Goal: Ask a question

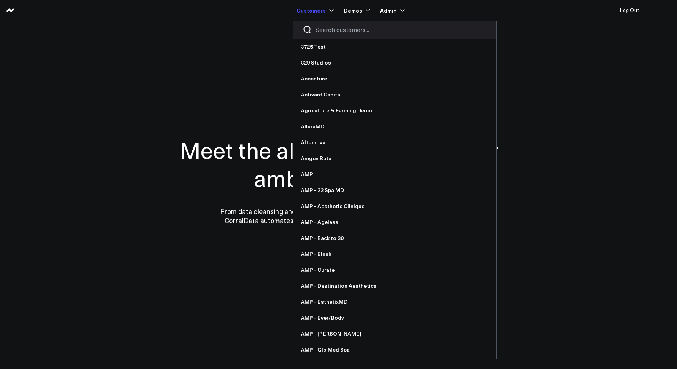
click at [320, 26] on input "Search customers input" at bounding box center [402, 29] width 172 height 8
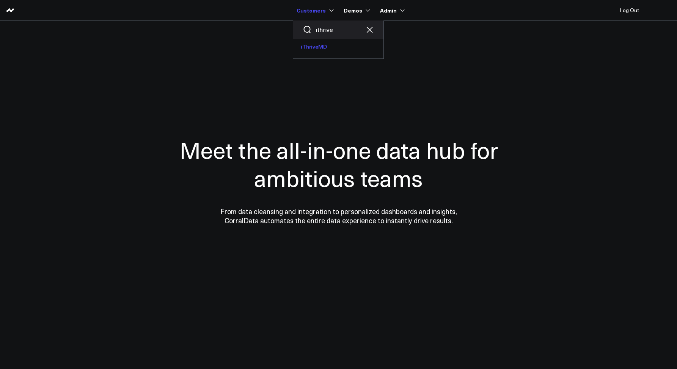
type input "ithrive"
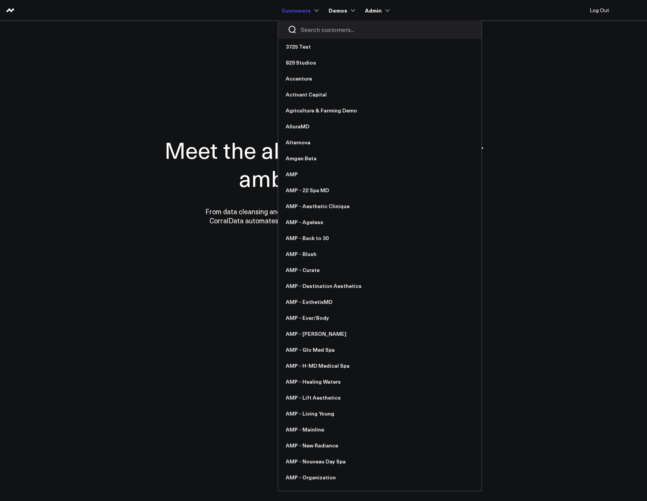
click at [306, 27] on input "Search customers input" at bounding box center [387, 29] width 172 height 8
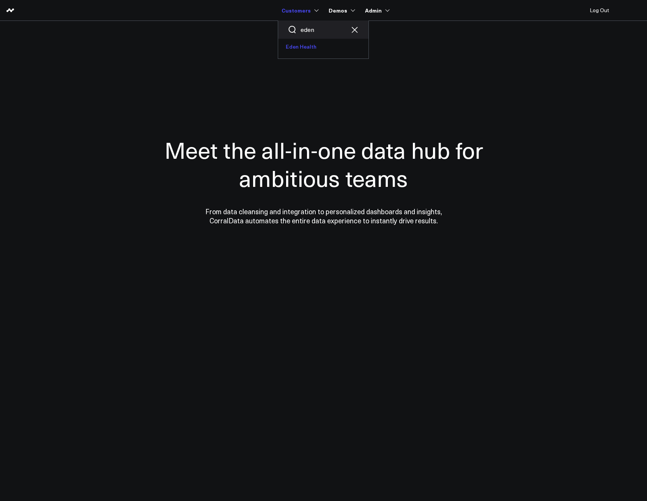
type input "eden"
click at [307, 44] on link "Eden Health" at bounding box center [323, 47] width 90 height 16
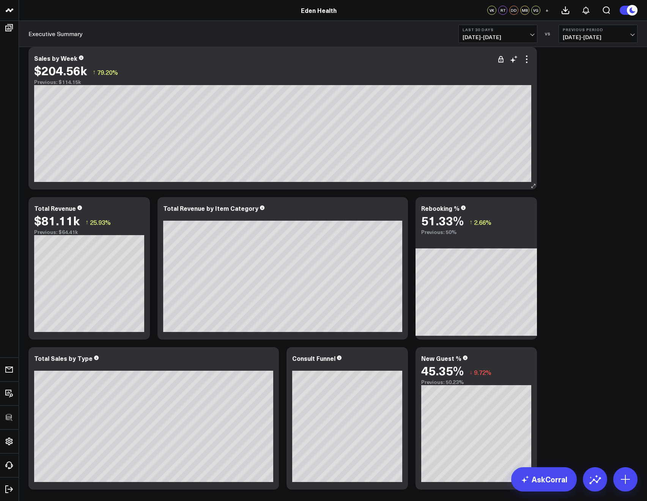
scroll to position [11, 0]
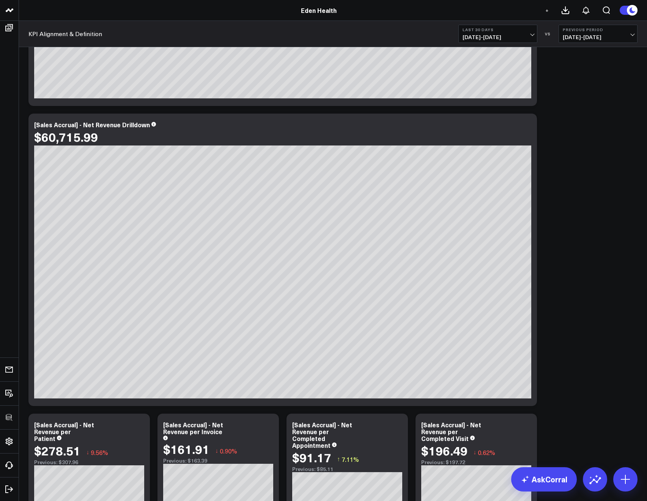
scroll to position [430, 0]
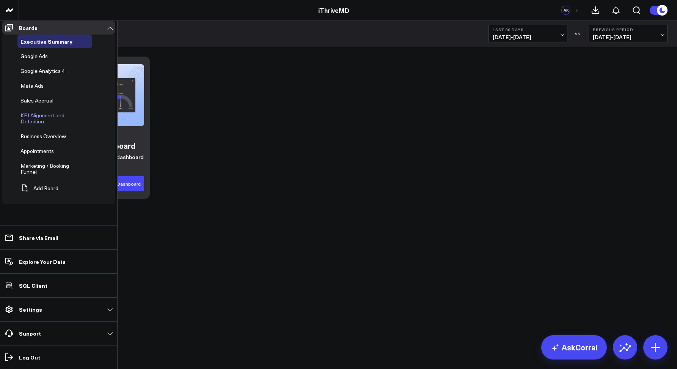
click at [87, 119] on icon at bounding box center [87, 118] width 9 height 9
click at [114, 133] on button "Edit Name" at bounding box center [124, 131] width 64 height 17
click at [43, 188] on button "Add Board" at bounding box center [37, 188] width 41 height 17
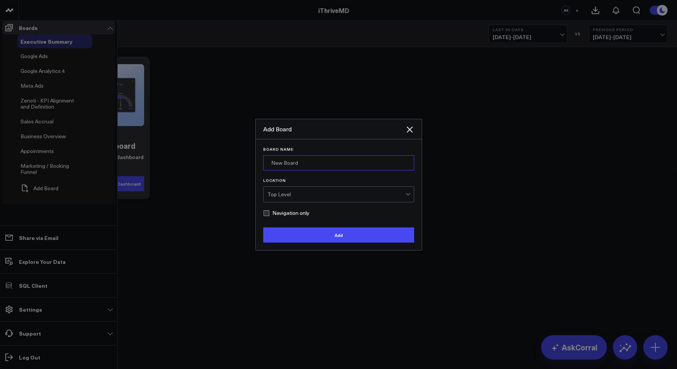
click at [288, 170] on input "Board Name" at bounding box center [338, 162] width 151 height 15
type input "Sandbox"
click at [263, 227] on button "Add" at bounding box center [338, 234] width 151 height 15
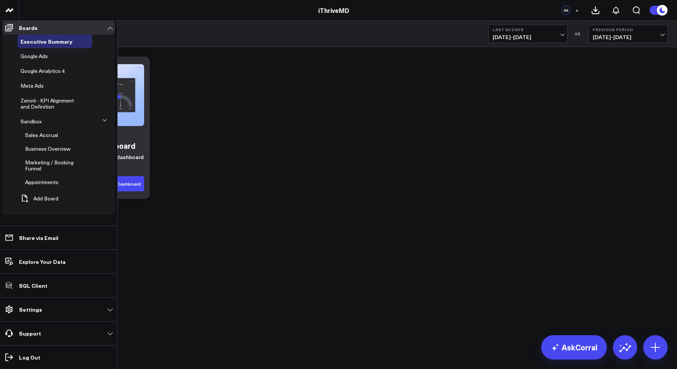
click at [104, 121] on icon at bounding box center [105, 120] width 4 height 2
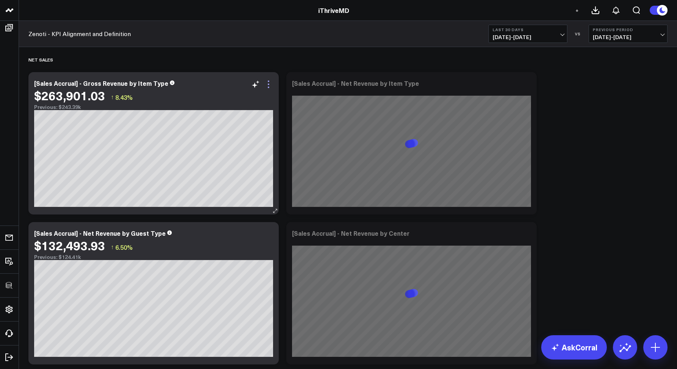
click at [270, 84] on icon at bounding box center [268, 84] width 9 height 9
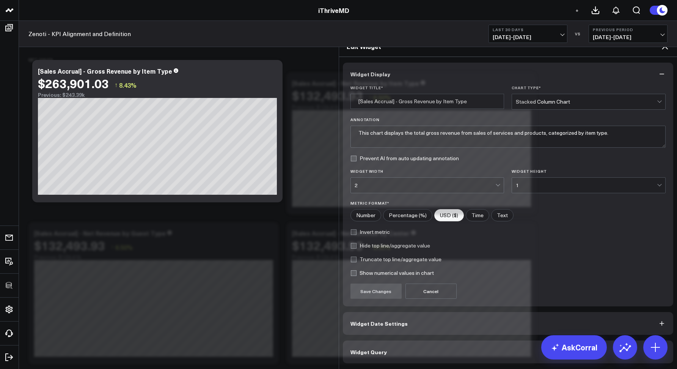
click at [390, 340] on button "Widget Query" at bounding box center [508, 351] width 331 height 23
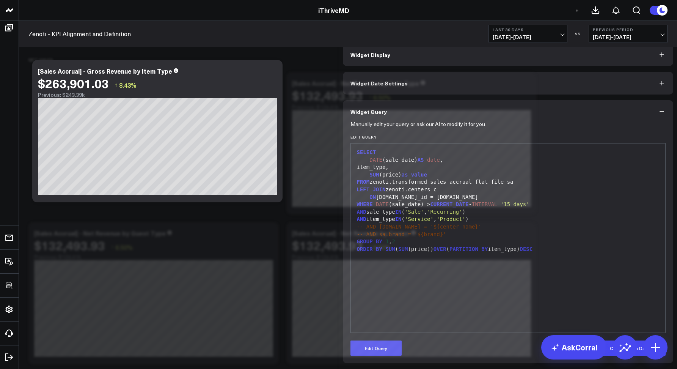
click at [668, 28] on icon at bounding box center [665, 26] width 9 height 9
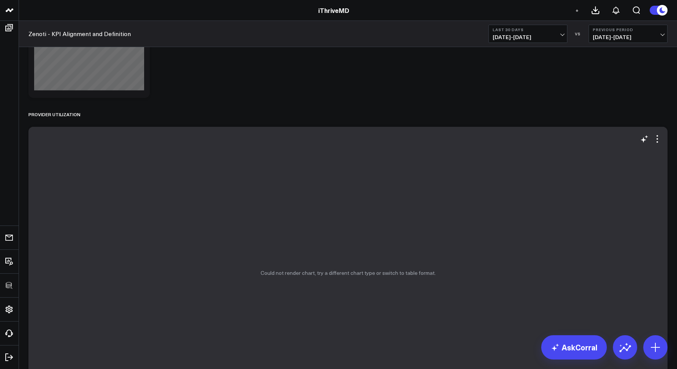
scroll to position [2157, 0]
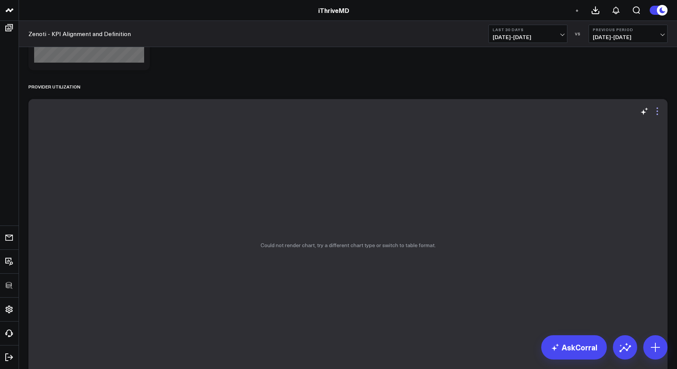
click at [656, 113] on icon at bounding box center [657, 111] width 9 height 9
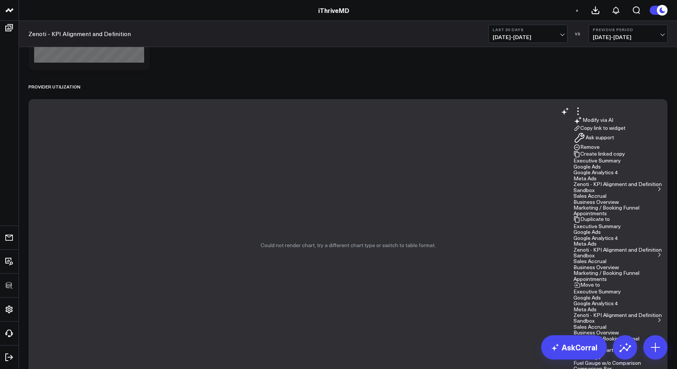
click at [600, 151] on button "Remove" at bounding box center [587, 147] width 26 height 7
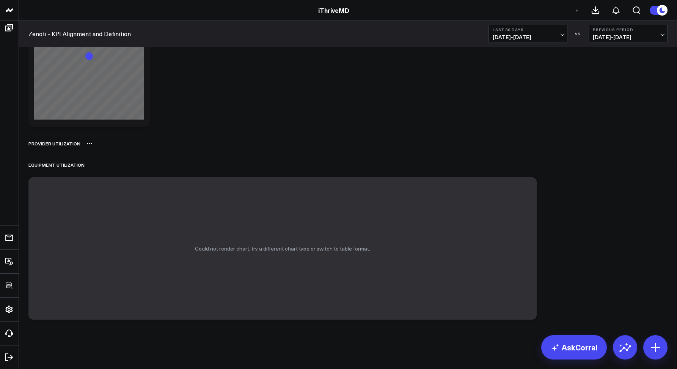
scroll to position [2100, 0]
click at [529, 189] on icon at bounding box center [526, 189] width 9 height 9
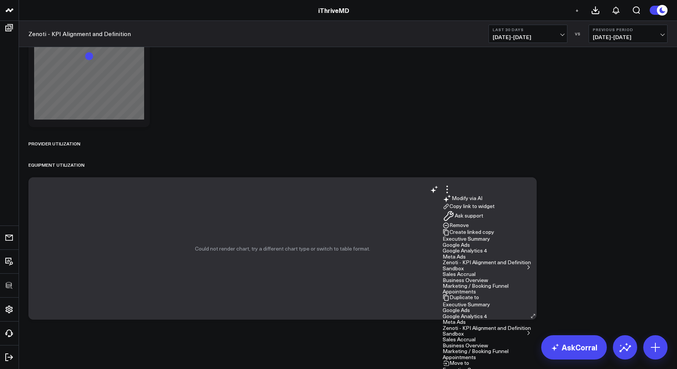
click at [469, 222] on button "Remove" at bounding box center [456, 225] width 26 height 7
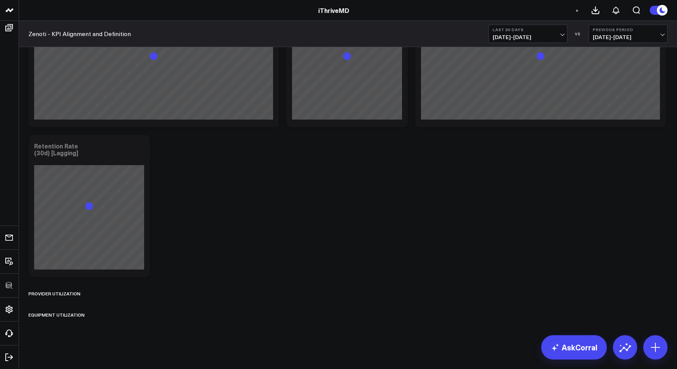
scroll to position [1950, 0]
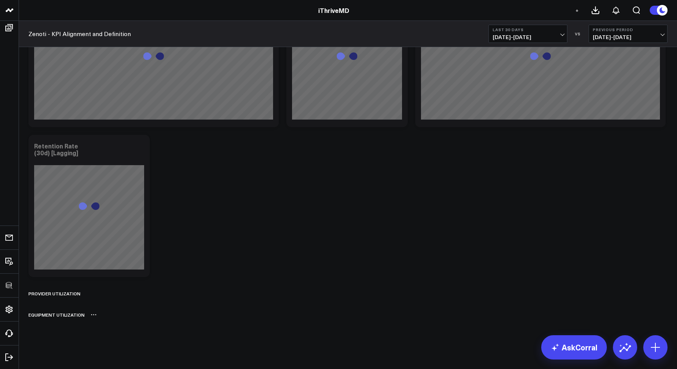
click at [94, 316] on icon at bounding box center [94, 315] width 6 height 6
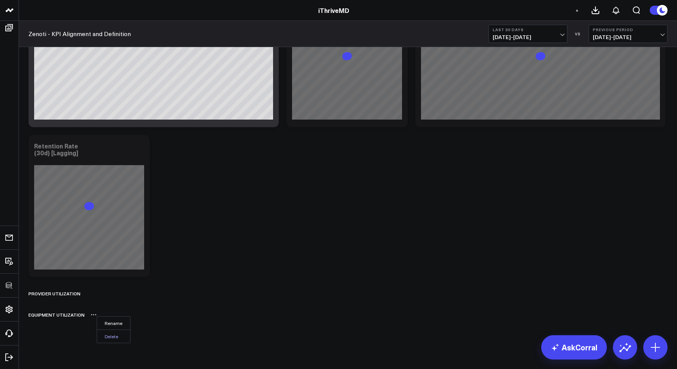
click at [105, 335] on button "Delete" at bounding box center [113, 335] width 33 height 13
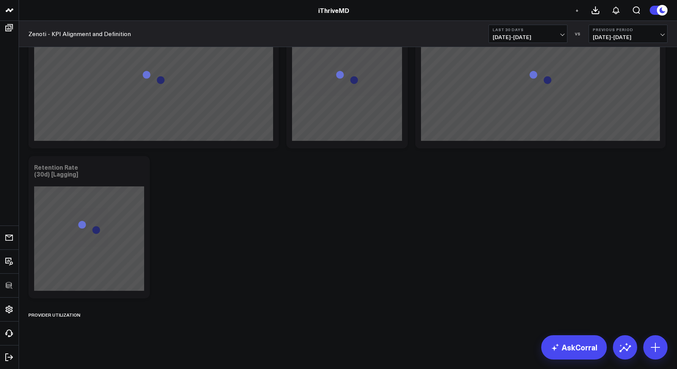
scroll to position [1929, 0]
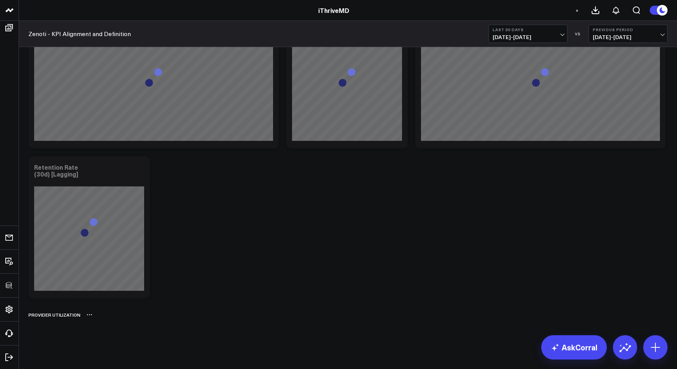
click at [89, 313] on icon at bounding box center [90, 315] width 6 height 6
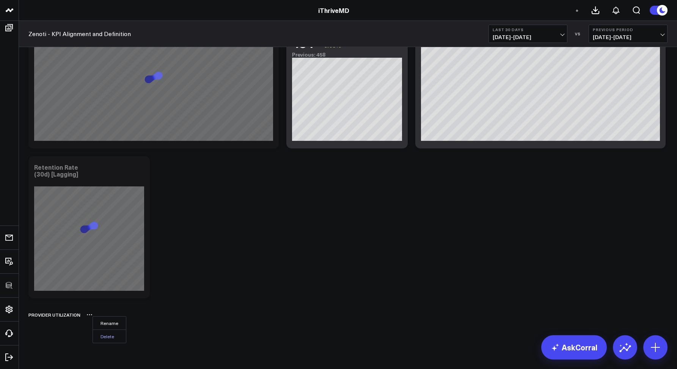
click at [110, 340] on button "Delete" at bounding box center [109, 335] width 33 height 13
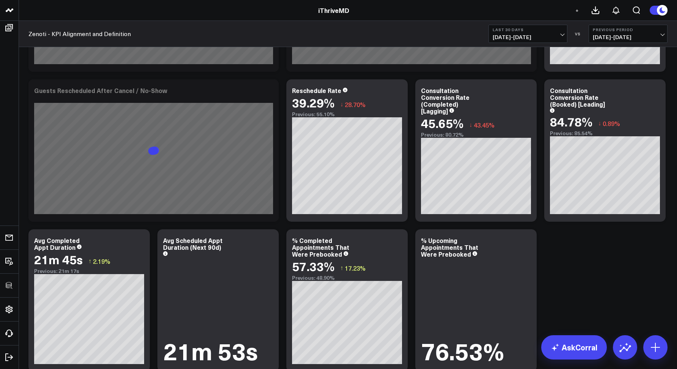
scroll to position [1535, 0]
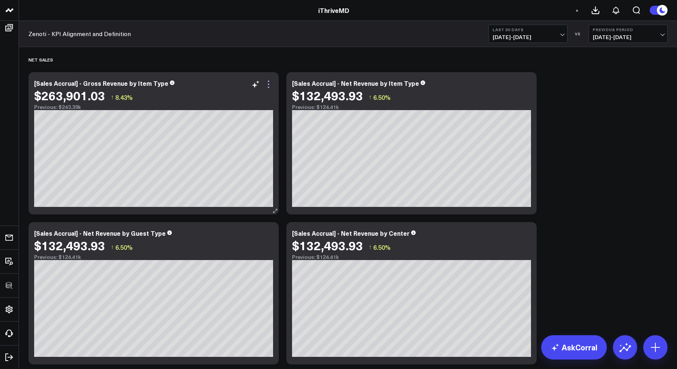
click at [268, 84] on icon at bounding box center [269, 84] width 2 height 2
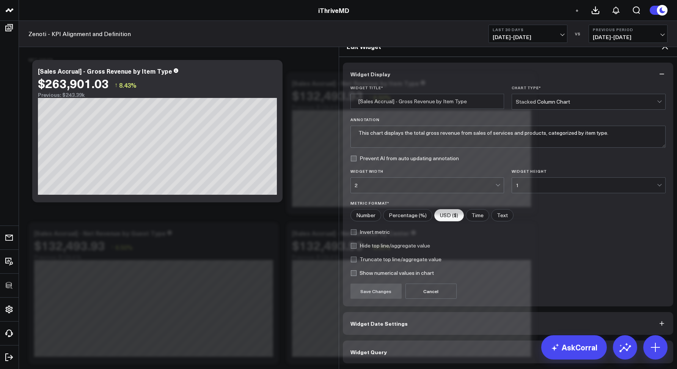
click at [362, 349] on span "Widget Query" at bounding box center [369, 352] width 36 height 6
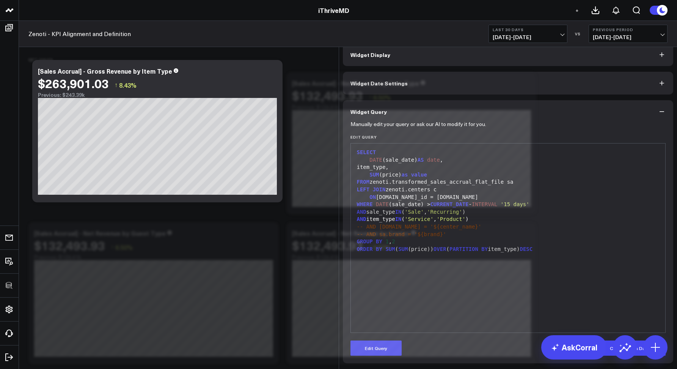
click at [664, 32] on icon at bounding box center [665, 26] width 9 height 9
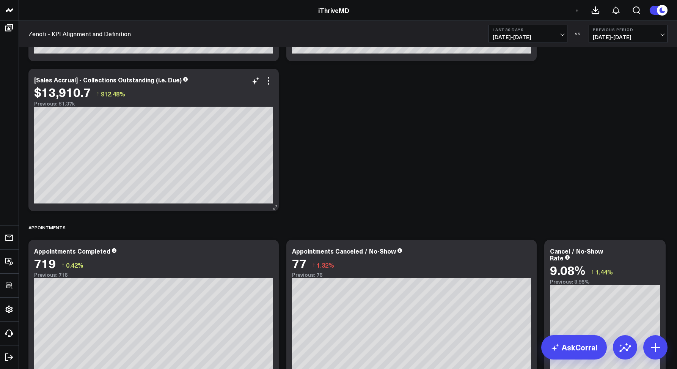
scroll to position [1130, 0]
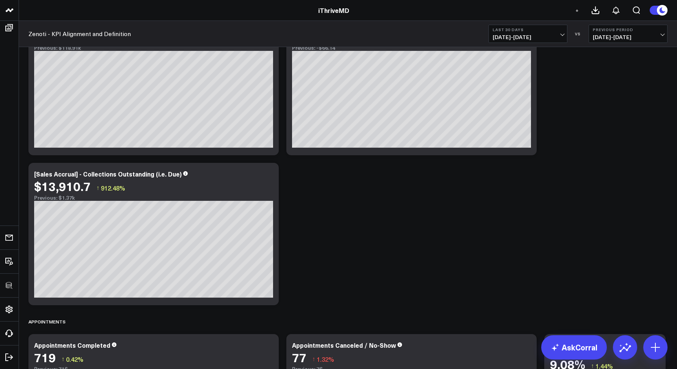
drag, startPoint x: 28, startPoint y: 61, endPoint x: 277, endPoint y: 0, distance: 256.1
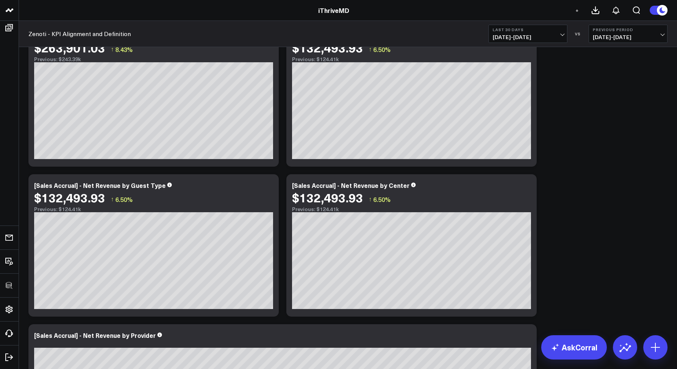
scroll to position [0, 0]
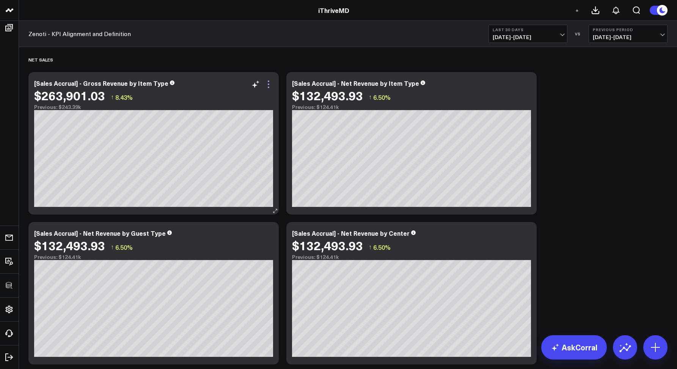
click at [269, 82] on icon at bounding box center [269, 81] width 2 height 2
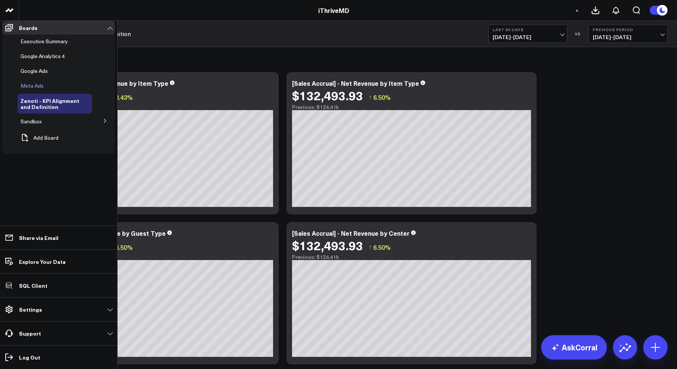
click at [49, 89] on icon at bounding box center [53, 85] width 9 height 9
click at [81, 145] on button "Delete Board" at bounding box center [86, 153] width 64 height 17
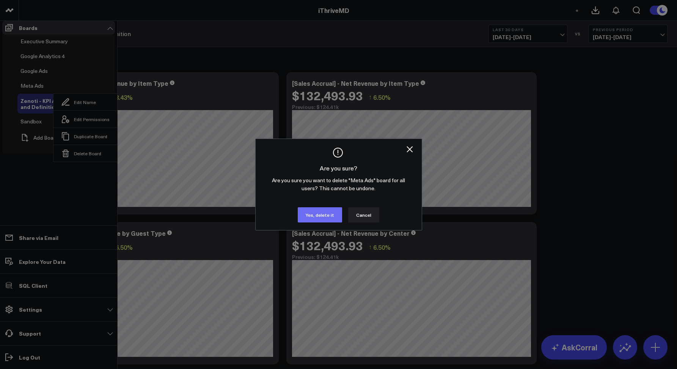
click at [319, 222] on button "Yes, delete it" at bounding box center [320, 214] width 44 height 15
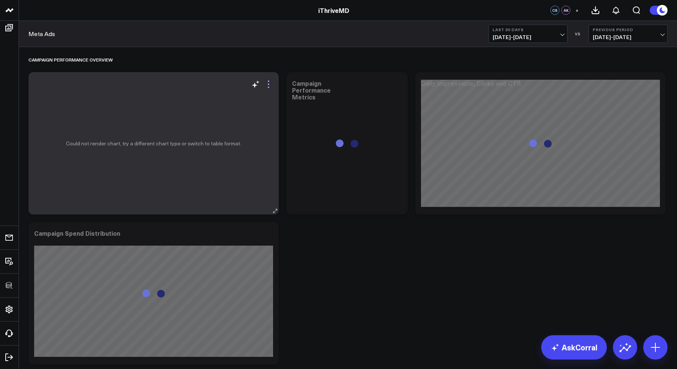
click at [267, 83] on icon at bounding box center [268, 84] width 9 height 9
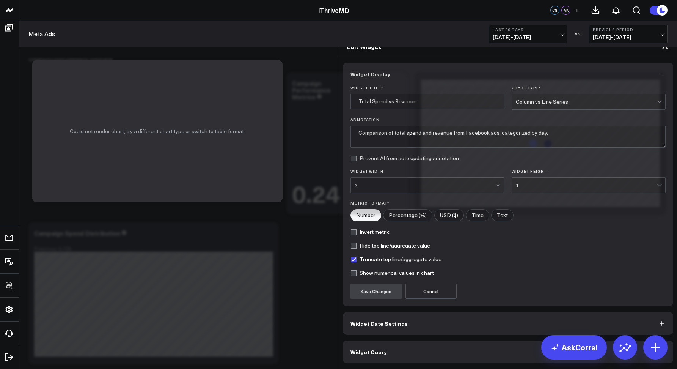
click at [378, 340] on button "Widget Query" at bounding box center [508, 351] width 331 height 23
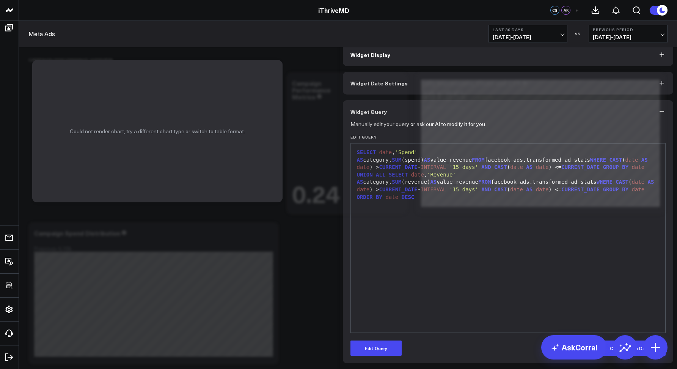
scroll to position [3, 0]
click at [661, 31] on icon at bounding box center [665, 26] width 9 height 9
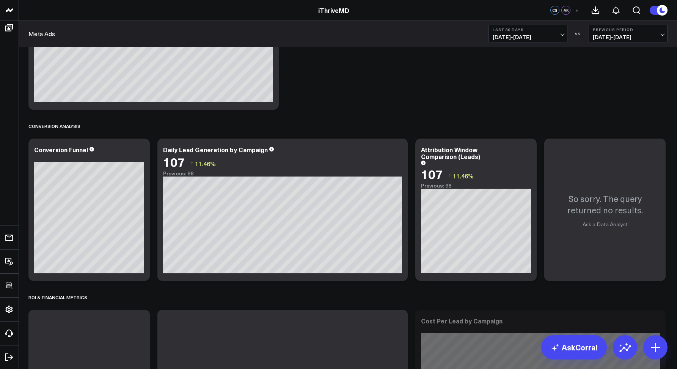
scroll to position [347, 0]
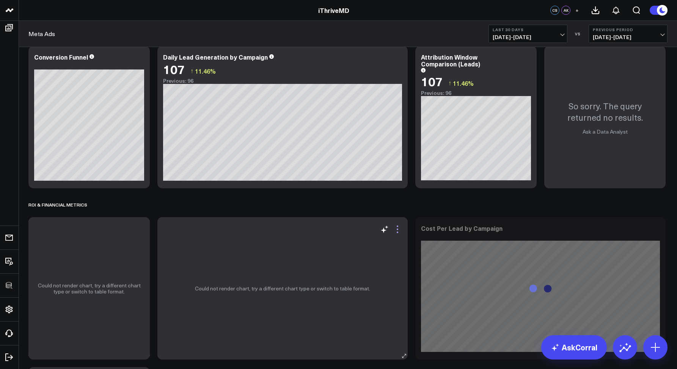
click at [396, 230] on icon at bounding box center [397, 229] width 9 height 9
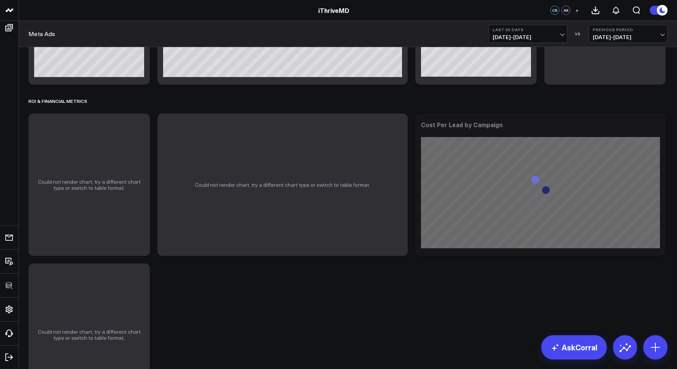
scroll to position [0, 0]
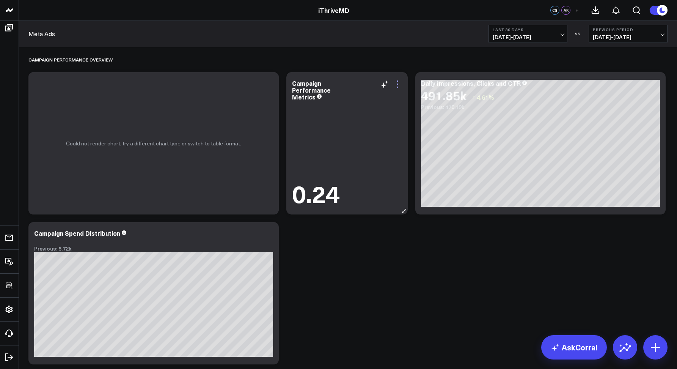
click at [399, 88] on icon at bounding box center [397, 84] width 9 height 9
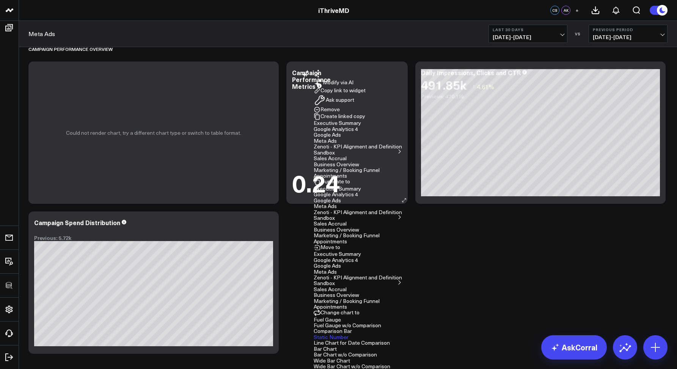
scroll to position [18, 0]
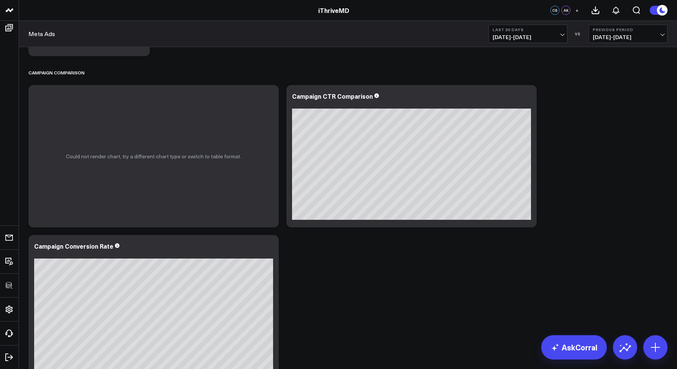
scroll to position [830, 0]
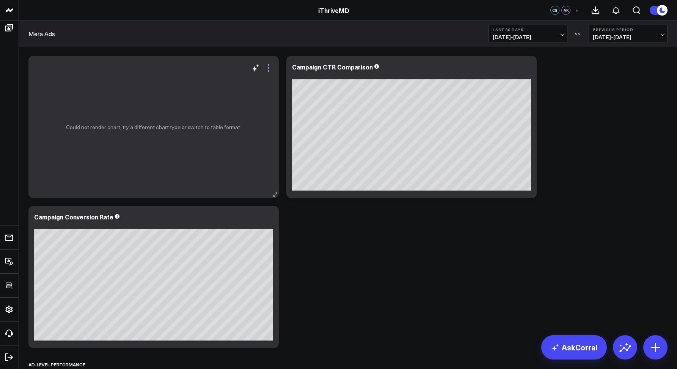
click at [272, 68] on icon at bounding box center [268, 67] width 9 height 9
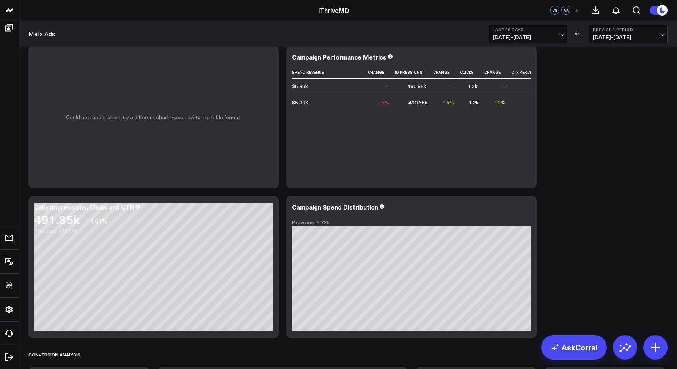
scroll to position [0, 0]
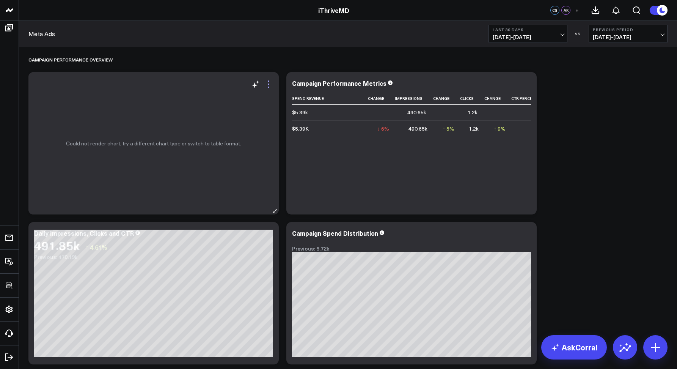
click at [271, 82] on icon at bounding box center [268, 84] width 9 height 9
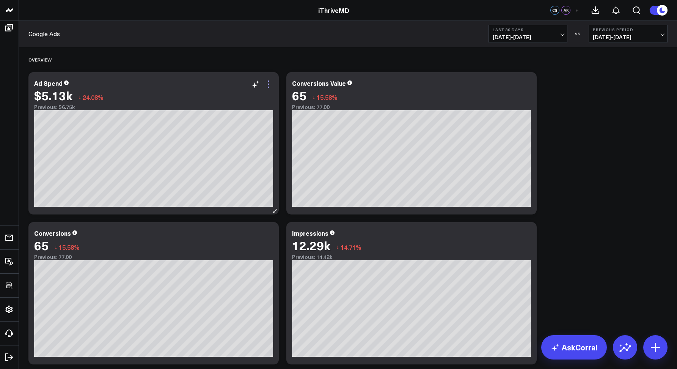
click at [266, 81] on icon at bounding box center [268, 84] width 9 height 9
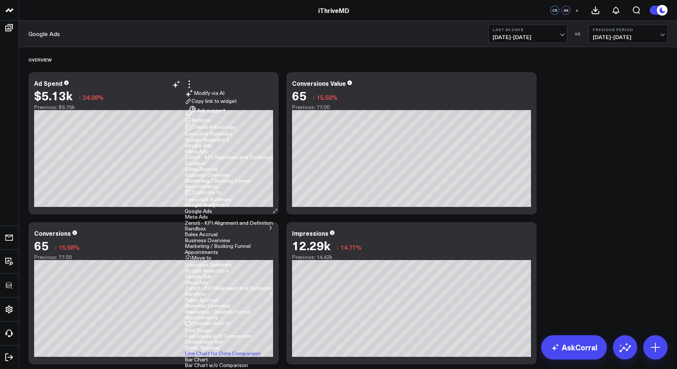
click at [232, 136] on button "Executive Summary" at bounding box center [208, 133] width 47 height 5
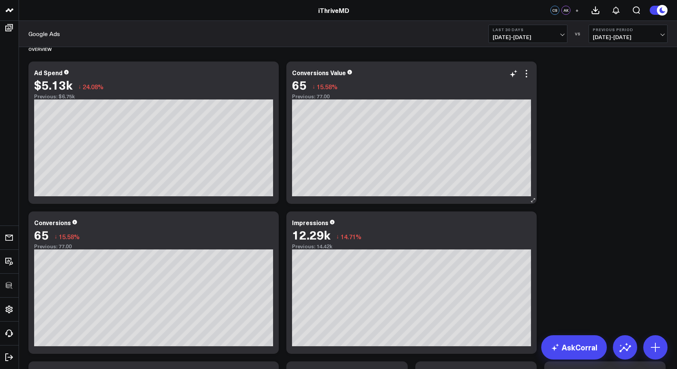
scroll to position [15, 0]
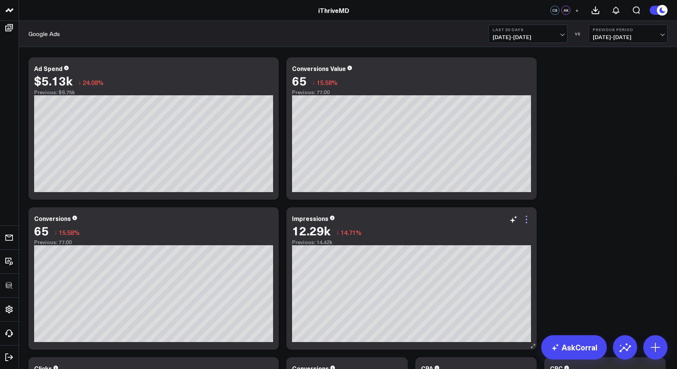
click at [525, 218] on icon at bounding box center [526, 219] width 9 height 9
click at [443, 266] on button "Executive Summary" at bounding box center [466, 268] width 47 height 5
click at [268, 218] on icon at bounding box center [268, 219] width 9 height 9
click at [232, 266] on button "Executive Summary" at bounding box center [208, 268] width 47 height 5
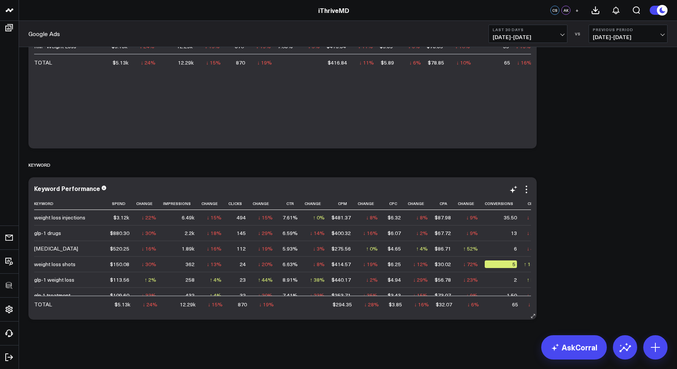
scroll to position [493, 0]
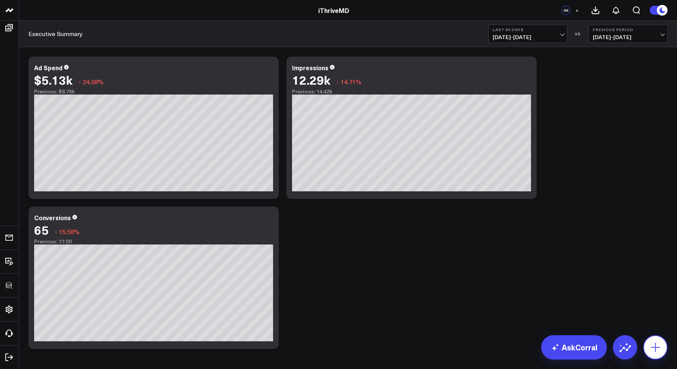
click at [657, 347] on icon at bounding box center [655, 347] width 9 height 9
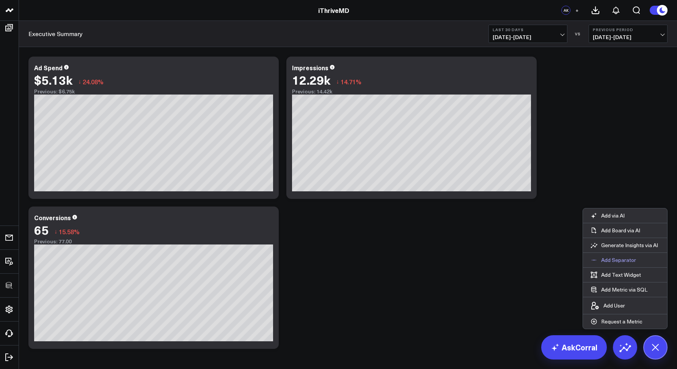
click at [608, 263] on p "Add Separator" at bounding box center [619, 260] width 35 height 7
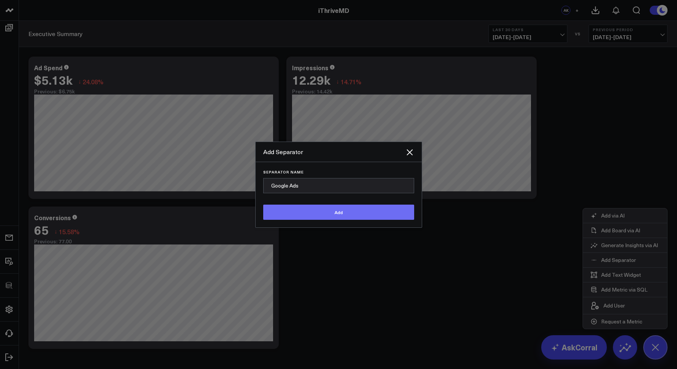
type input "Google Ads"
click at [366, 220] on button "Add" at bounding box center [338, 212] width 151 height 15
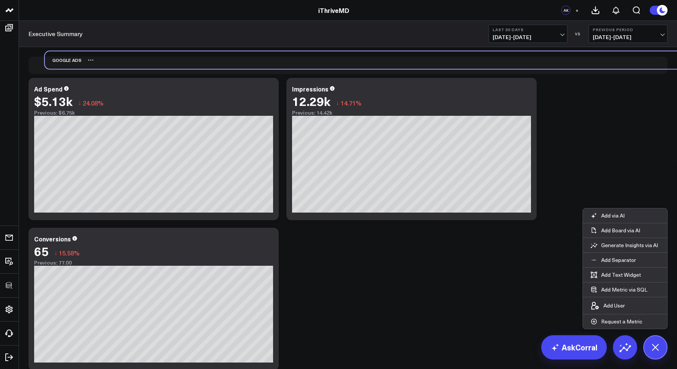
drag, startPoint x: 51, startPoint y: 333, endPoint x: 69, endPoint y: 60, distance: 273.5
click at [69, 60] on div "Google Ads" at bounding box center [63, 59] width 37 height 17
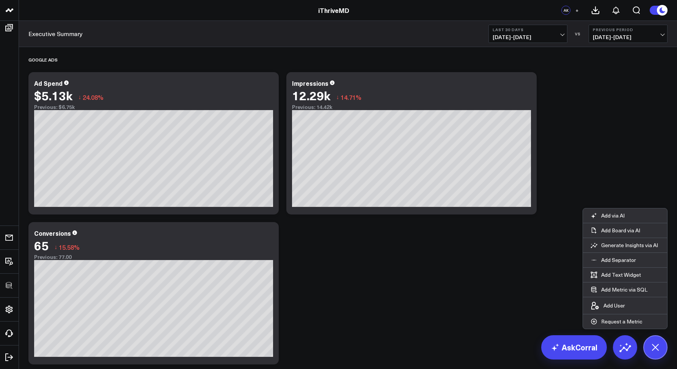
click at [311, 257] on div "Google Ads Modify via AI Copy link to widget Ask support Remove Create linked c…" at bounding box center [348, 207] width 647 height 321
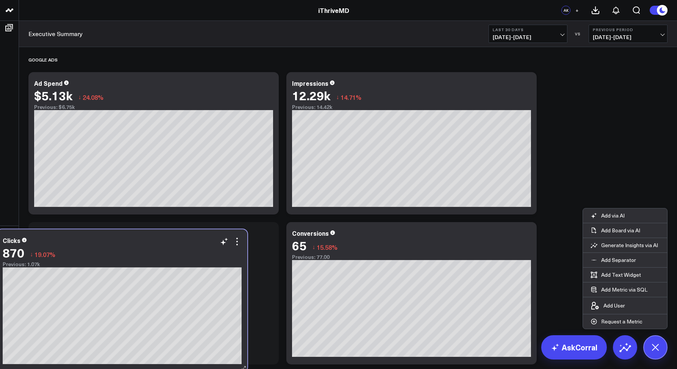
drag, startPoint x: 336, startPoint y: 243, endPoint x: 72, endPoint y: 240, distance: 263.0
click at [60, 246] on div "870 ↓ 19.07%" at bounding box center [122, 253] width 239 height 14
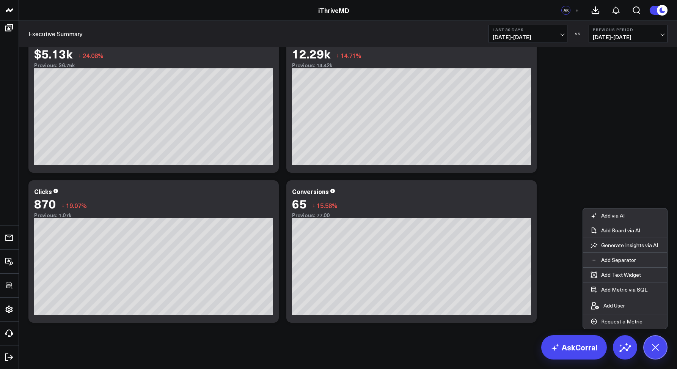
scroll to position [45, 0]
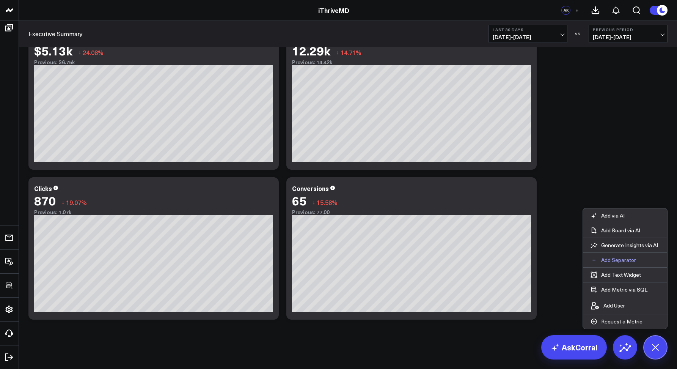
click at [611, 257] on p "Add Separator" at bounding box center [619, 260] width 35 height 7
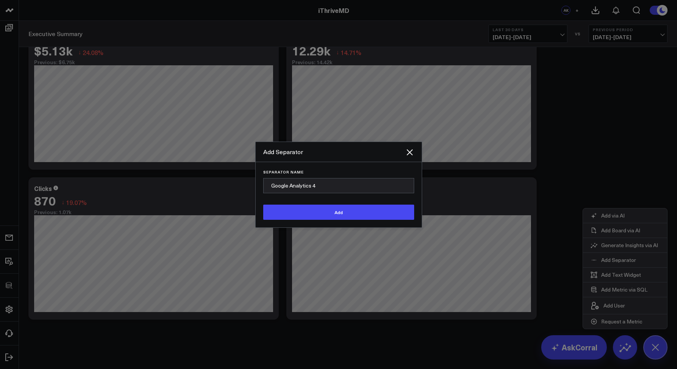
type input "Google Analytics 4"
click at [354, 220] on button "Add" at bounding box center [338, 212] width 151 height 15
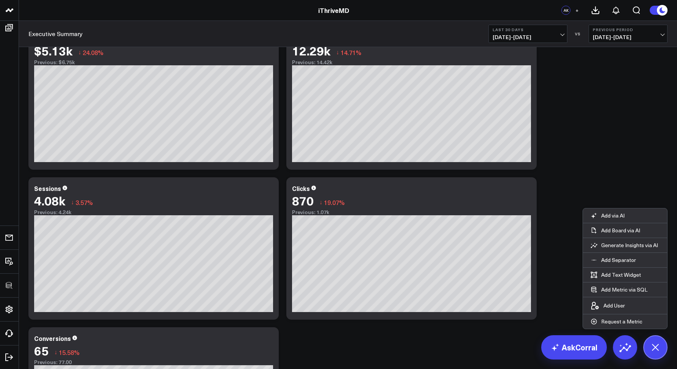
click at [565, 147] on div "Google Ads Modify via AI Copy link to widget Ask support Remove Create linked c…" at bounding box center [348, 323] width 647 height 642
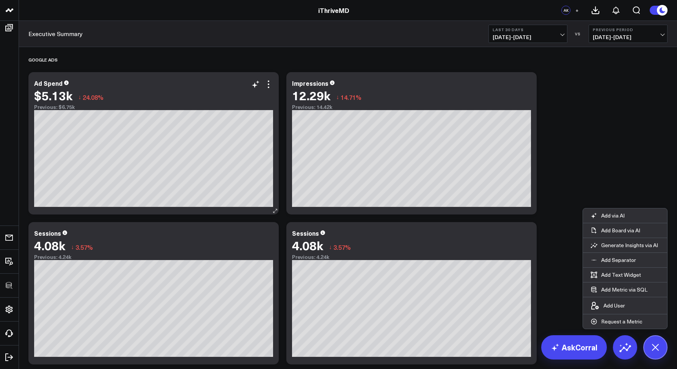
scroll to position [70, 0]
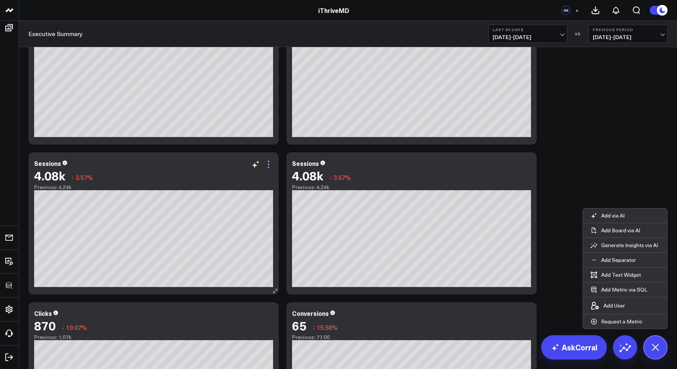
click at [269, 162] on icon at bounding box center [268, 164] width 9 height 9
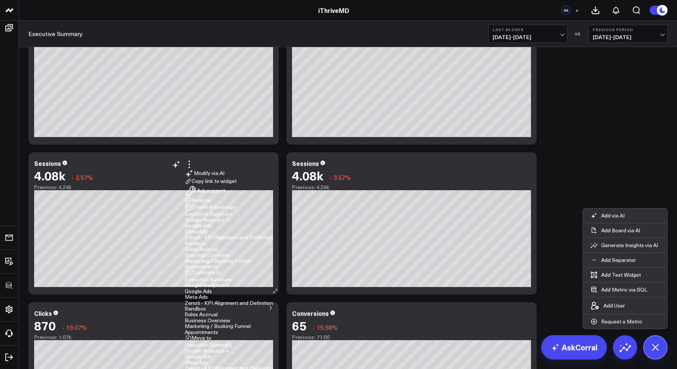
click at [211, 204] on button "Remove" at bounding box center [198, 200] width 26 height 7
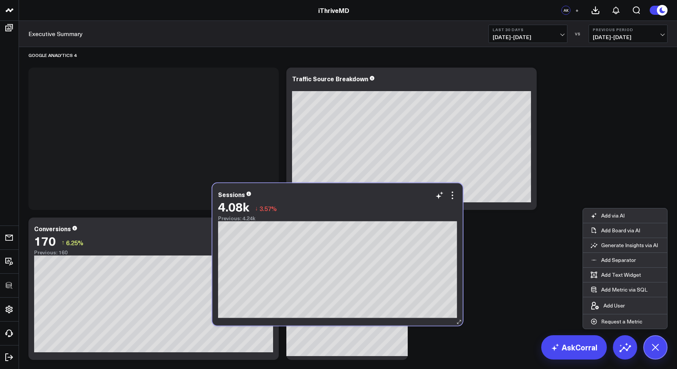
scroll to position [327, 0]
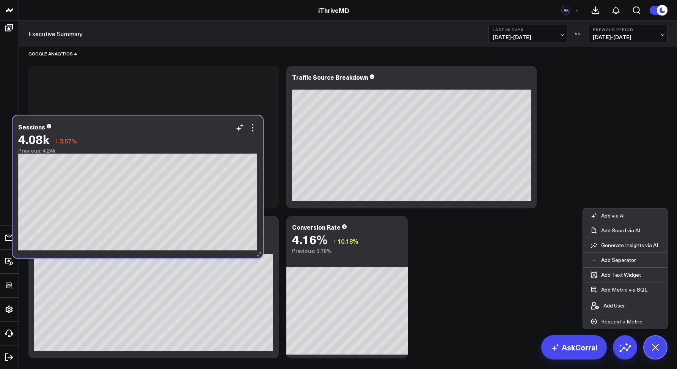
drag, startPoint x: 183, startPoint y: 185, endPoint x: 180, endPoint y: 126, distance: 58.9
click at [180, 148] on div "Previous: 4.24k" at bounding box center [137, 151] width 239 height 6
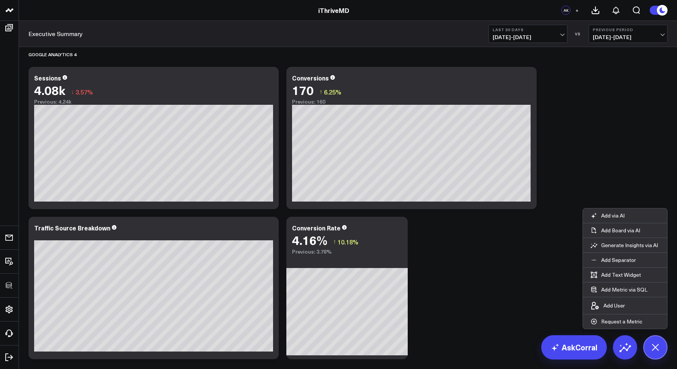
scroll to position [326, 0]
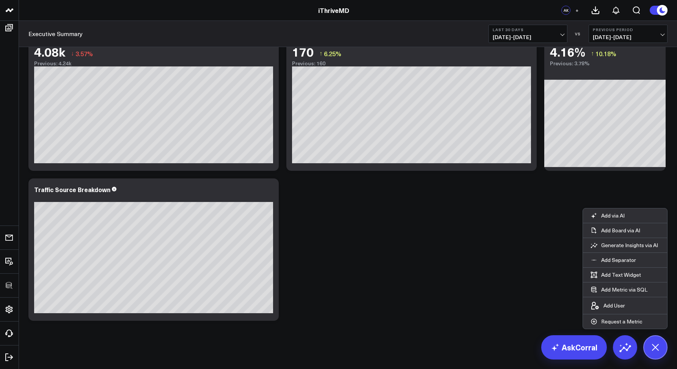
click at [345, 264] on div "Google Ads Modify via AI Copy link to widget Ask support Remove Create linked c…" at bounding box center [348, 3] width 647 height 642
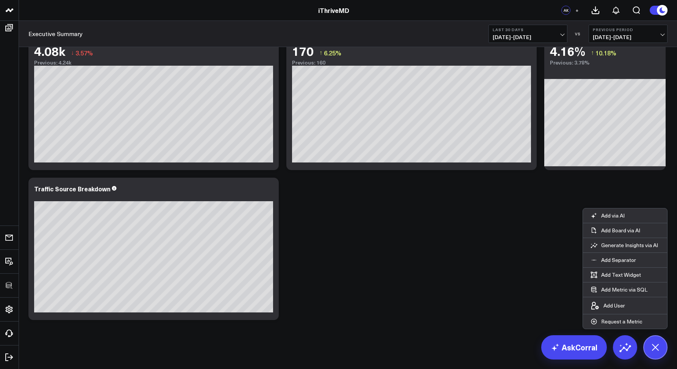
scroll to position [366, 0]
click at [358, 222] on div "Google Ads Modify via AI Copy link to widget Ask support Remove Create linked c…" at bounding box center [348, 2] width 647 height 642
click at [399, 233] on div "Google Ads Modify via AI Copy link to widget Ask support Remove Create linked c…" at bounding box center [348, 2] width 647 height 642
click at [656, 342] on icon at bounding box center [655, 347] width 17 height 17
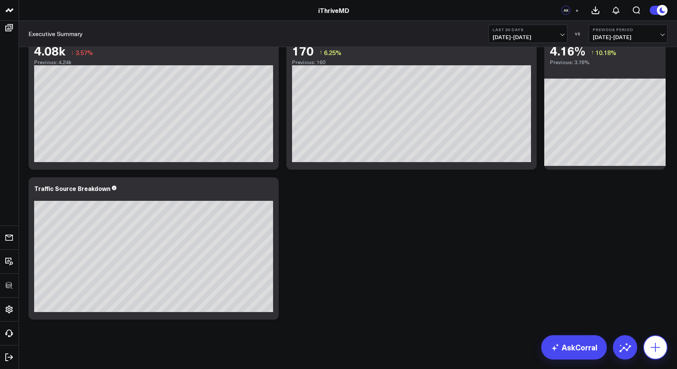
drag, startPoint x: 656, startPoint y: 340, endPoint x: 651, endPoint y: 339, distance: 5.1
click at [656, 340] on button at bounding box center [656, 347] width 24 height 24
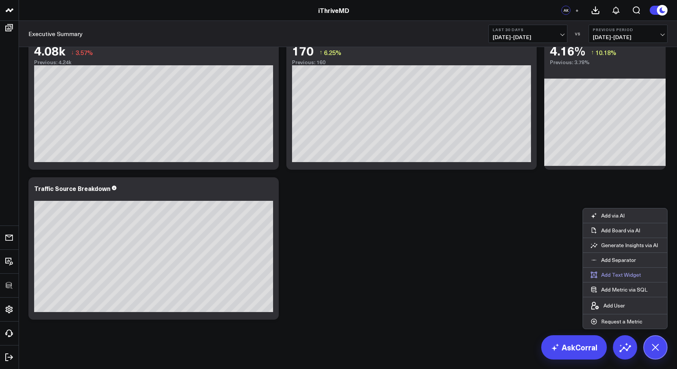
click at [611, 272] on button "Add Text Widget" at bounding box center [616, 275] width 66 height 14
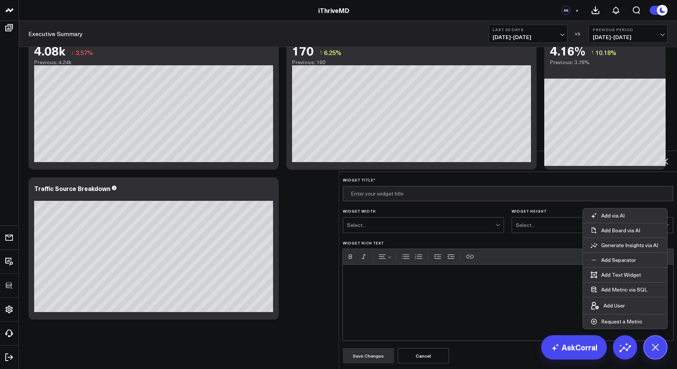
click at [671, 151] on div "Add Text Widget" at bounding box center [508, 161] width 339 height 21
click at [668, 157] on icon at bounding box center [665, 161] width 9 height 9
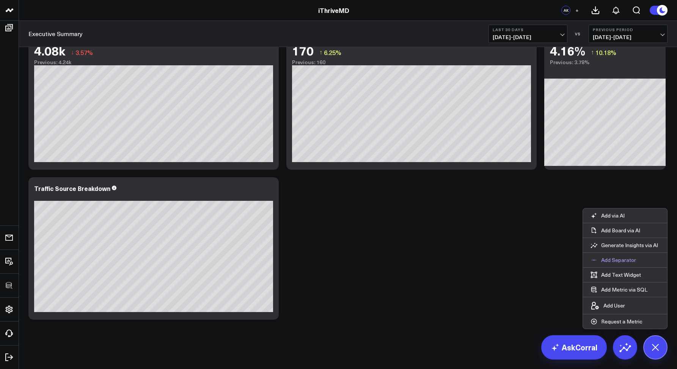
click at [622, 257] on p "Add Separator" at bounding box center [619, 260] width 35 height 7
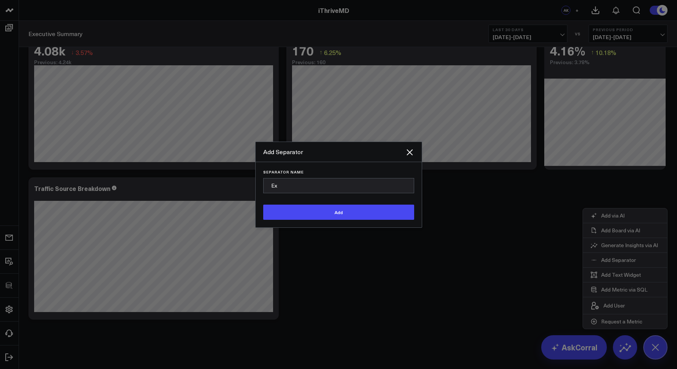
type input "E"
type input "Zenoti"
click at [398, 220] on button "Add" at bounding box center [338, 212] width 151 height 15
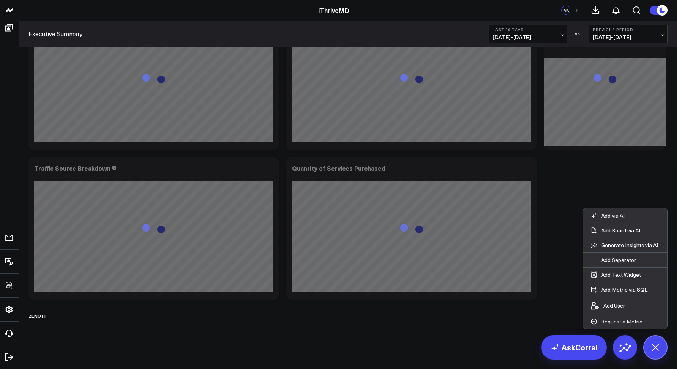
scroll to position [837, 0]
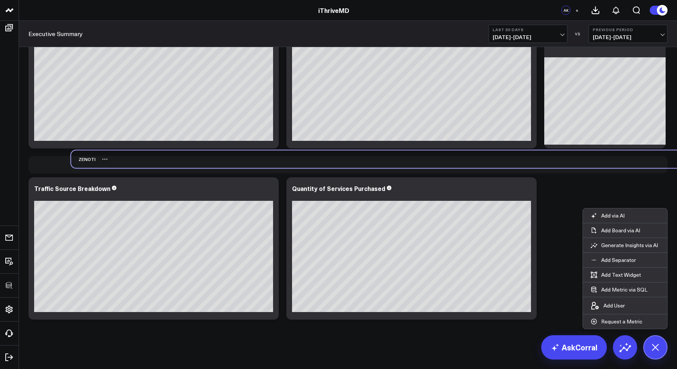
drag, startPoint x: 52, startPoint y: 303, endPoint x: 81, endPoint y: 159, distance: 147.2
click at [81, 159] on div "Zenoti" at bounding box center [83, 158] width 25 height 17
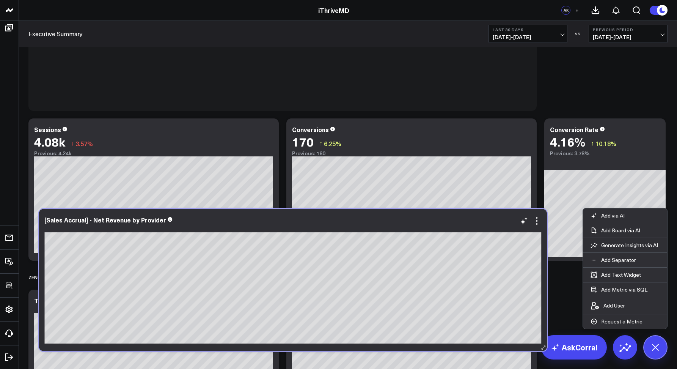
scroll to position [687, 0]
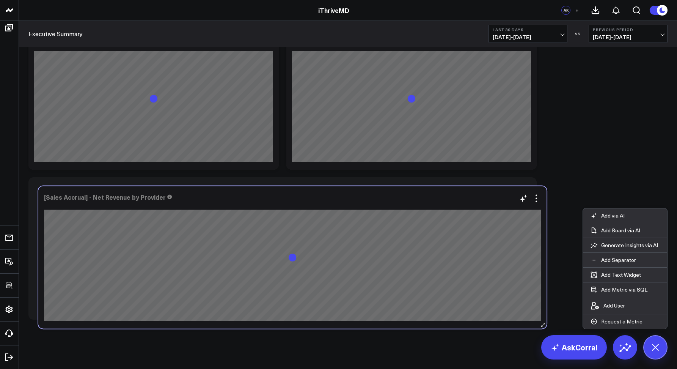
drag, startPoint x: 328, startPoint y: 175, endPoint x: 338, endPoint y: 206, distance: 32.6
click at [338, 206] on div at bounding box center [292, 204] width 497 height 5
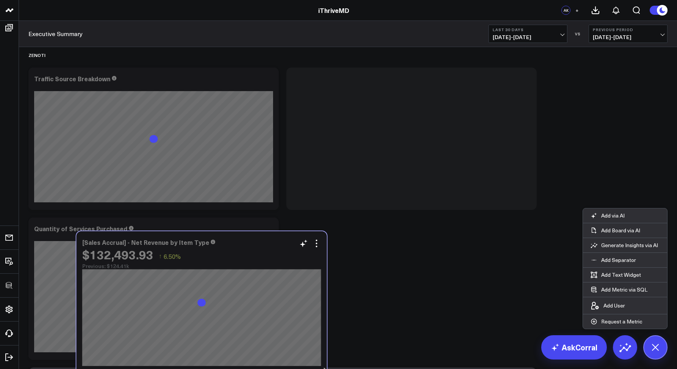
scroll to position [572, 0]
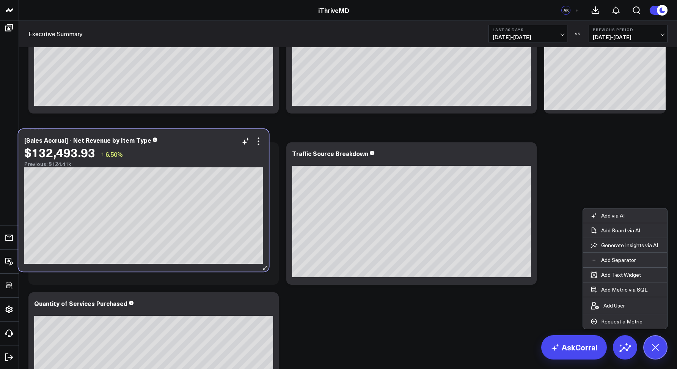
drag, startPoint x: 207, startPoint y: 230, endPoint x: 199, endPoint y: 156, distance: 74.1
click at [198, 156] on div "$132,493.93 ↑ 6.50%" at bounding box center [143, 152] width 239 height 14
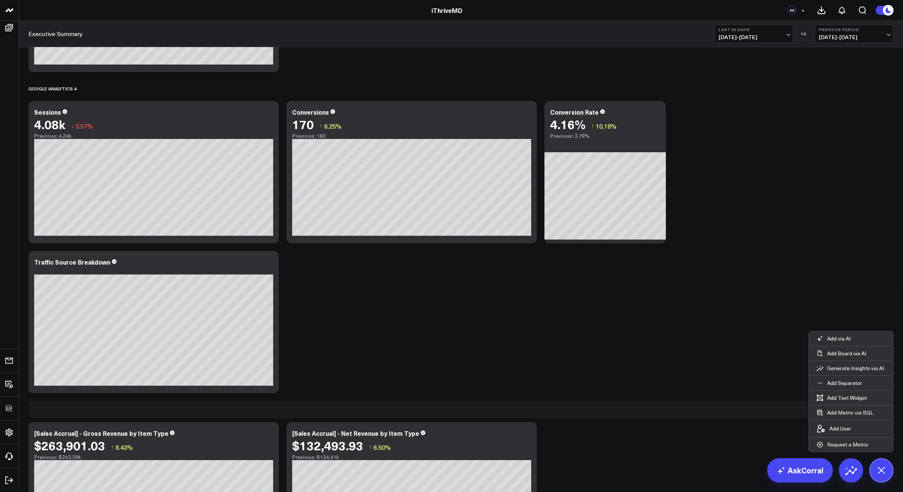
scroll to position [0, 0]
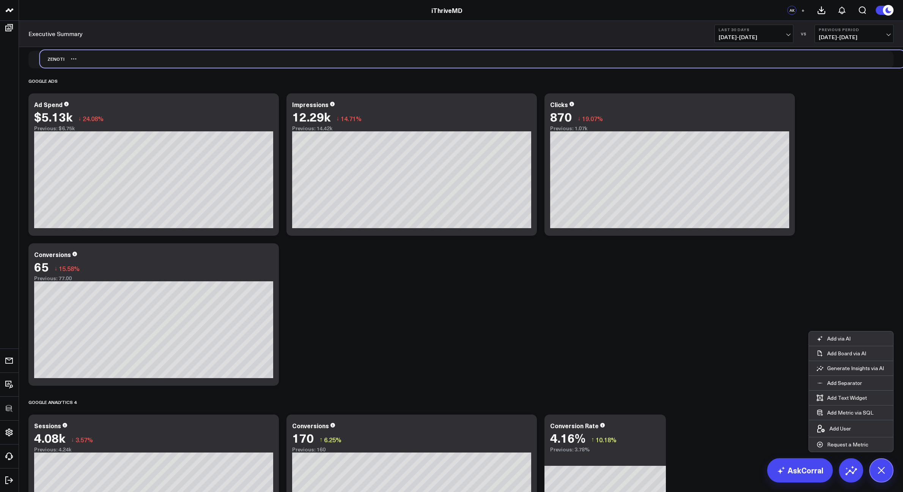
drag, startPoint x: 34, startPoint y: 139, endPoint x: 46, endPoint y: 62, distance: 78.3
click at [46, 62] on div "Zenoti" at bounding box center [52, 58] width 25 height 17
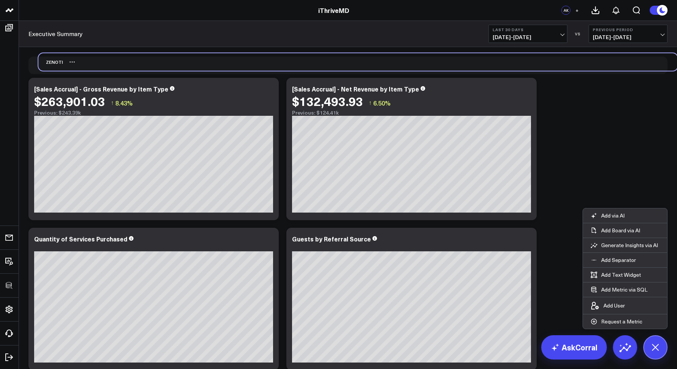
drag, startPoint x: 61, startPoint y: 220, endPoint x: 69, endPoint y: 61, distance: 158.5
click at [69, 61] on div "Zenoti" at bounding box center [358, 61] width 640 height 17
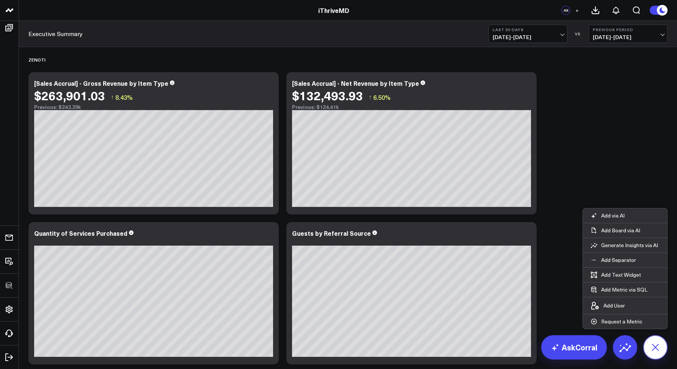
click at [652, 342] on icon at bounding box center [655, 347] width 17 height 17
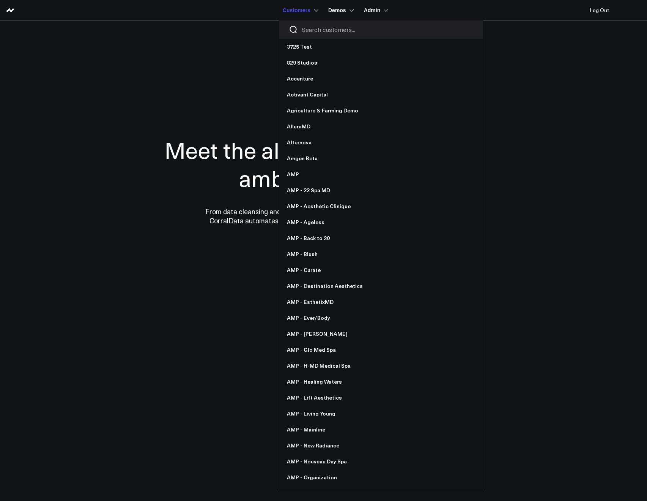
click at [316, 32] on input "Search customers input" at bounding box center [387, 29] width 172 height 8
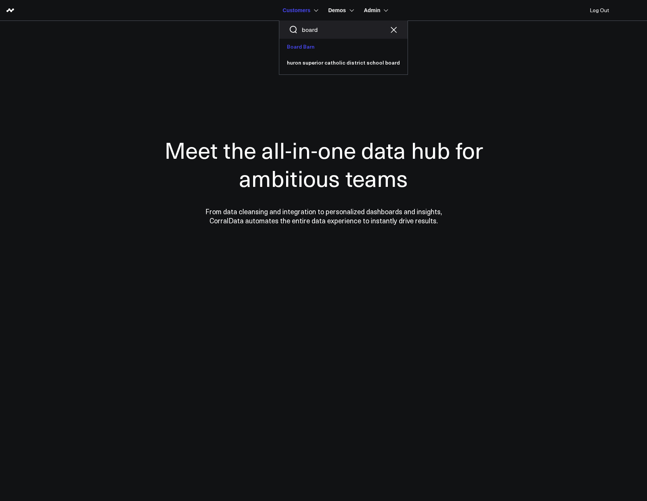
type input "board"
click at [306, 44] on link "Board Barn" at bounding box center [342, 47] width 128 height 16
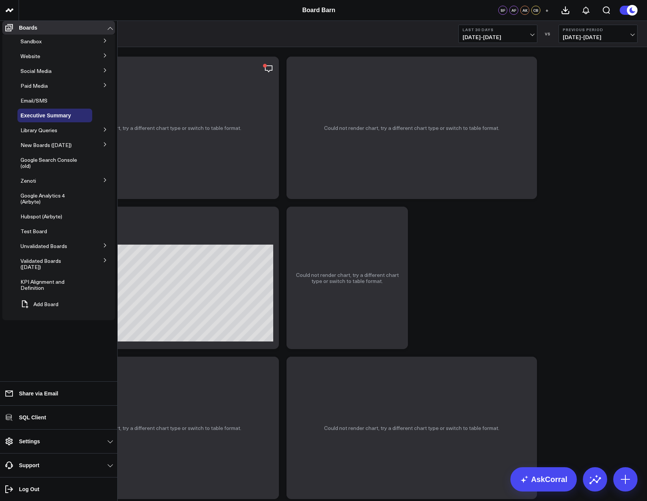
click at [106, 146] on icon at bounding box center [105, 144] width 5 height 5
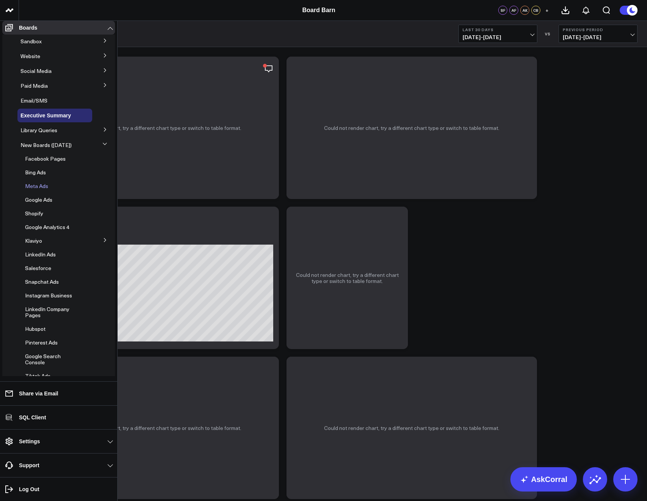
click at [28, 189] on span "Meta Ads" at bounding box center [36, 185] width 23 height 7
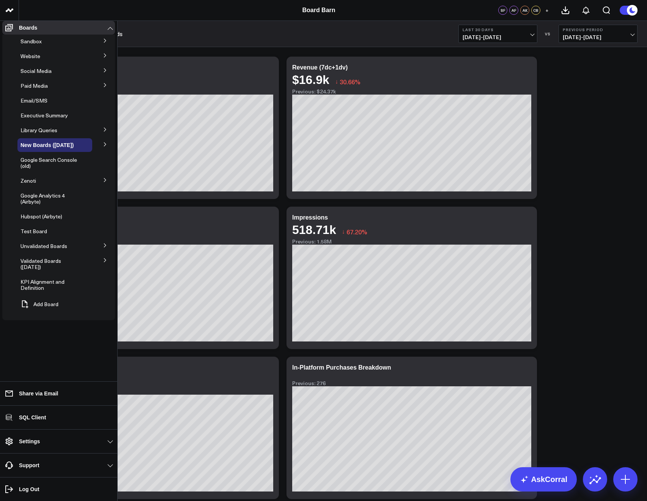
click at [103, 146] on icon at bounding box center [105, 144] width 5 height 5
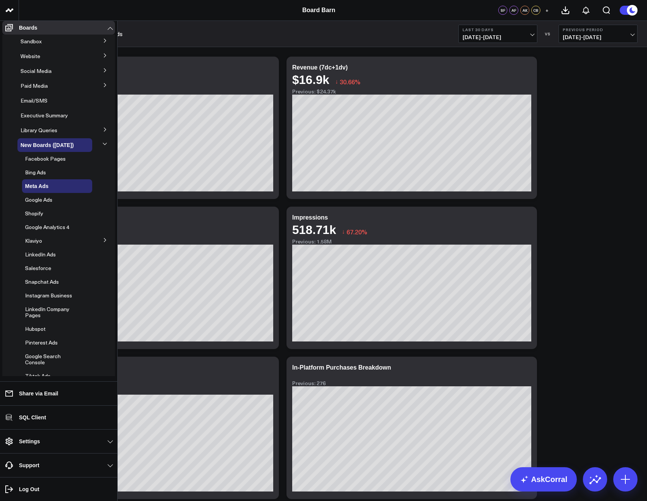
click at [102, 146] on icon at bounding box center [104, 144] width 5 height 5
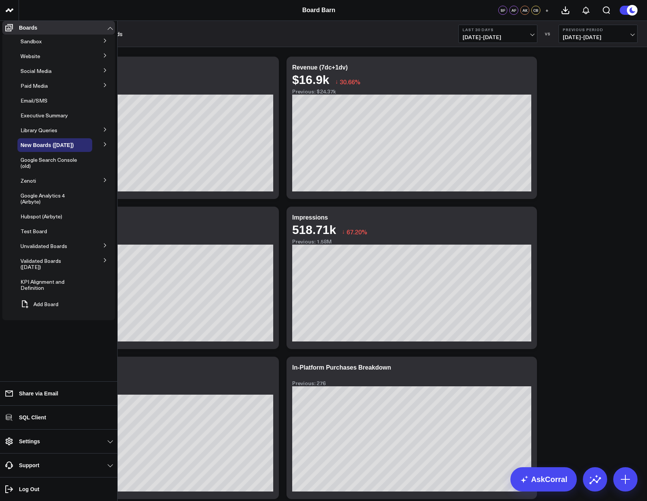
click at [103, 146] on icon at bounding box center [105, 144] width 5 height 5
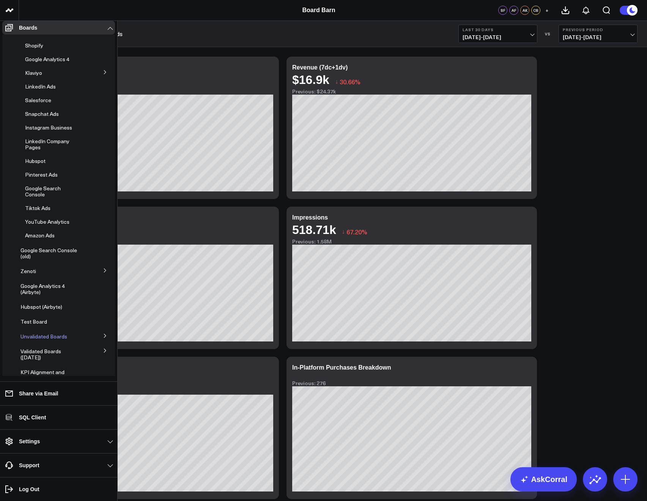
scroll to position [169, 0]
click at [104, 336] on icon at bounding box center [105, 334] width 2 height 4
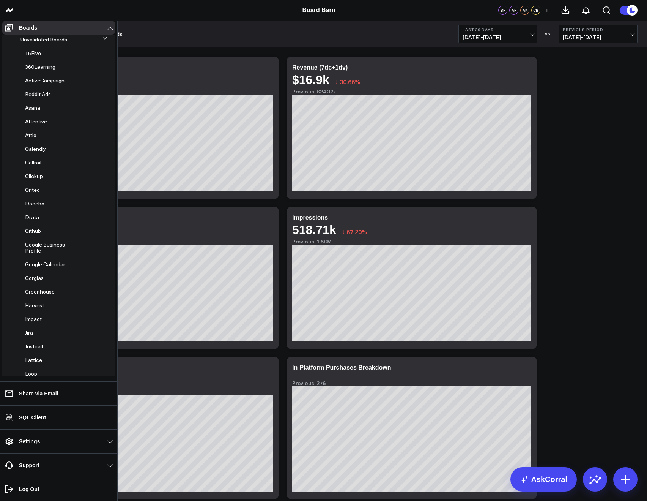
scroll to position [249, 0]
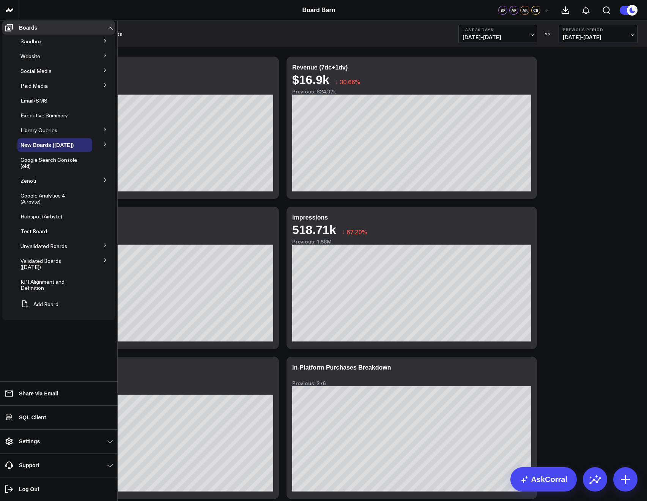
scroll to position [206, 0]
click at [103, 262] on icon at bounding box center [105, 260] width 5 height 5
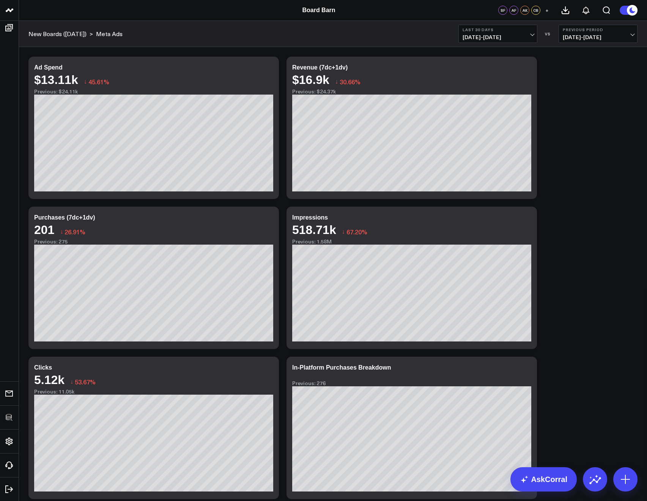
scroll to position [0, 0]
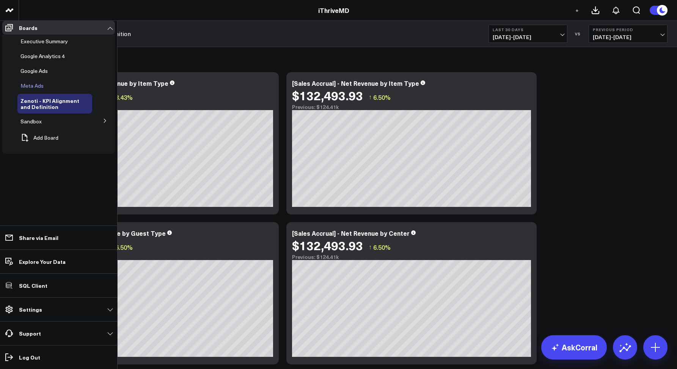
click at [34, 87] on span "Meta Ads" at bounding box center [31, 85] width 23 height 7
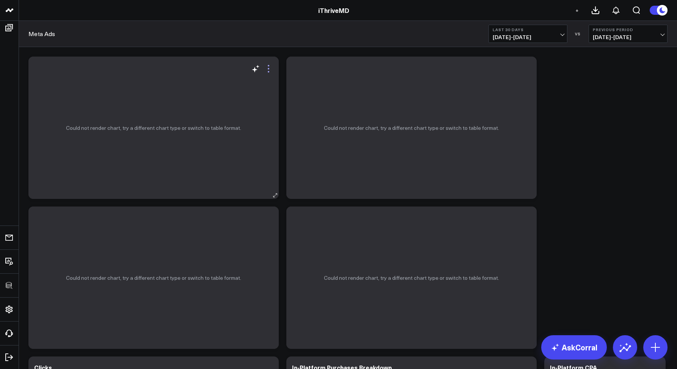
click at [267, 69] on icon at bounding box center [268, 68] width 9 height 9
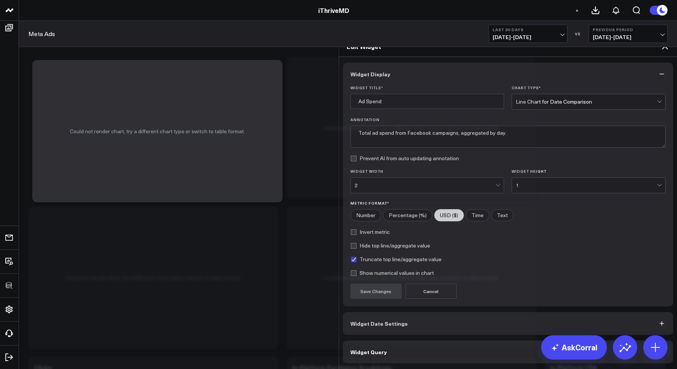
click at [368, 340] on button "Widget Query" at bounding box center [508, 351] width 331 height 23
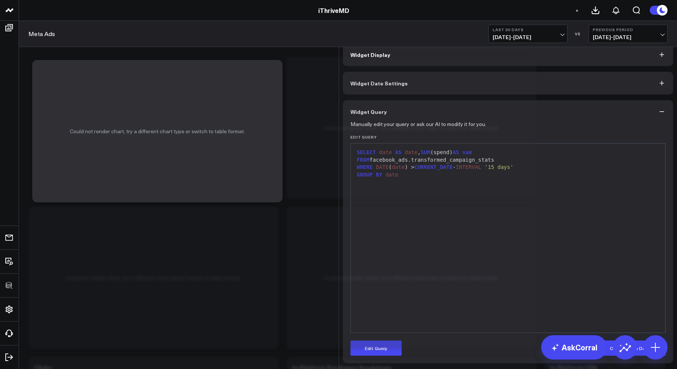
click at [665, 30] on icon at bounding box center [665, 27] width 6 height 6
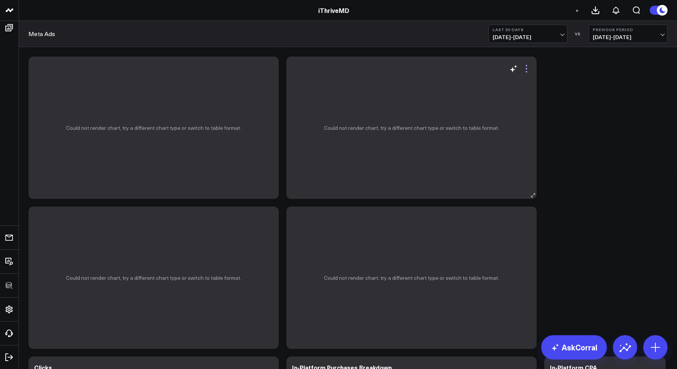
click at [525, 68] on icon at bounding box center [526, 68] width 9 height 9
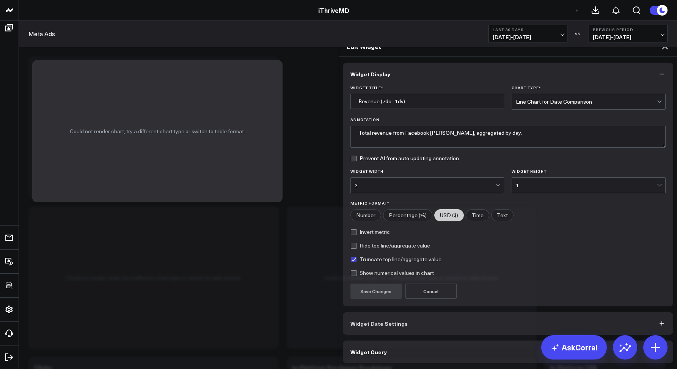
drag, startPoint x: 665, startPoint y: 30, endPoint x: 662, endPoint y: 35, distance: 6.0
click at [665, 42] on icon at bounding box center [665, 46] width 9 height 9
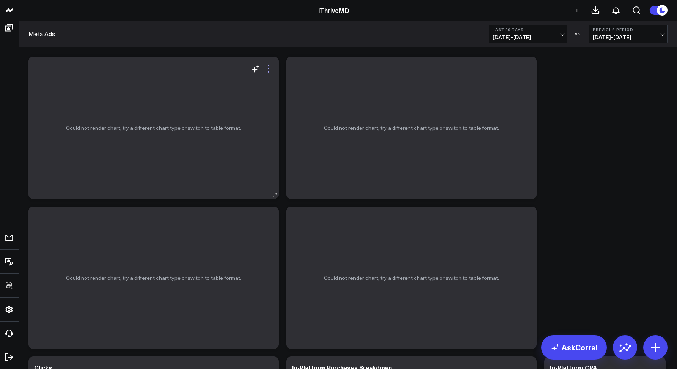
click at [268, 69] on icon at bounding box center [268, 68] width 9 height 9
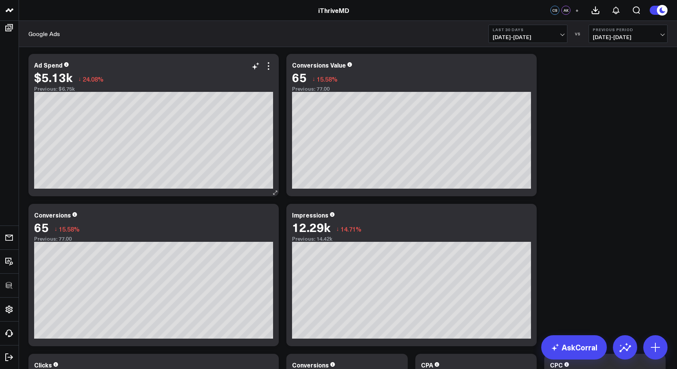
scroll to position [207, 0]
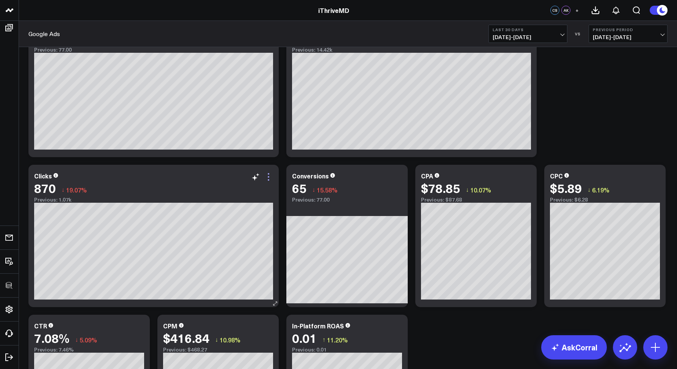
click at [268, 177] on icon at bounding box center [268, 176] width 9 height 9
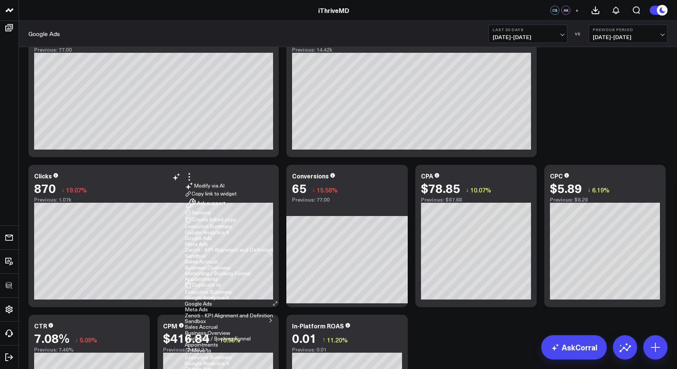
click at [232, 229] on button "Executive Summary" at bounding box center [208, 226] width 47 height 5
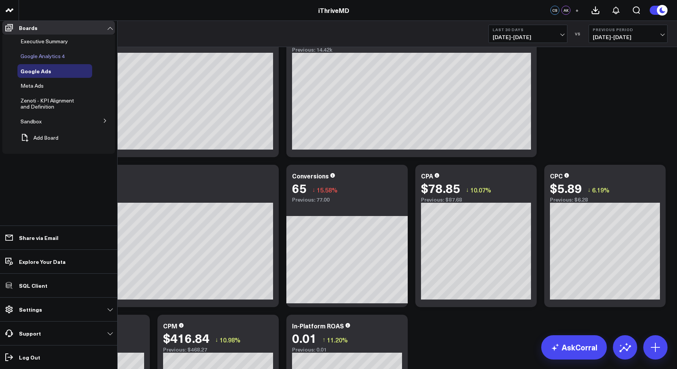
click at [29, 57] on span "Google Analytics 4" at bounding box center [42, 55] width 44 height 7
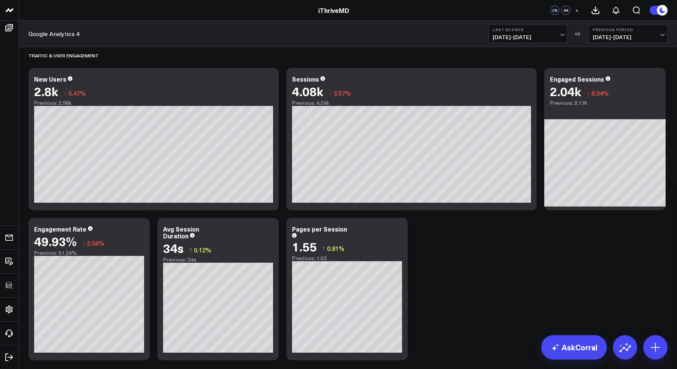
scroll to position [6, 0]
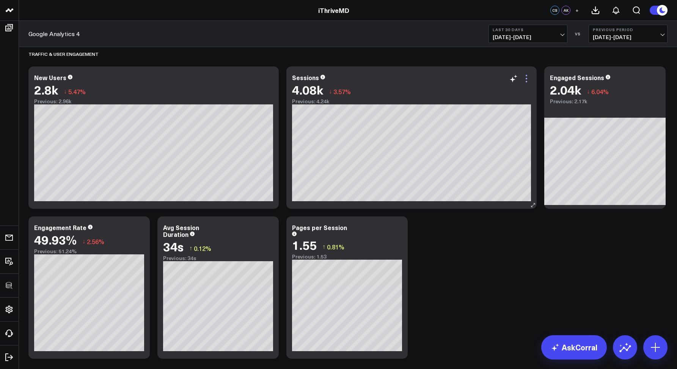
click at [525, 82] on icon at bounding box center [526, 78] width 9 height 9
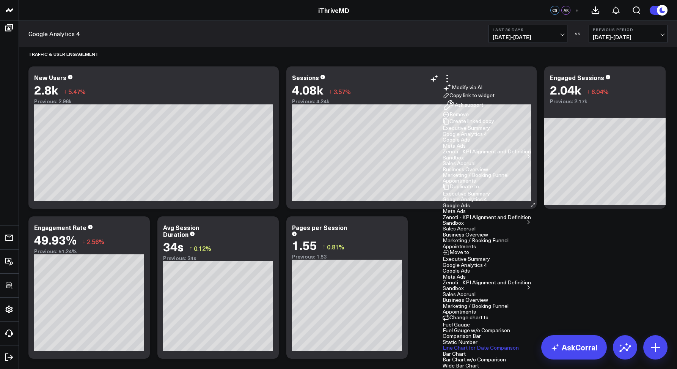
click at [443, 131] on button "Executive Summary" at bounding box center [466, 127] width 47 height 5
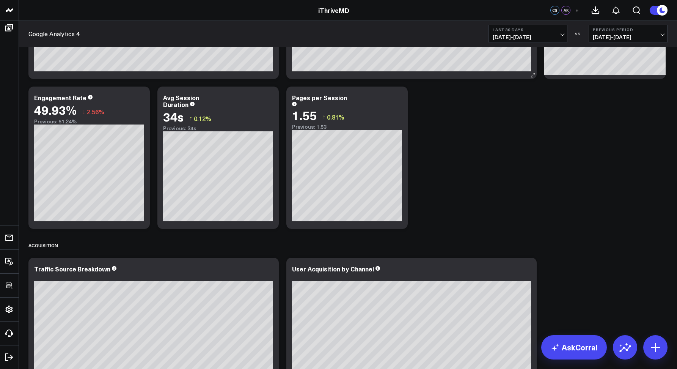
scroll to position [208, 0]
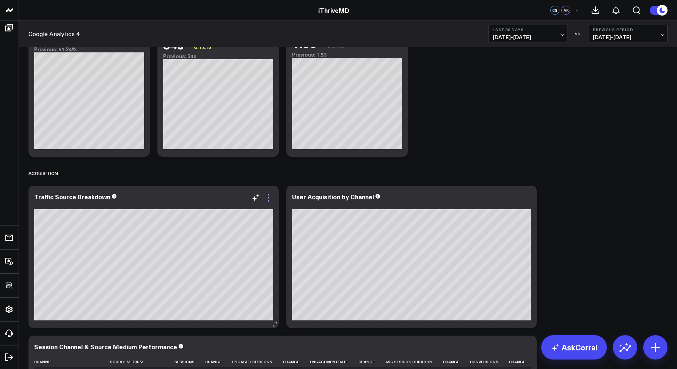
click at [268, 197] on icon at bounding box center [269, 198] width 2 height 2
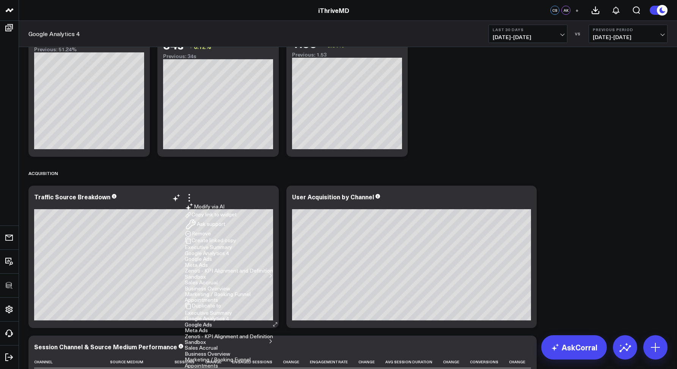
click at [232, 244] on button "Executive Summary" at bounding box center [208, 246] width 47 height 5
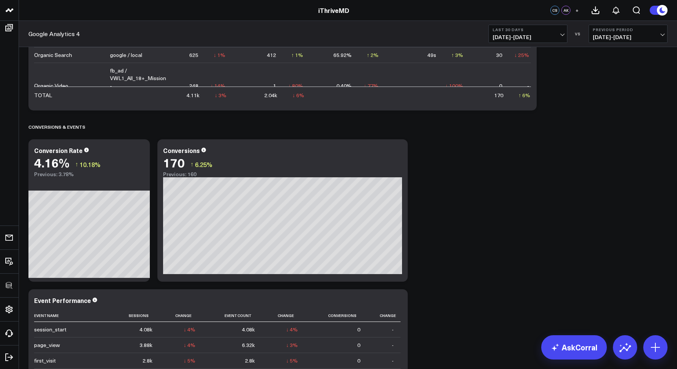
scroll to position [638, 0]
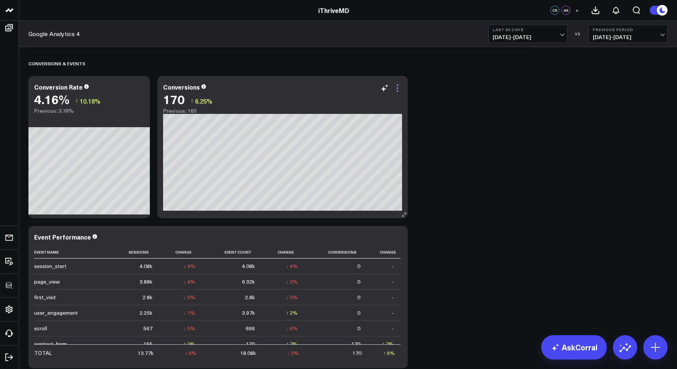
click at [399, 88] on icon at bounding box center [397, 87] width 9 height 9
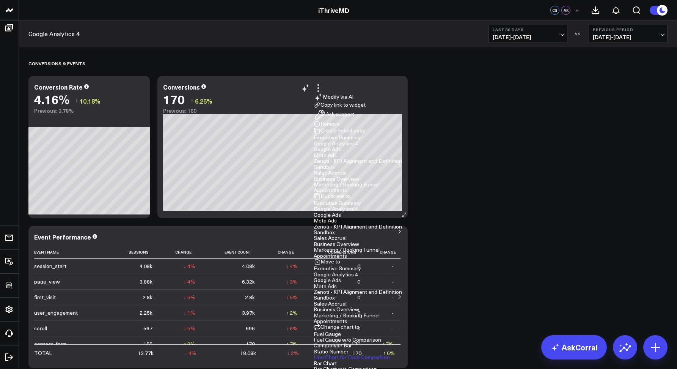
click at [361, 140] on button "Executive Summary" at bounding box center [337, 137] width 47 height 5
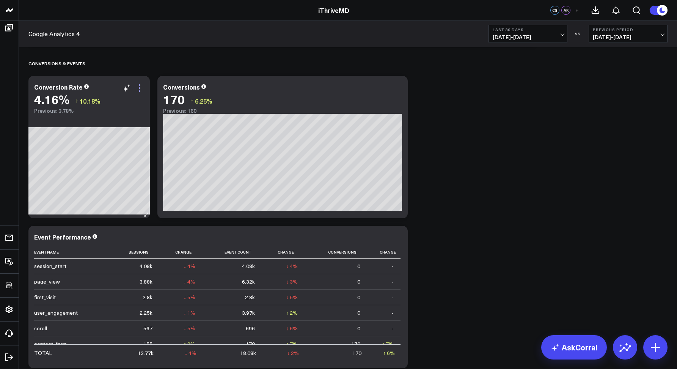
click at [140, 88] on icon at bounding box center [139, 87] width 9 height 9
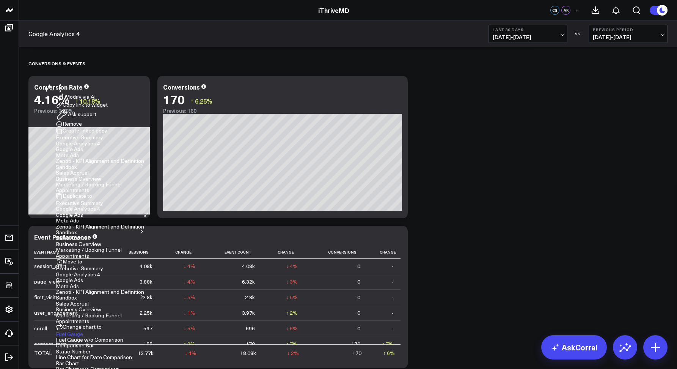
click at [103, 140] on button "Executive Summary" at bounding box center [79, 137] width 47 height 5
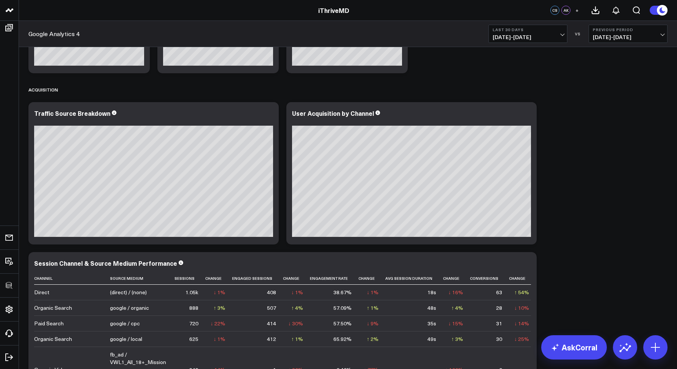
scroll to position [0, 0]
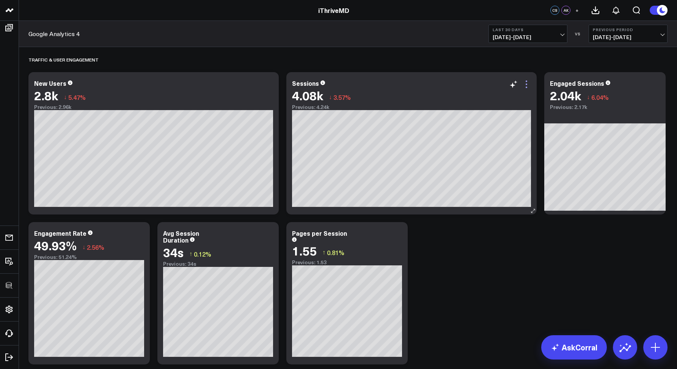
click at [528, 84] on icon at bounding box center [526, 84] width 9 height 9
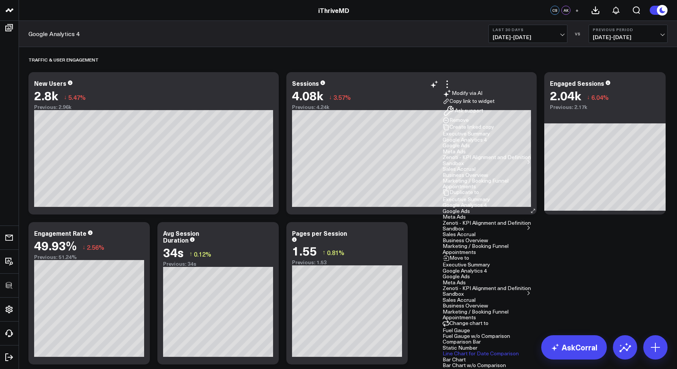
click at [443, 136] on button "Executive Summary" at bounding box center [466, 133] width 47 height 5
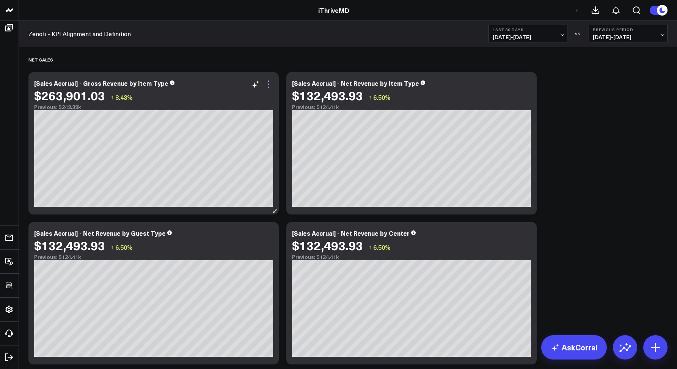
click at [268, 84] on icon at bounding box center [268, 84] width 9 height 9
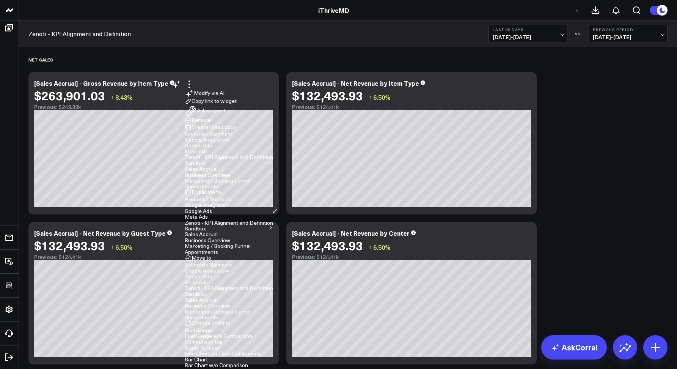
click at [232, 262] on button "Executive Summary" at bounding box center [208, 264] width 47 height 5
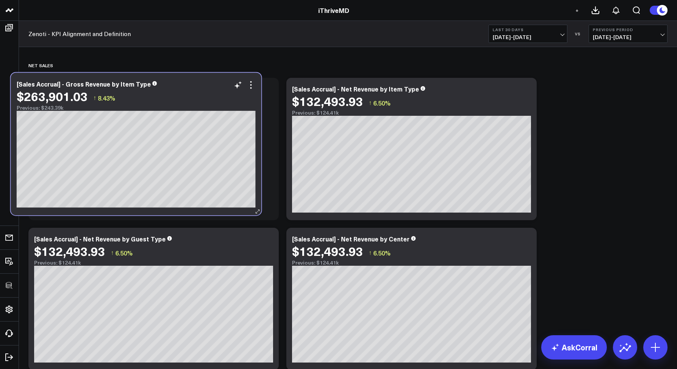
drag, startPoint x: 158, startPoint y: 74, endPoint x: 141, endPoint y: 91, distance: 24.4
click at [141, 91] on div "$263,901.03 ↑ 8.43%" at bounding box center [136, 96] width 239 height 14
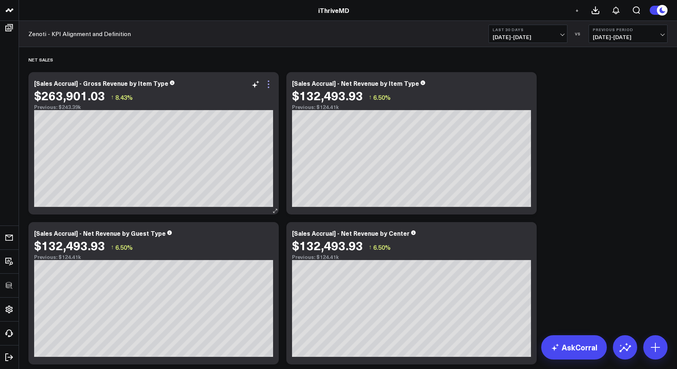
click at [269, 85] on icon at bounding box center [268, 84] width 9 height 9
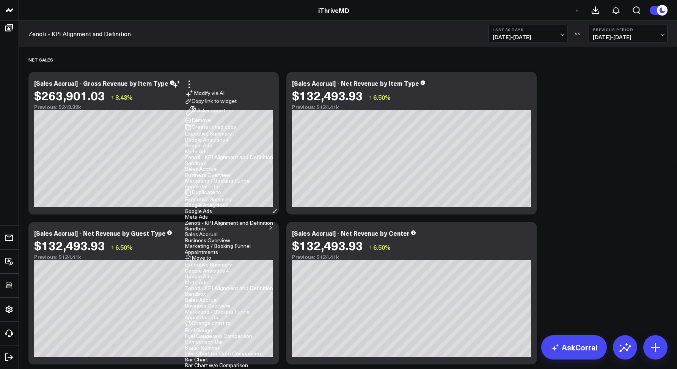
click at [232, 136] on button "Executive Summary" at bounding box center [208, 133] width 47 height 5
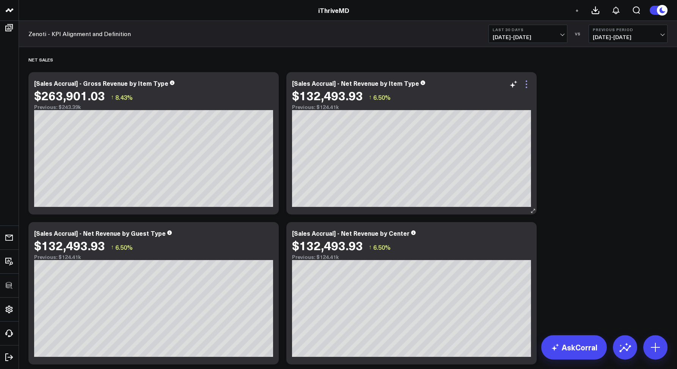
click at [529, 84] on icon at bounding box center [526, 84] width 9 height 9
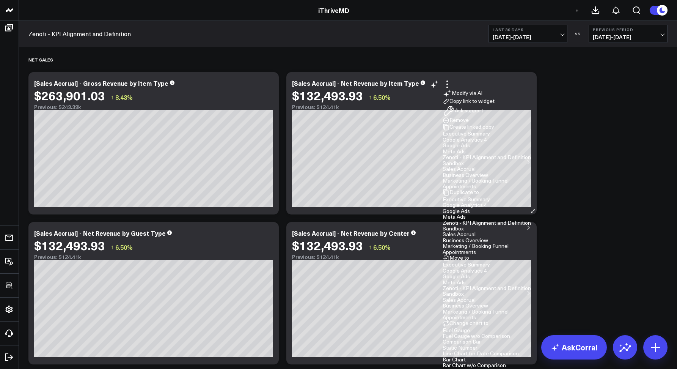
click at [443, 136] on button "Executive Summary" at bounding box center [466, 133] width 47 height 5
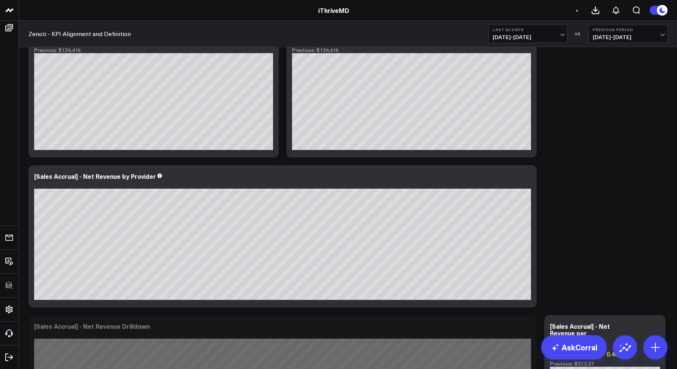
scroll to position [260, 0]
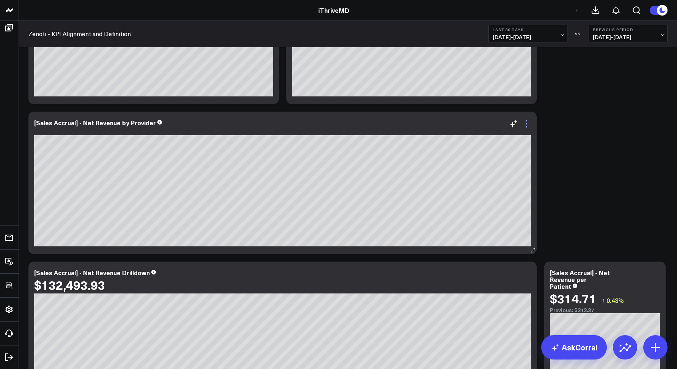
click at [527, 123] on icon at bounding box center [526, 123] width 9 height 9
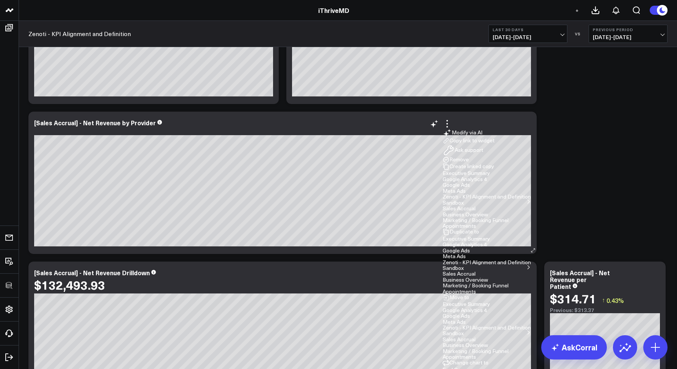
click at [443, 176] on button "Executive Summary" at bounding box center [466, 172] width 47 height 5
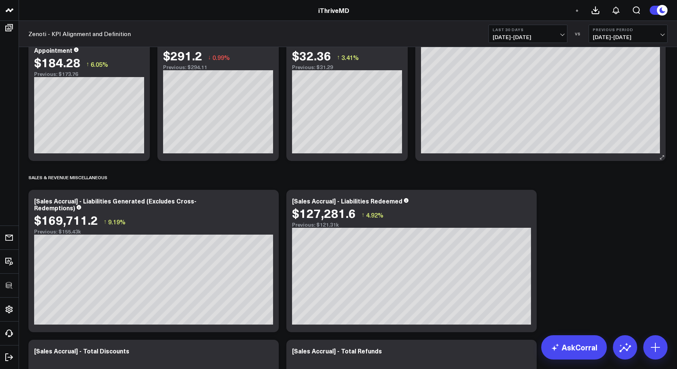
scroll to position [597, 0]
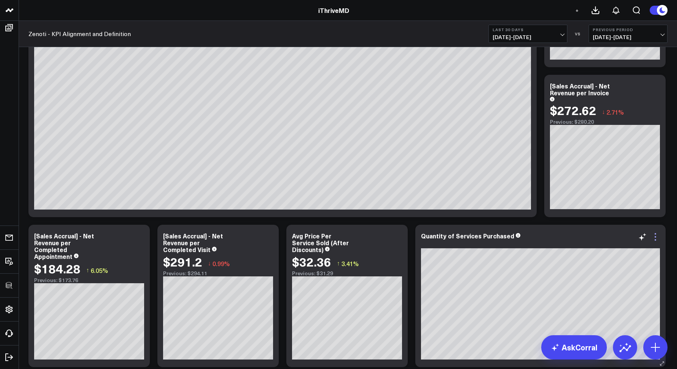
click at [655, 237] on icon at bounding box center [655, 236] width 9 height 9
click at [572, 284] on button "Executive Summary" at bounding box center [595, 286] width 47 height 5
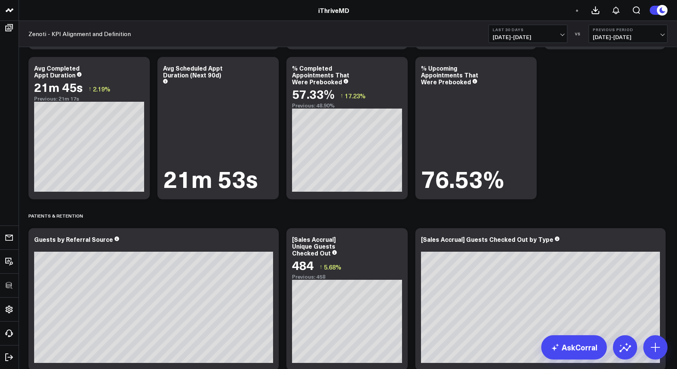
scroll to position [1717, 0]
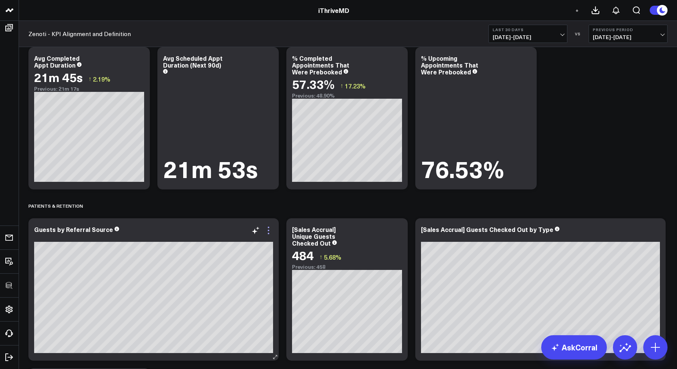
click at [267, 232] on icon at bounding box center [268, 230] width 9 height 9
click at [232, 277] on button "Executive Summary" at bounding box center [208, 279] width 47 height 5
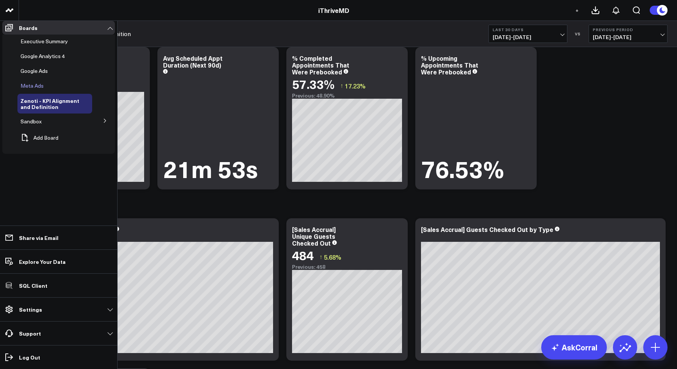
click at [38, 89] on span "Meta Ads" at bounding box center [31, 85] width 23 height 7
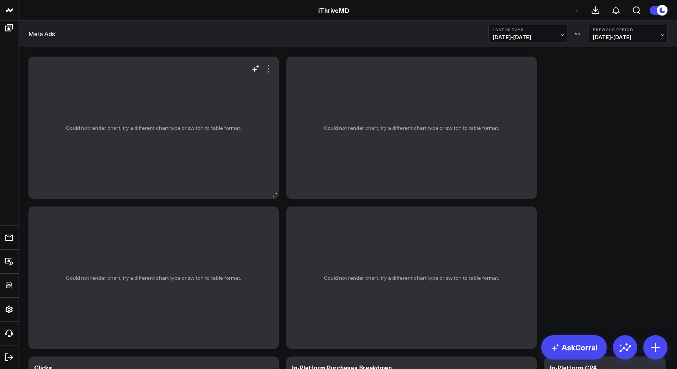
click at [269, 69] on icon at bounding box center [268, 68] width 9 height 9
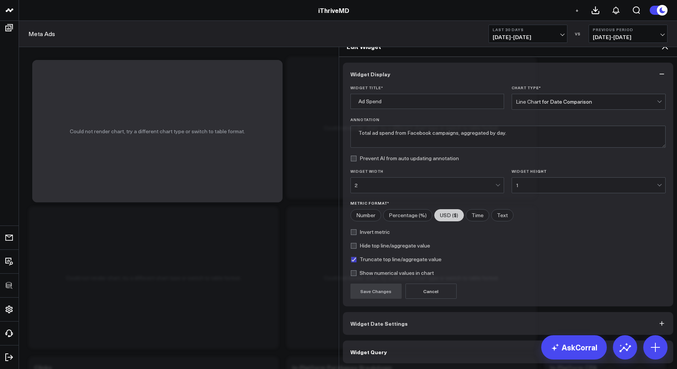
click at [380, 340] on button "Widget Query" at bounding box center [508, 351] width 331 height 23
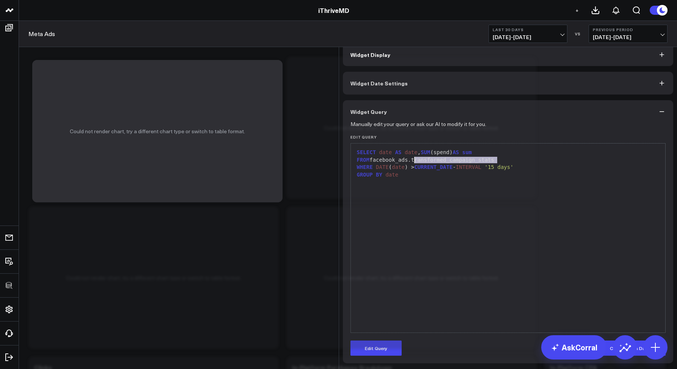
drag, startPoint x: 501, startPoint y: 162, endPoint x: 412, endPoint y: 162, distance: 88.8
click at [412, 162] on div "FROM facebook_ads.transformed_campaign_stats" at bounding box center [508, 160] width 307 height 8
copy div "transformed_campaign_stats"
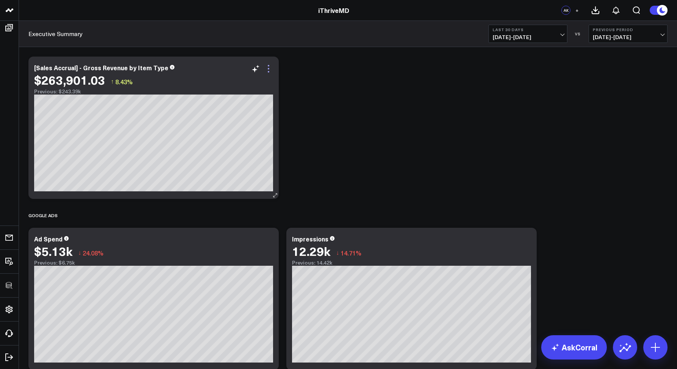
click at [266, 67] on icon at bounding box center [268, 68] width 9 height 9
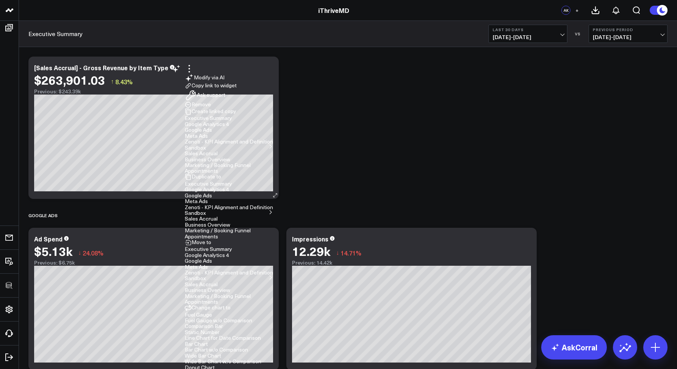
click at [273, 270] on button "Zenoti - KPI Alignment and Definition" at bounding box center [229, 272] width 88 height 5
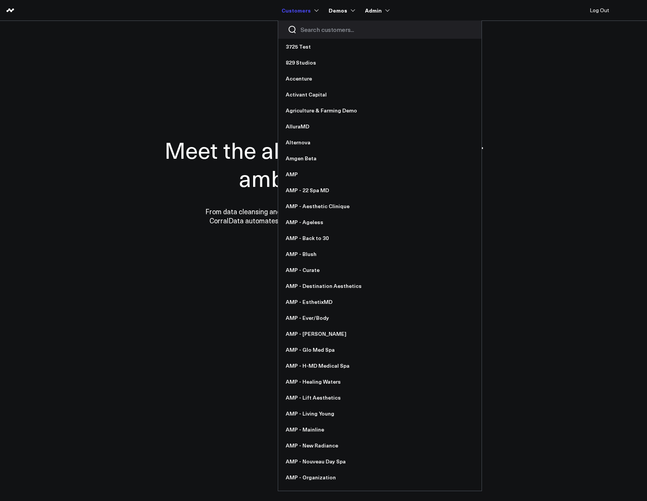
click at [307, 25] on input "Search customers input" at bounding box center [387, 29] width 172 height 8
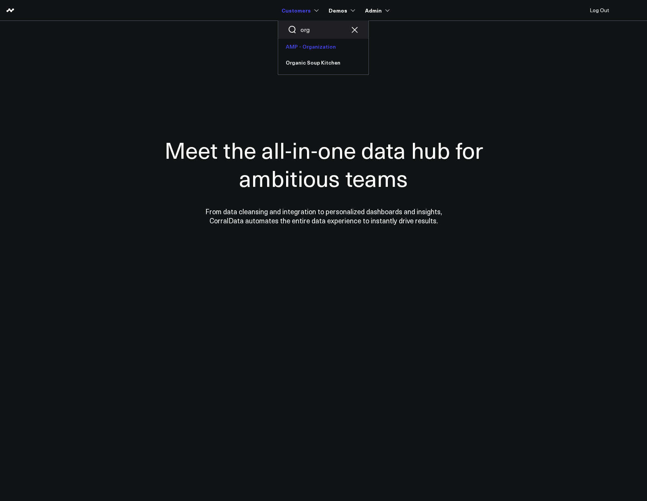
type input "org"
click at [315, 46] on link "AMP - Organization" at bounding box center [323, 47] width 90 height 16
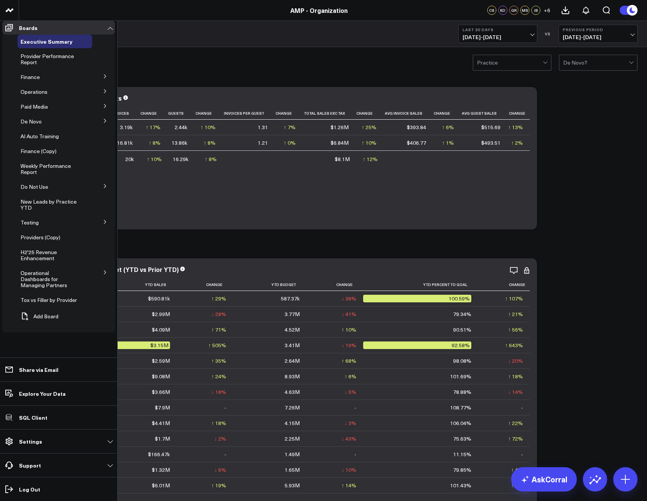
click at [104, 108] on icon at bounding box center [105, 106] width 2 height 4
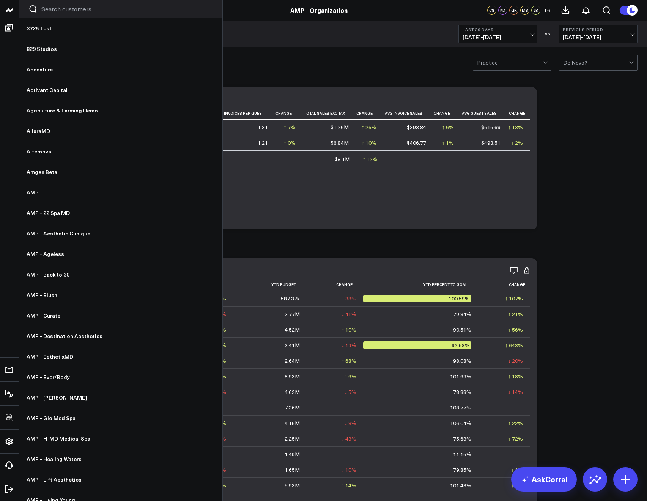
click at [57, 13] on input "Search customers input" at bounding box center [127, 9] width 172 height 8
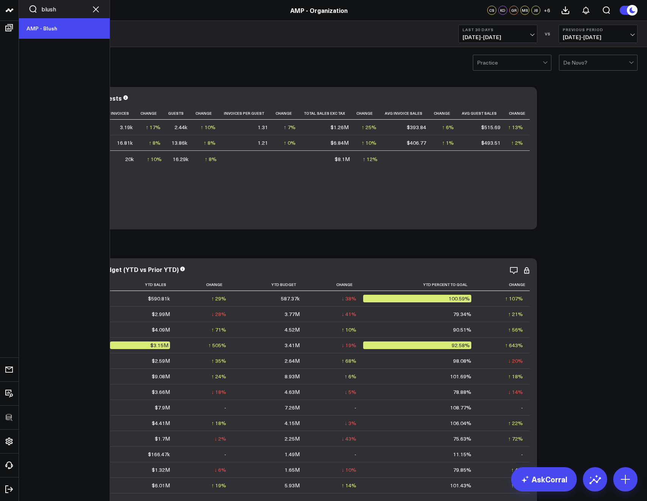
type input "blush"
click at [52, 27] on link "AMP - Blush" at bounding box center [64, 28] width 91 height 20
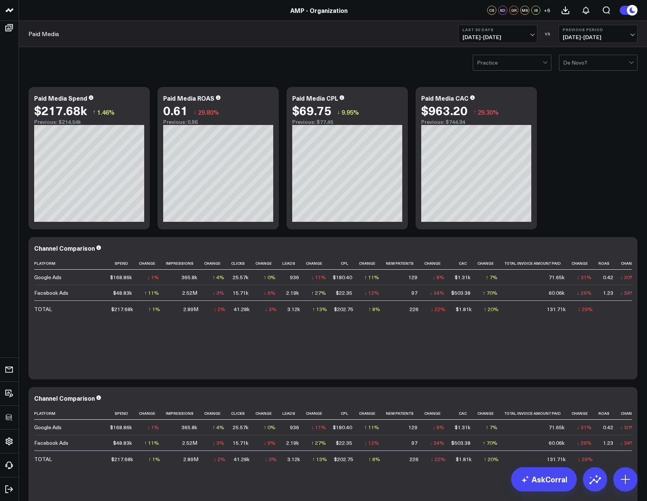
click at [480, 37] on span "[DATE] - [DATE]" at bounding box center [498, 37] width 71 height 6
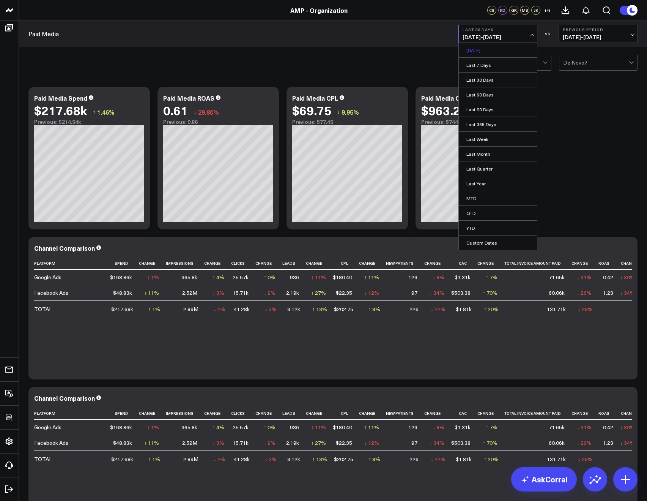
click at [477, 48] on link "[DATE]" at bounding box center [498, 50] width 78 height 14
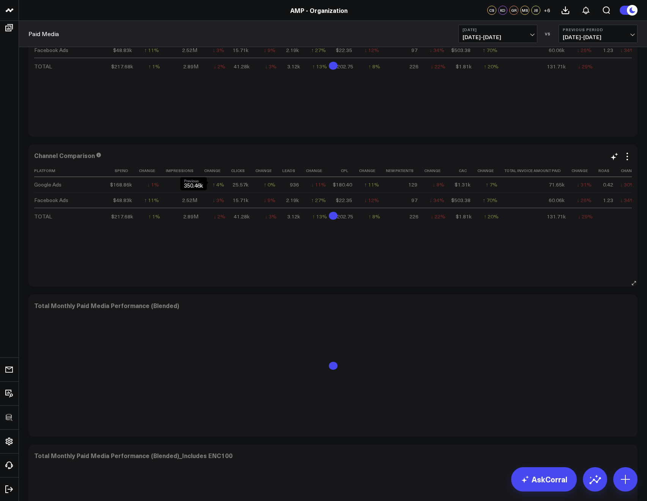
scroll to position [345, 0]
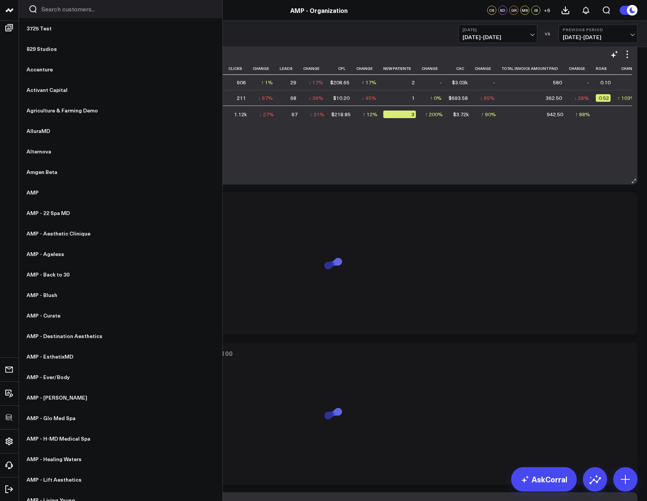
click at [63, 14] on div at bounding box center [120, 9] width 203 height 18
click at [56, 8] on input "Search customers input" at bounding box center [127, 9] width 172 height 8
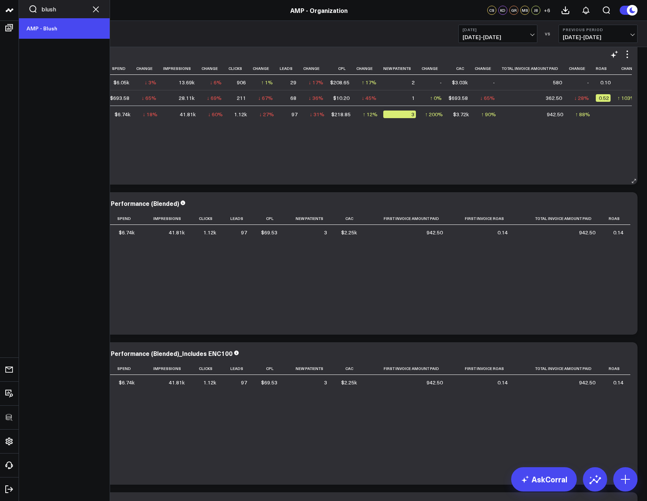
type input "blush"
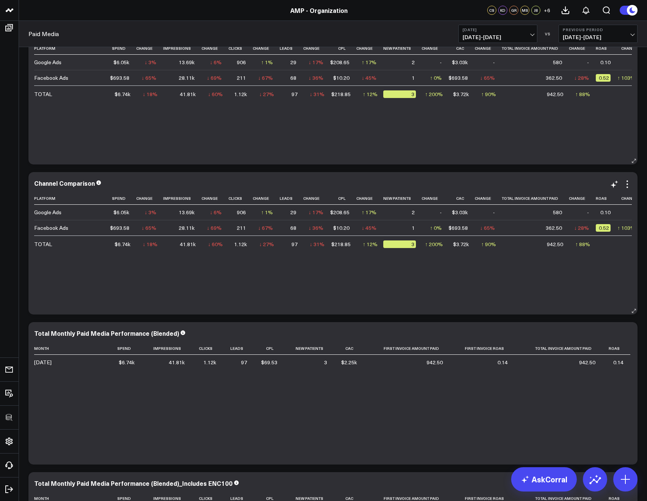
scroll to position [0, 0]
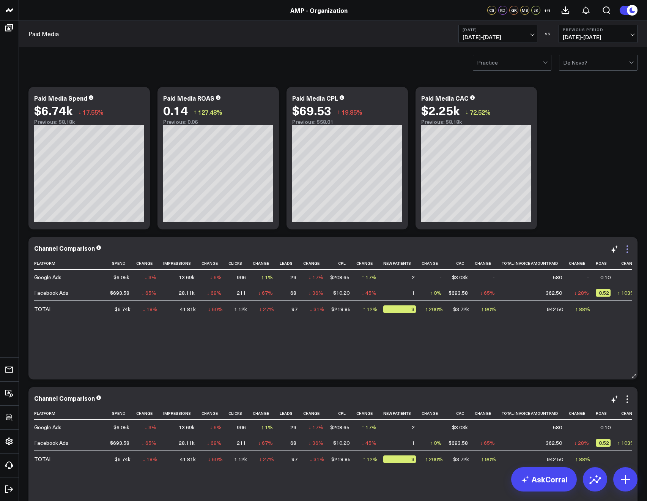
click at [628, 249] on icon at bounding box center [627, 248] width 9 height 9
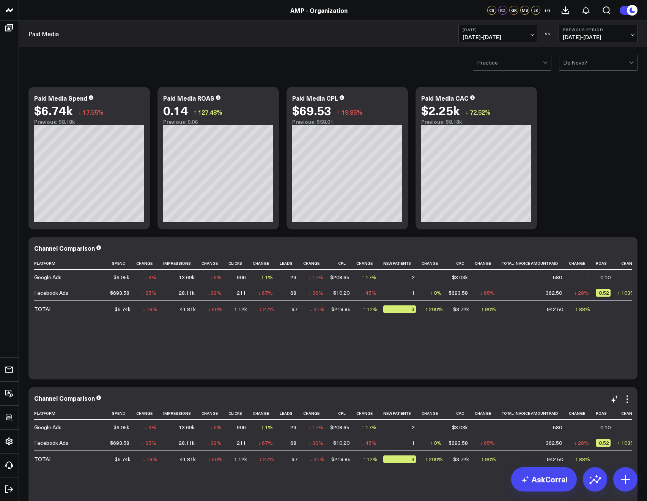
click at [484, 37] on span "08/19/25 - 08/19/25" at bounding box center [498, 37] width 71 height 6
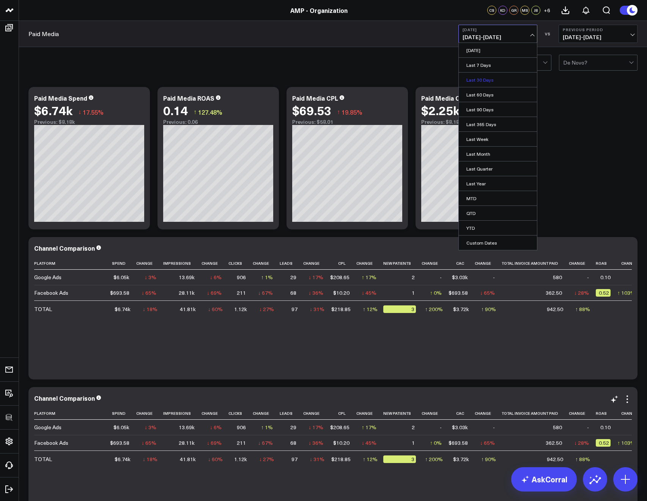
click at [474, 77] on link "Last 30 Days" at bounding box center [498, 79] width 78 height 14
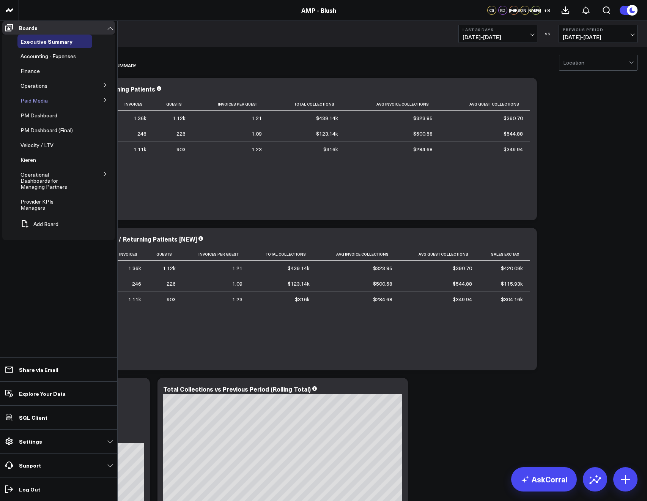
click at [41, 102] on span "Paid Media" at bounding box center [33, 100] width 27 height 7
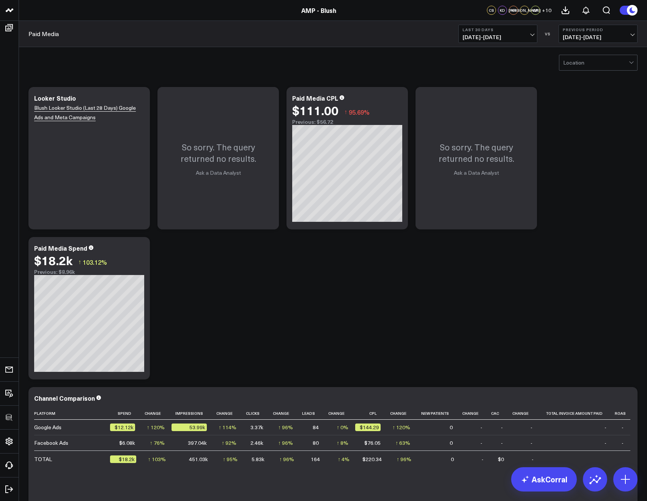
scroll to position [74, 0]
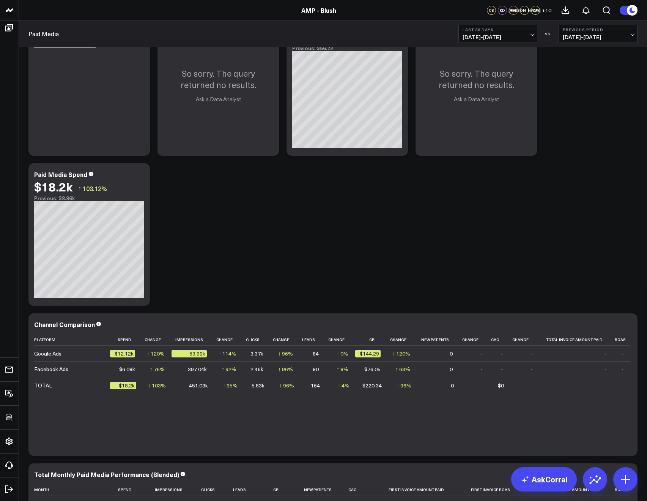
click at [482, 39] on span "[DATE] - [DATE]" at bounding box center [498, 37] width 71 height 6
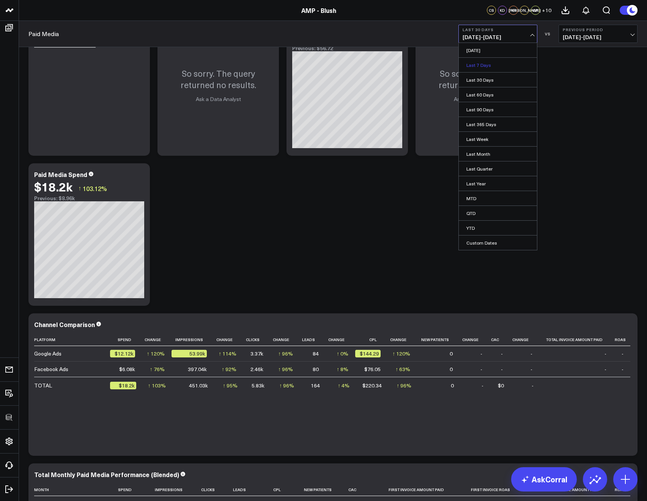
click at [482, 61] on link "Last 7 Days" at bounding box center [498, 65] width 78 height 14
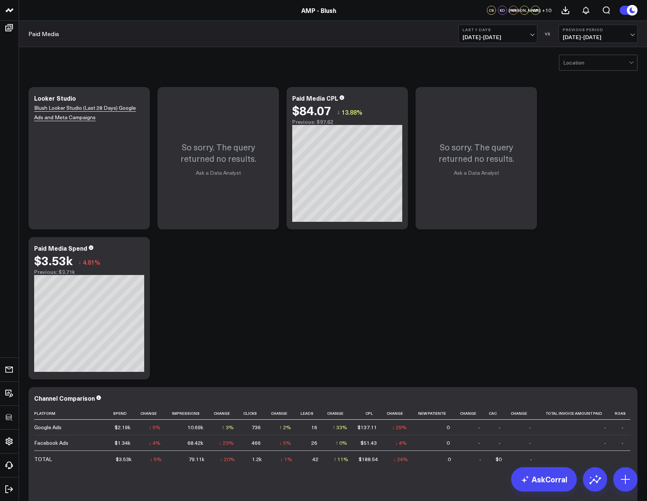
click at [490, 31] on b "Last 7 Days" at bounding box center [498, 29] width 71 height 5
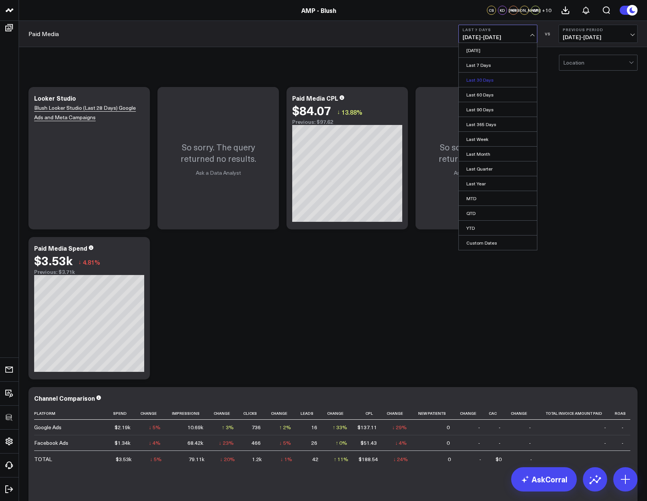
click at [482, 76] on link "Last 30 Days" at bounding box center [498, 79] width 78 height 14
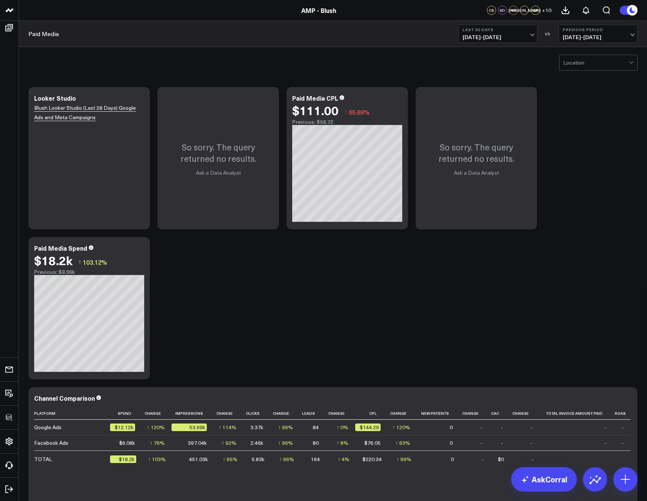
click at [480, 36] on span "[DATE] - [DATE]" at bounding box center [498, 37] width 71 height 6
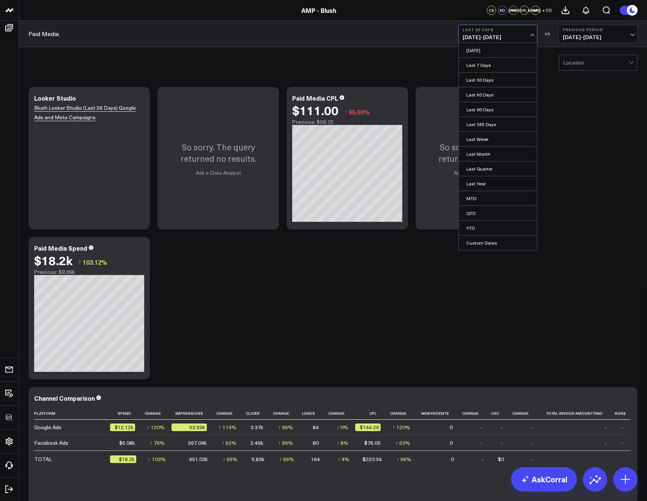
click at [360, 54] on div "Location" at bounding box center [333, 62] width 628 height 30
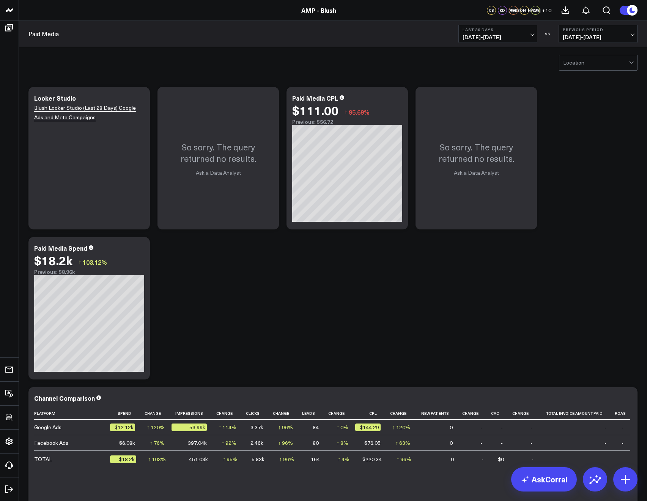
click at [475, 38] on span "[DATE] - [DATE]" at bounding box center [498, 37] width 71 height 6
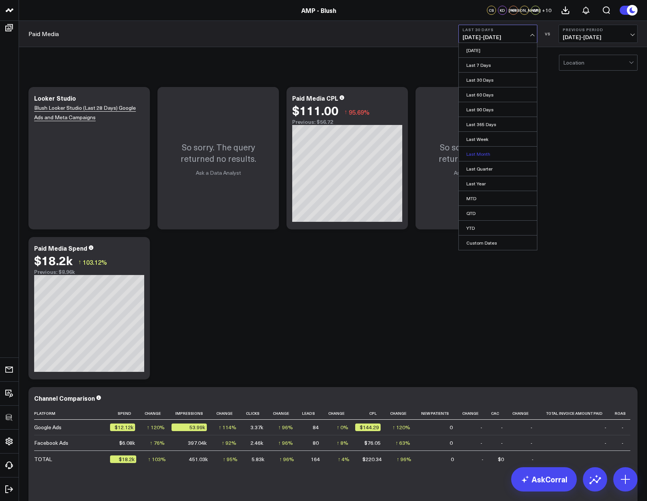
click at [481, 156] on link "Last Month" at bounding box center [498, 153] width 78 height 14
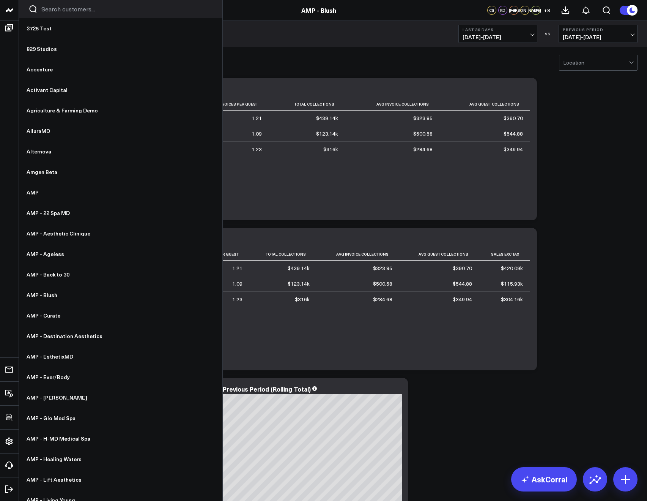
click at [65, 10] on input "Search customers input" at bounding box center [127, 9] width 172 height 8
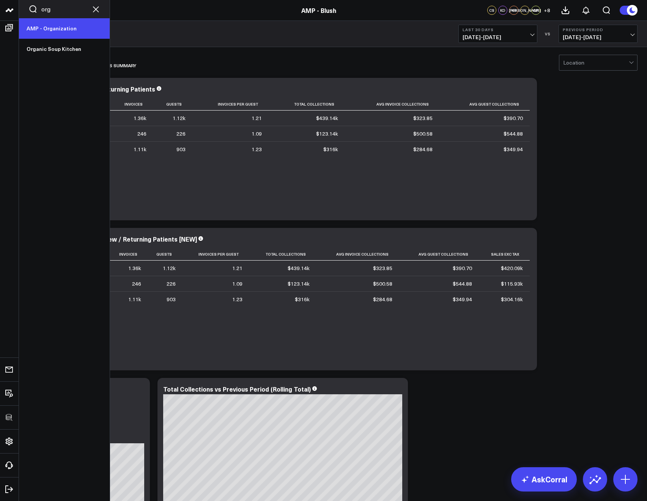
type input "org"
click at [61, 31] on link "AMP - Organization" at bounding box center [64, 28] width 91 height 20
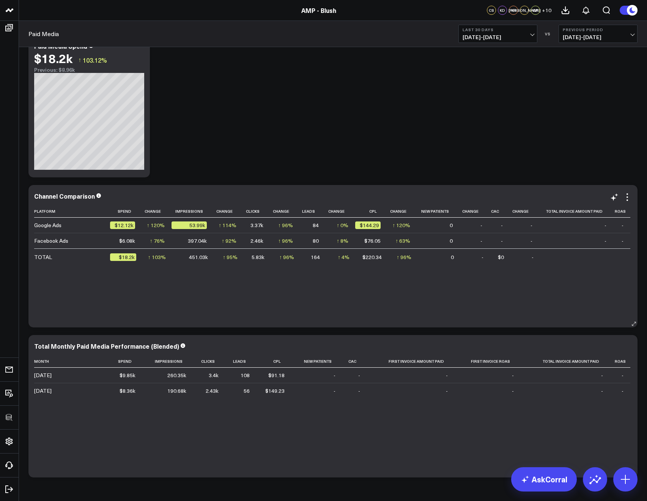
scroll to position [20, 0]
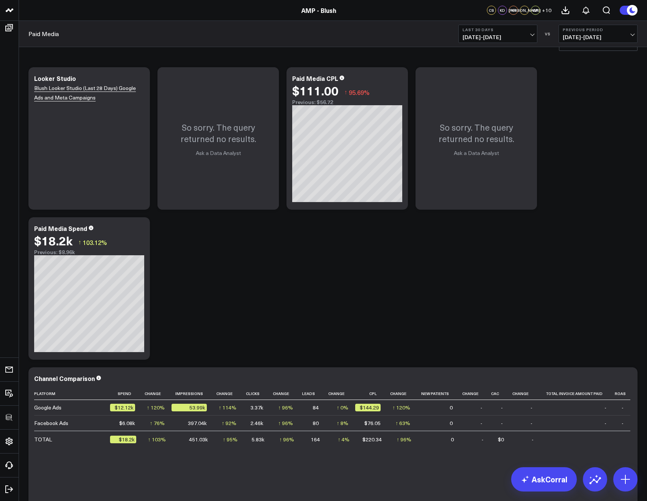
click at [471, 38] on span "[DATE] - [DATE]" at bounding box center [498, 37] width 71 height 6
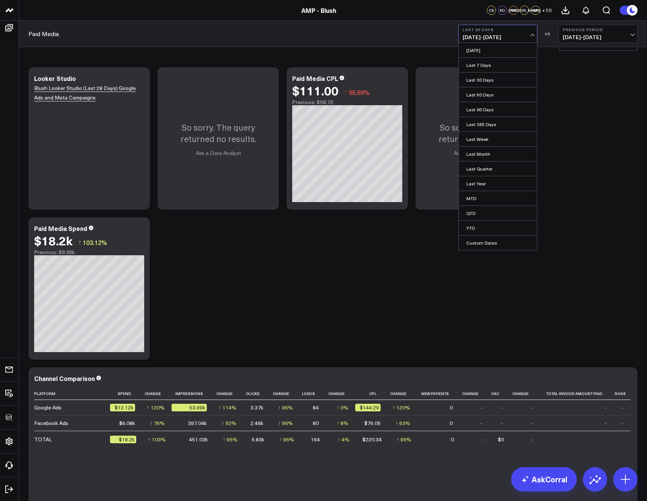
click at [335, 280] on div "Modify via AI Copy link to widget Ask support Remove Create linked copy Executi…" at bounding box center [333, 363] width 617 height 600
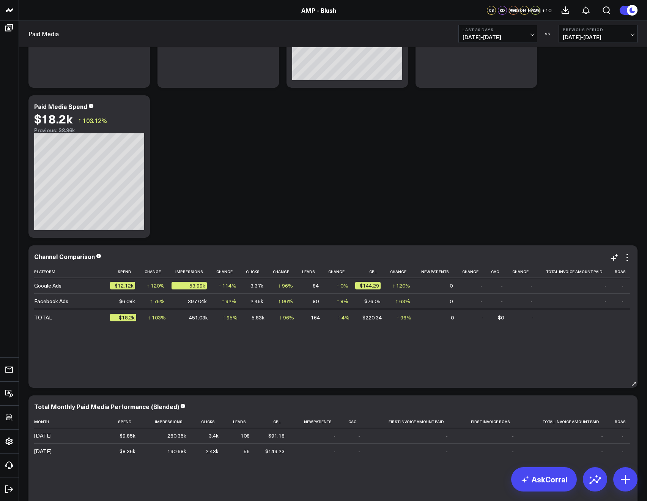
scroll to position [0, 0]
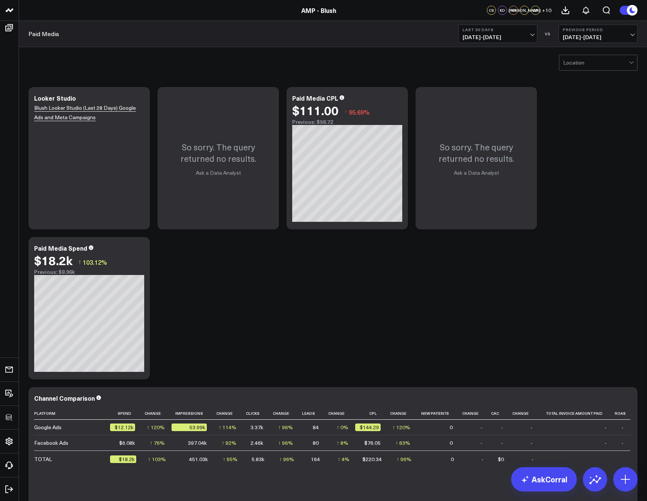
click at [487, 35] on span "[DATE] - [DATE]" at bounding box center [498, 37] width 71 height 6
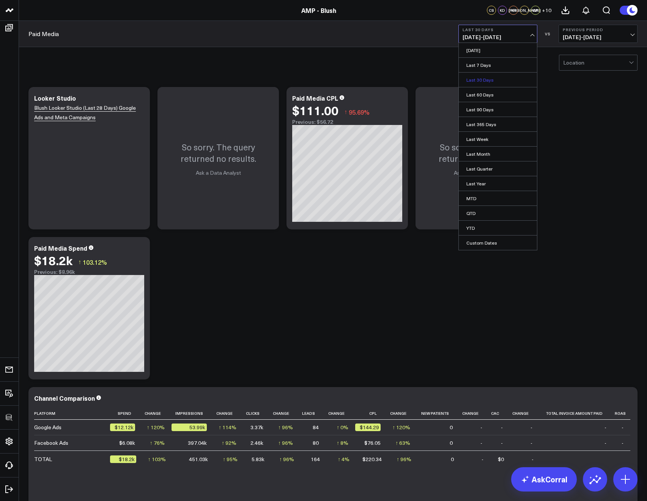
click at [478, 79] on link "Last 30 Days" at bounding box center [498, 79] width 78 height 14
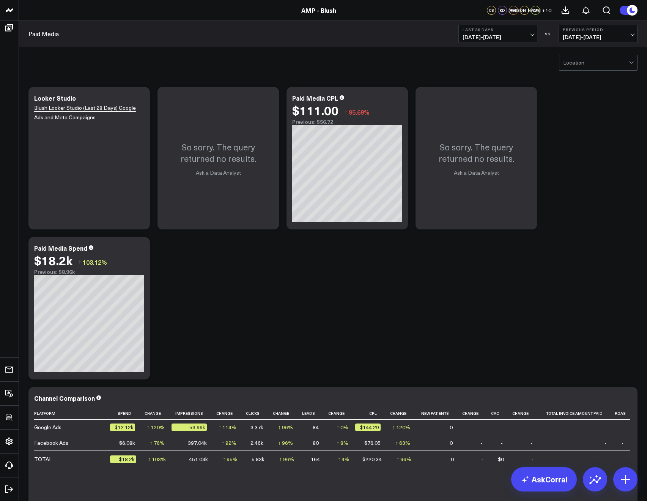
click at [476, 34] on span "[DATE] - [DATE]" at bounding box center [498, 37] width 71 height 6
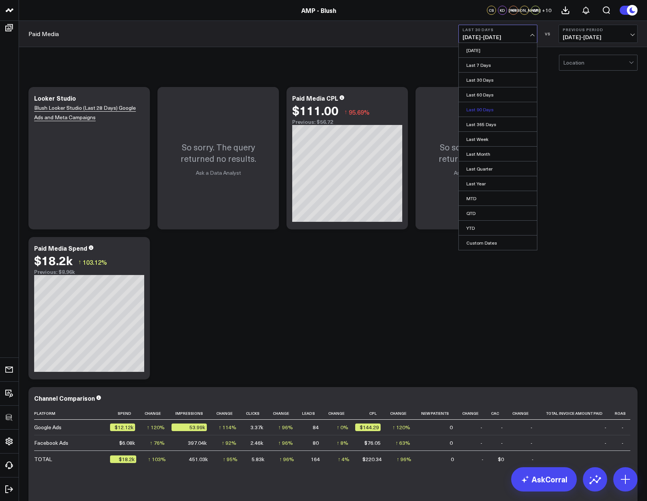
click at [487, 107] on link "Last 90 Days" at bounding box center [498, 109] width 78 height 14
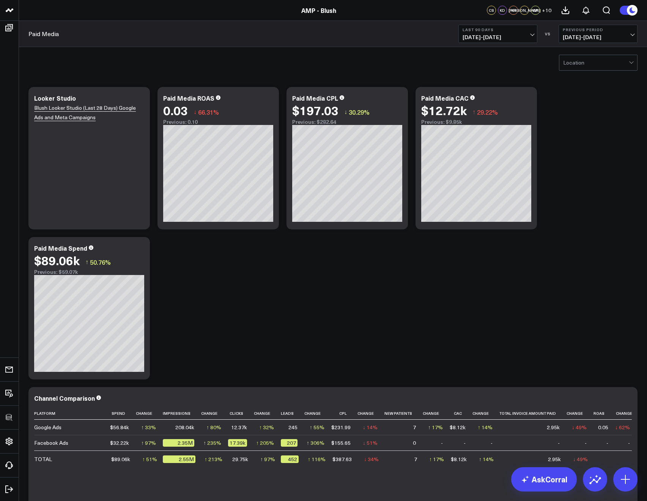
click at [477, 39] on span "05/22/25 - 08/19/25" at bounding box center [498, 37] width 71 height 6
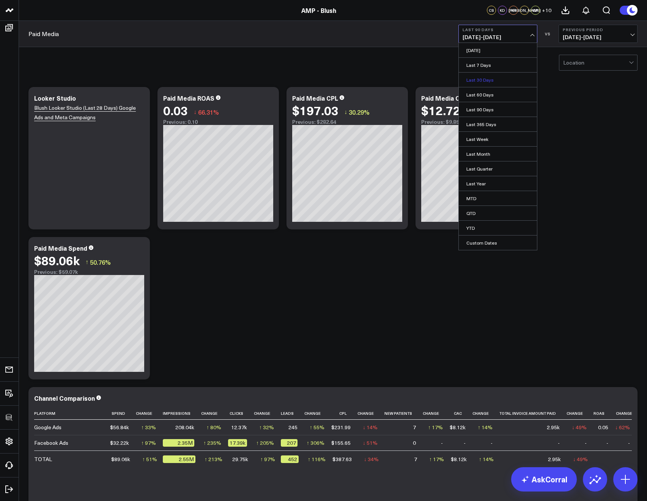
click at [472, 81] on link "Last 30 Days" at bounding box center [498, 79] width 78 height 14
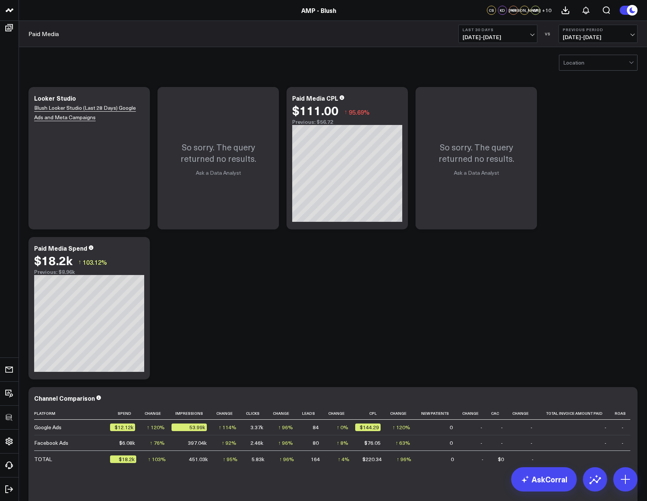
click at [221, 269] on div "Modify via AI Copy link to widget Ask support Remove Create linked copy Executi…" at bounding box center [333, 383] width 617 height 600
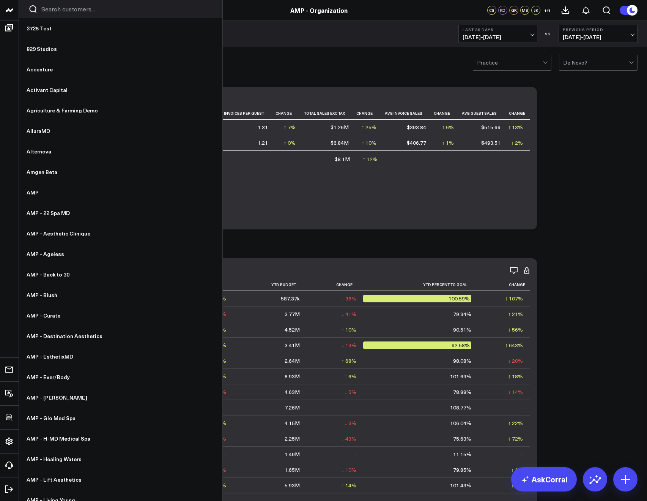
click at [42, 13] on input "Search customers input" at bounding box center [127, 9] width 172 height 8
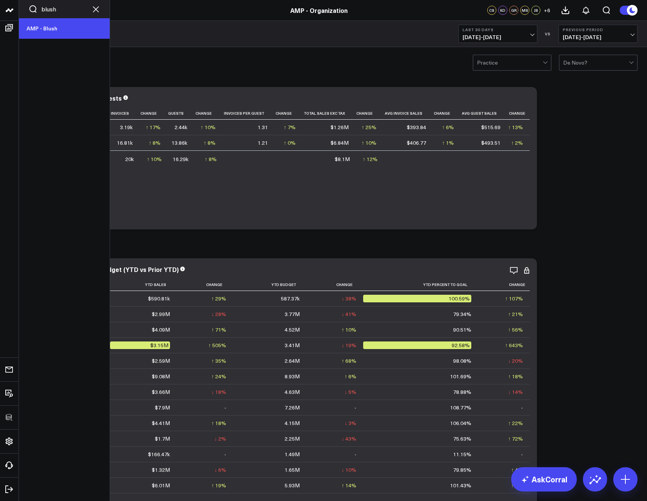
type input "blush"
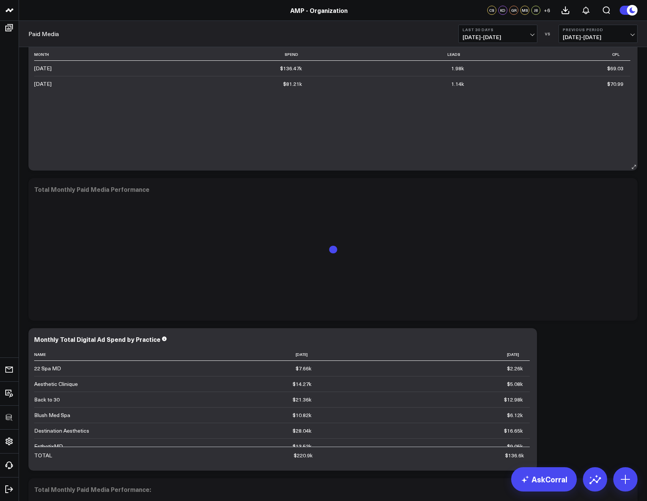
scroll to position [1424, 0]
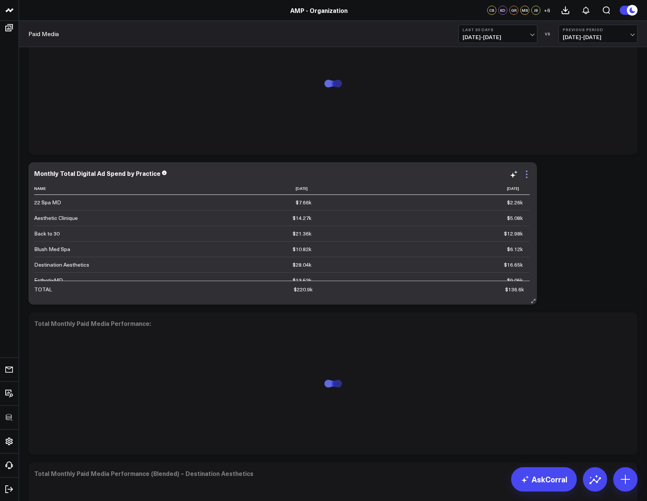
click icon
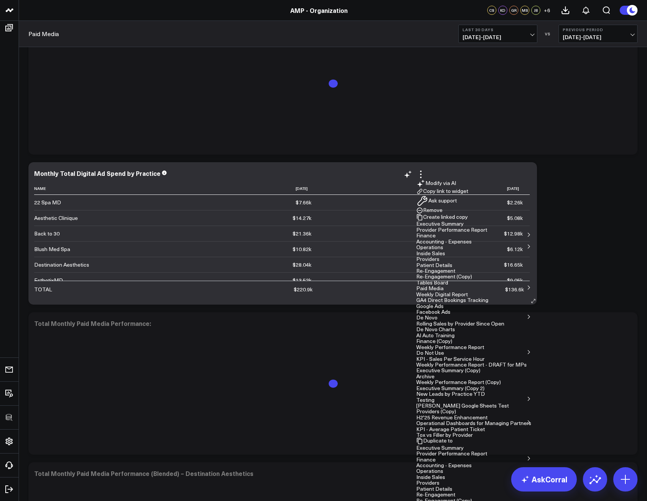
click link "View Query Admin"
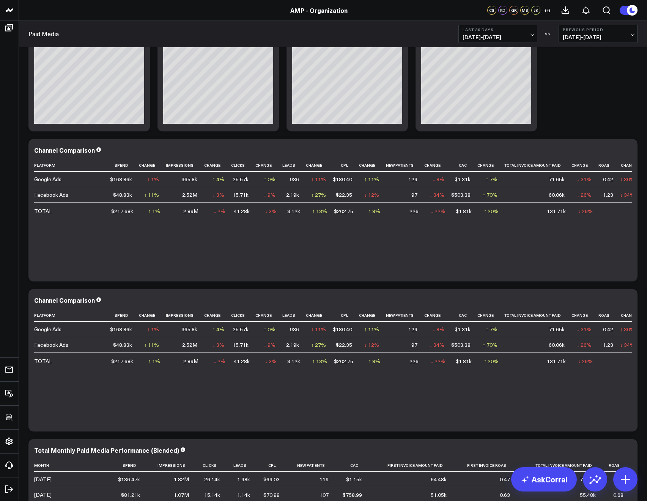
scroll to position [0, 0]
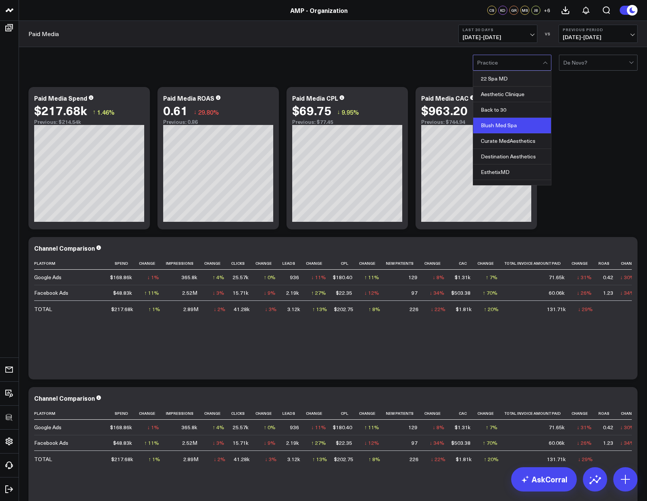
click div "Blush Med Spa"
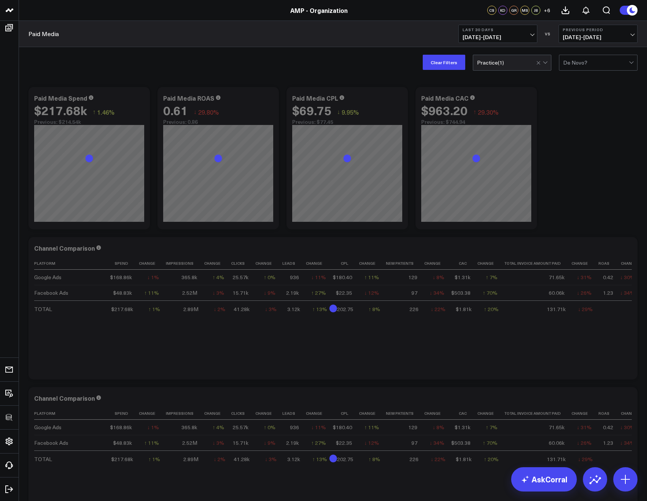
click div "Modify via AI Copy link to widget Ask support Remove Create linked copy Executi…"
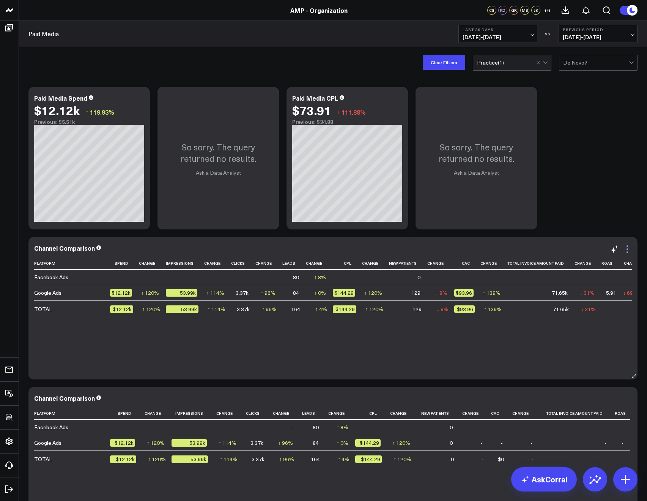
click icon
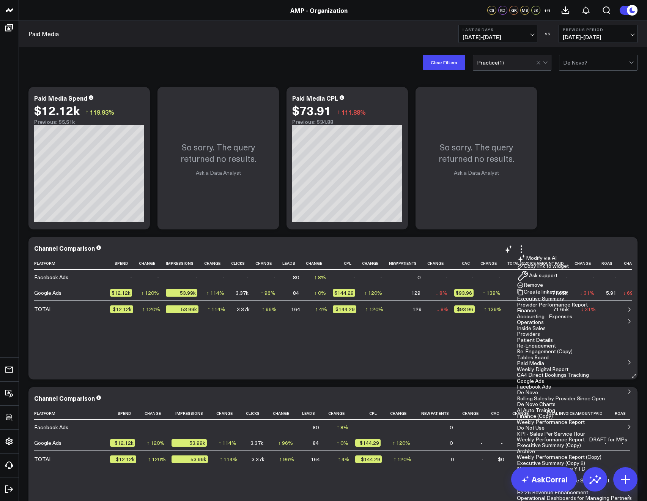
click button "Edit Widget"
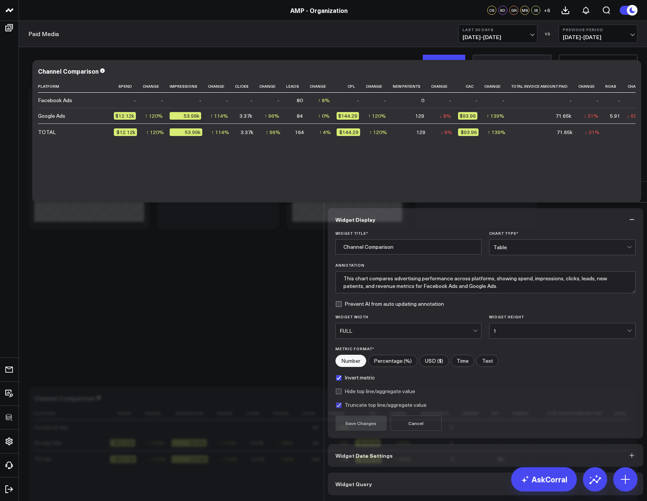
click button "Widget Query"
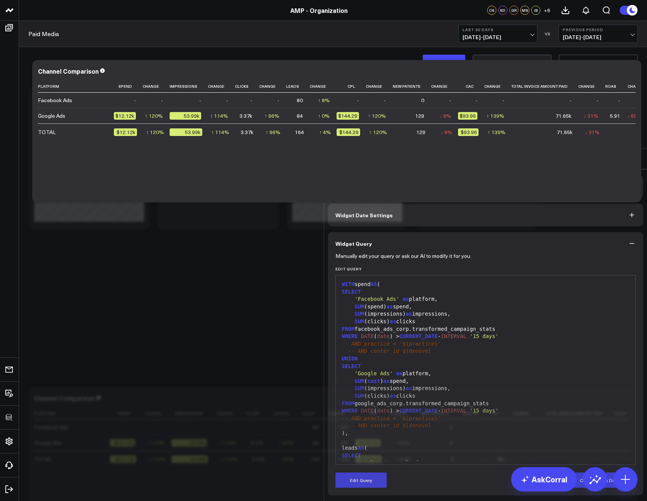
click icon
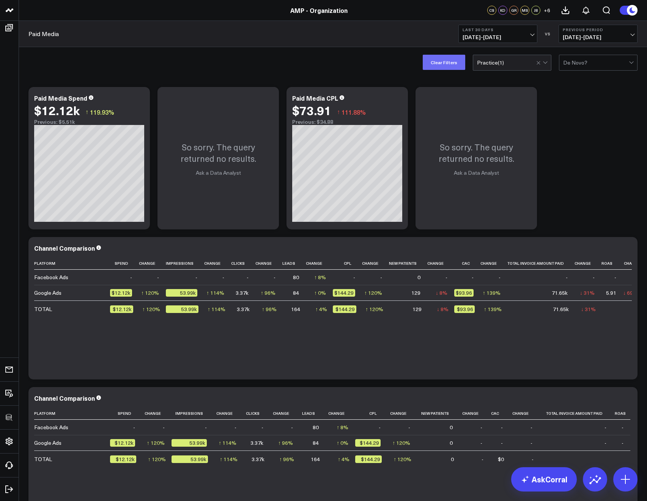
click button "Clear Filters"
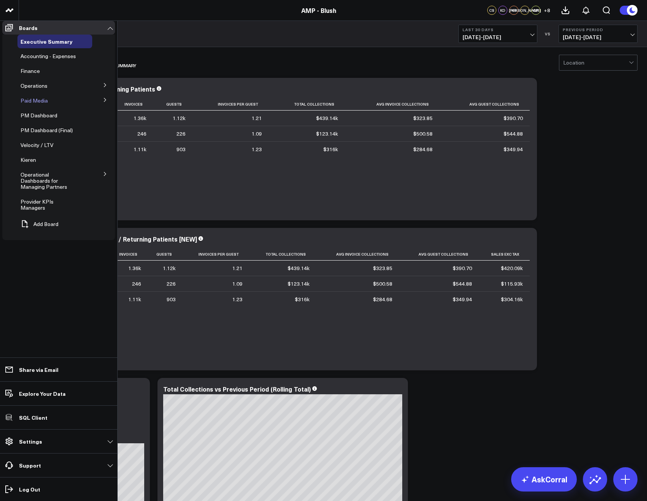
click at [31, 104] on span "Paid Media" at bounding box center [33, 100] width 27 height 7
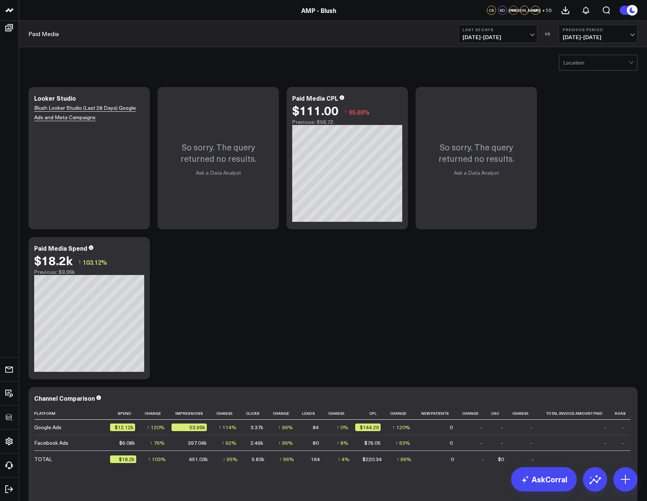
click at [493, 38] on span "07/21/25 - 08/19/25" at bounding box center [498, 37] width 71 height 6
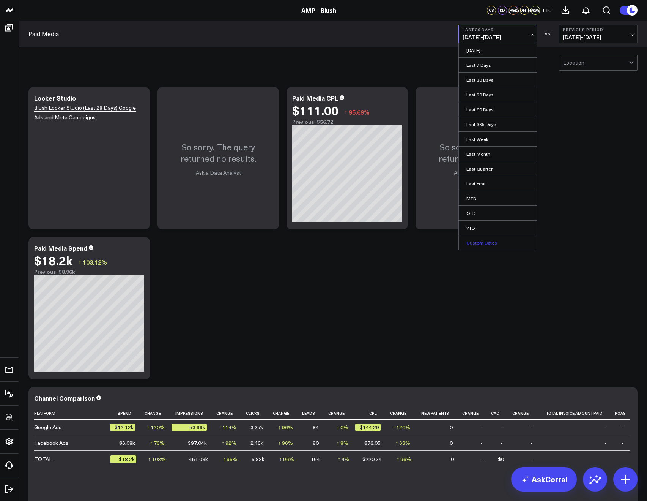
click at [485, 239] on link "Custom Dates" at bounding box center [498, 242] width 78 height 14
select select "7"
select select "2025"
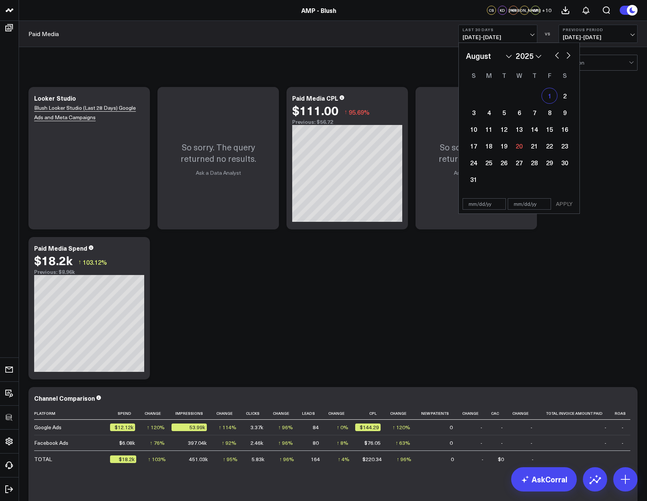
click at [548, 94] on div "1" at bounding box center [549, 95] width 15 height 15
type input "08/01/25"
select select "7"
select select "2025"
click at [518, 132] on div "13" at bounding box center [519, 128] width 15 height 15
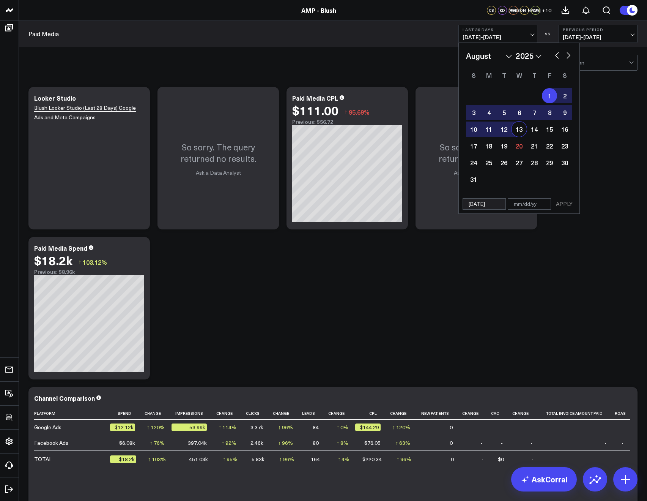
type input "08/13/25"
select select "7"
select select "2025"
click at [565, 203] on button "APPLY" at bounding box center [564, 203] width 23 height 11
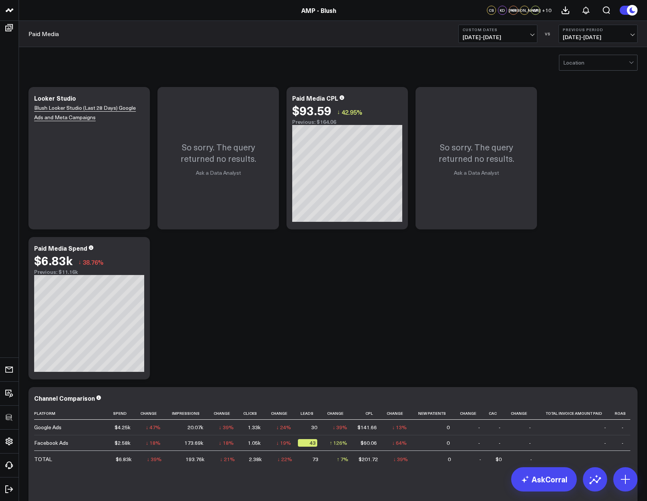
click at [586, 68] on div at bounding box center [596, 62] width 66 height 15
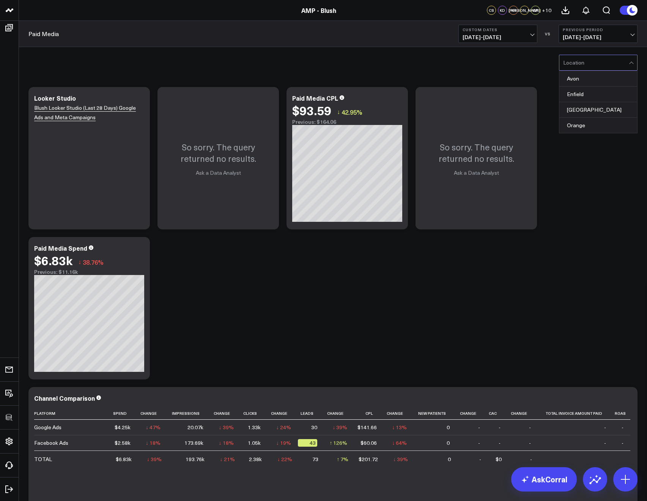
click at [485, 63] on div "Avon, 1 of 4. 4 results available. Use Up and Down to choose options, press Ent…" at bounding box center [333, 62] width 628 height 30
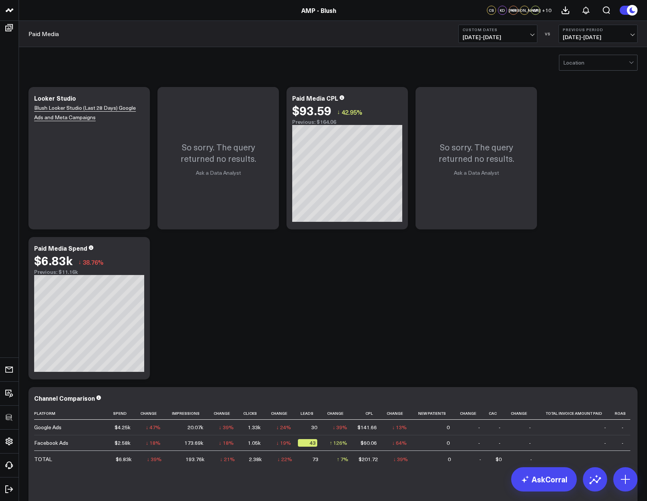
click at [487, 38] on span "08/01/25 - 08/13/25" at bounding box center [498, 37] width 71 height 6
click at [392, 38] on div "Paid Media Custom Dates 08/01/25 - 08/13/25 VS Previous Period 07/19/25 - 07/31…" at bounding box center [333, 34] width 628 height 26
click at [594, 60] on div at bounding box center [596, 62] width 66 height 15
click at [389, 260] on div "Modify via AI Copy link to widget Ask support Remove Create linked copy Executi…" at bounding box center [333, 383] width 617 height 600
click at [272, 97] on icon at bounding box center [268, 99] width 9 height 9
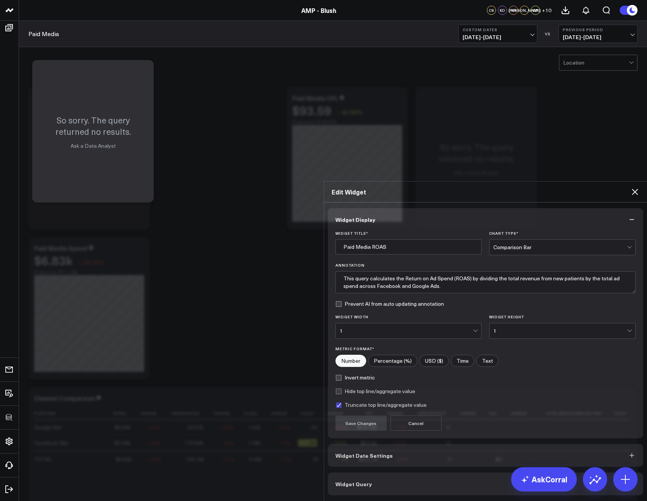
click at [355, 480] on span "Widget Query" at bounding box center [354, 483] width 36 height 6
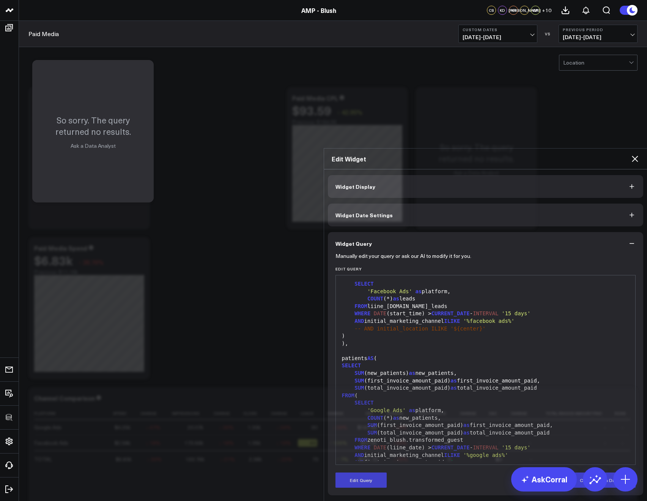
scroll to position [331, 0]
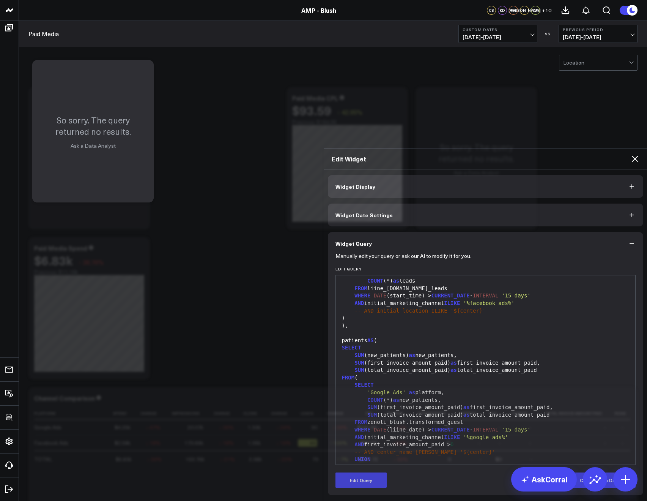
click at [635, 154] on icon at bounding box center [634, 158] width 9 height 9
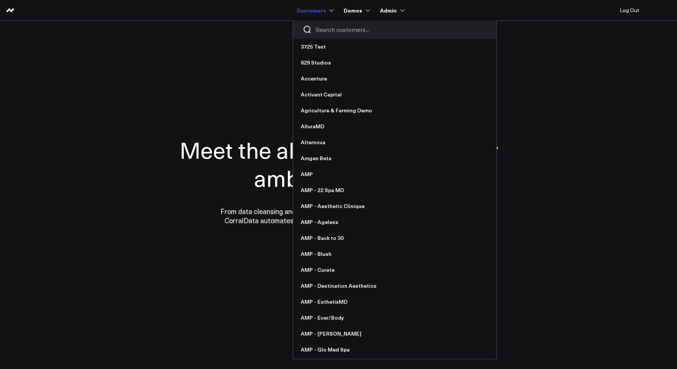
click at [326, 31] on input "Search customers input" at bounding box center [402, 29] width 172 height 8
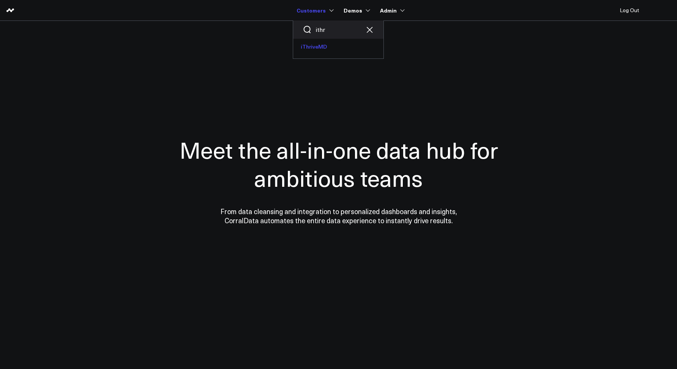
type input "ithr"
click at [317, 45] on link "iThriveMD" at bounding box center [338, 47] width 90 height 16
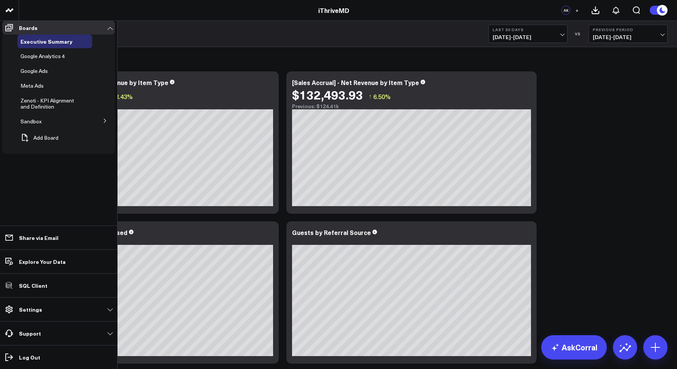
scroll to position [2, 0]
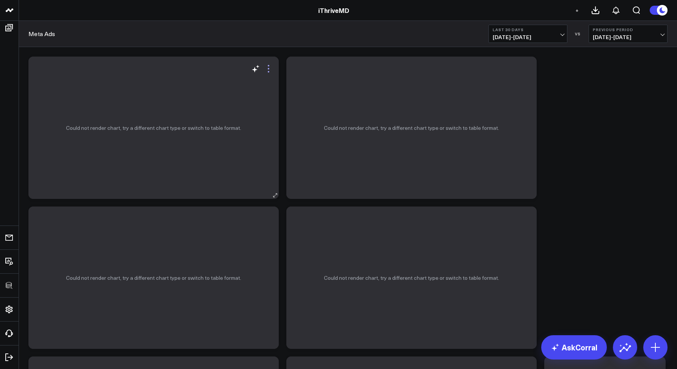
click at [267, 71] on icon at bounding box center [268, 68] width 9 height 9
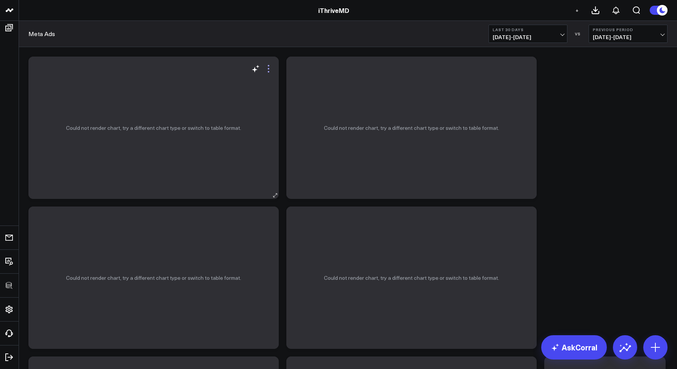
click at [270, 67] on icon at bounding box center [268, 68] width 9 height 9
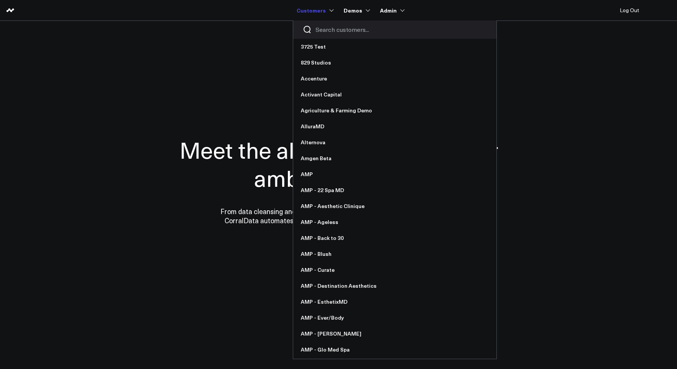
click at [323, 30] on input "Search customers input" at bounding box center [402, 29] width 172 height 8
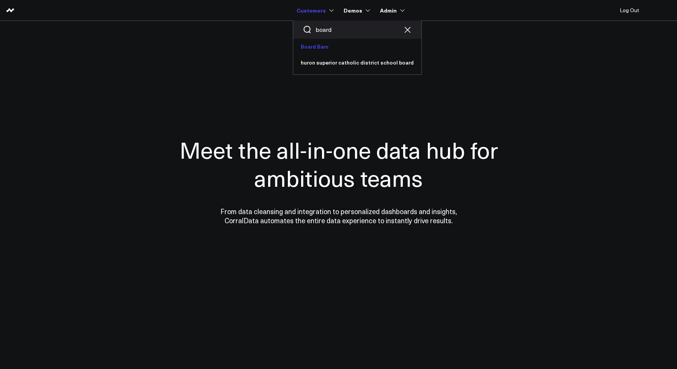
type input "board"
click at [320, 48] on link "Board Barn" at bounding box center [357, 47] width 128 height 16
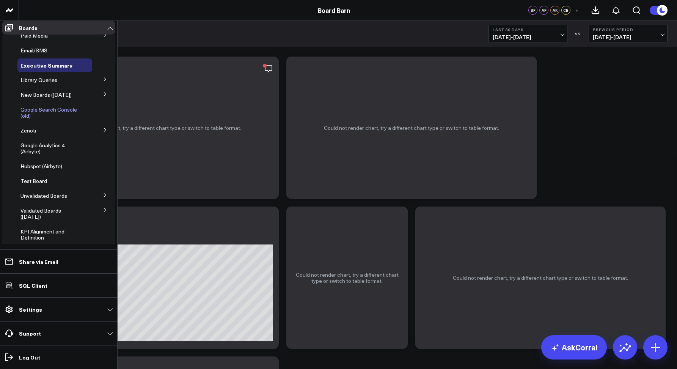
scroll to position [64, 0]
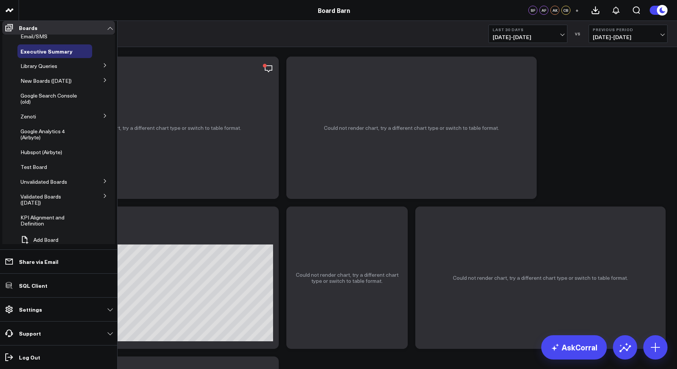
click at [103, 82] on icon at bounding box center [105, 80] width 5 height 5
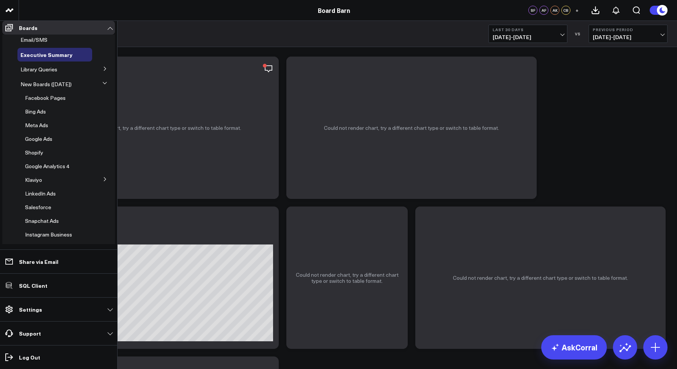
scroll to position [58, 0]
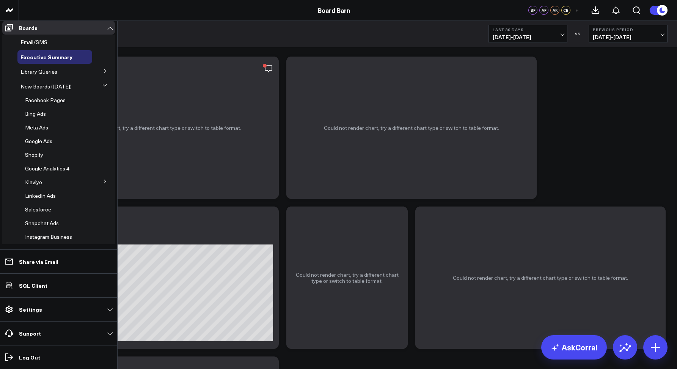
click at [102, 88] on icon at bounding box center [104, 85] width 5 height 5
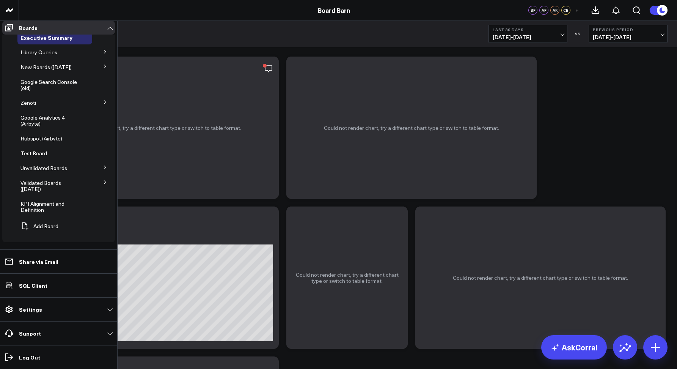
scroll to position [80, 0]
click at [103, 168] on icon at bounding box center [105, 165] width 5 height 5
click at [102, 167] on icon at bounding box center [104, 165] width 5 height 5
click at [103, 183] on icon at bounding box center [105, 180] width 5 height 5
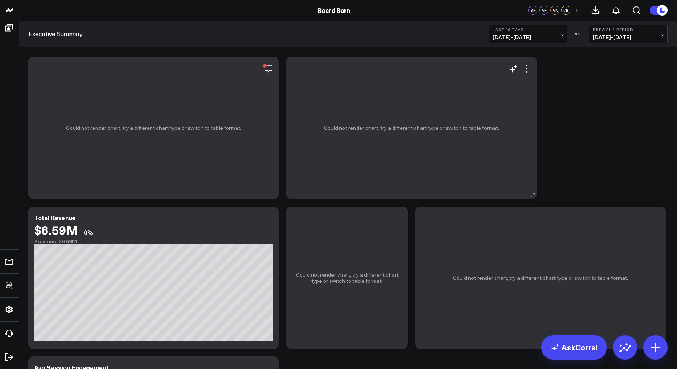
scroll to position [0, 0]
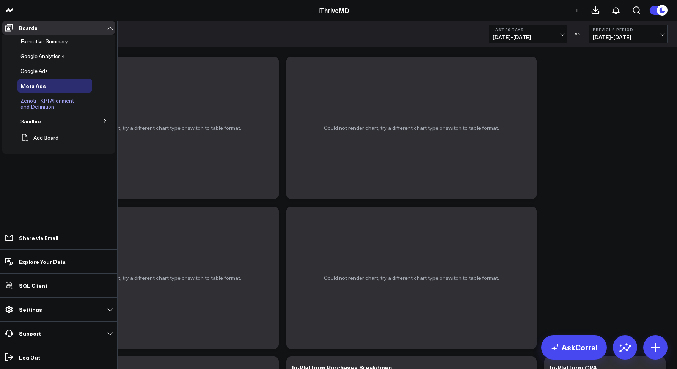
click at [28, 105] on span "Zenoti - KPI Alignment and Definition" at bounding box center [47, 103] width 54 height 13
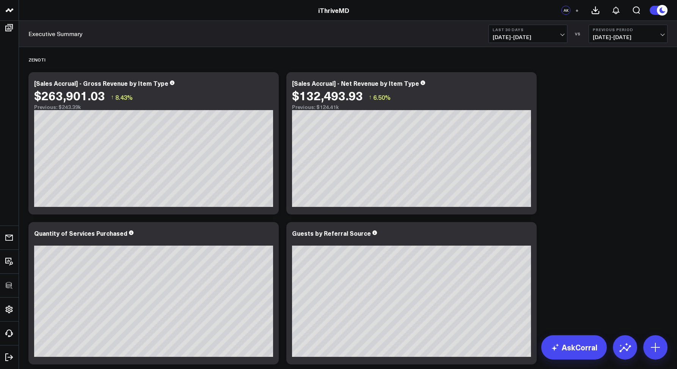
click at [286, 22] on div "Executive Summary Last 30 Days [DATE] - [DATE] VS Previous Period [DATE] - [DAT…" at bounding box center [348, 34] width 658 height 26
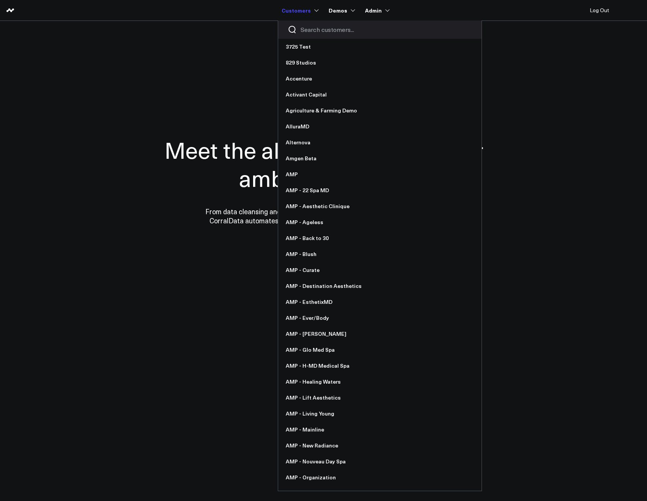
click at [306, 26] on input "Search customers input" at bounding box center [387, 29] width 172 height 8
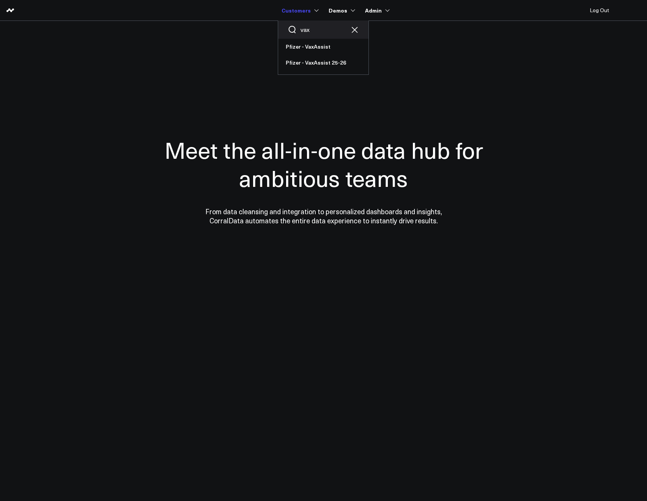
drag, startPoint x: 318, startPoint y: 28, endPoint x: 297, endPoint y: 30, distance: 21.0
click at [297, 30] on div "vax" at bounding box center [323, 29] width 90 height 18
type input "pfa"
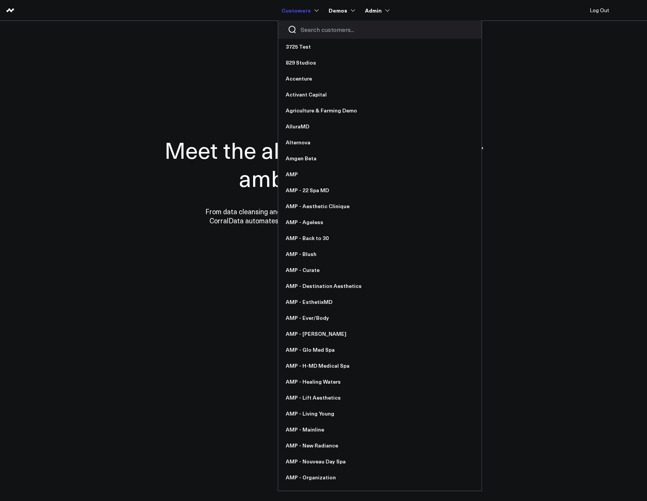
click at [304, 30] on input "Search customers input" at bounding box center [387, 29] width 172 height 8
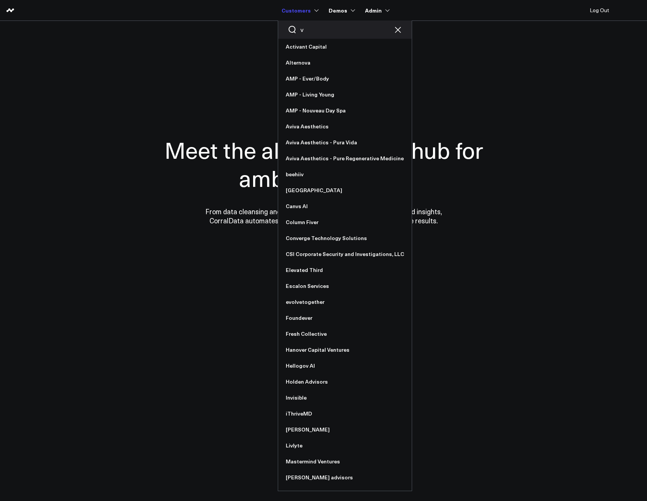
type input "va"
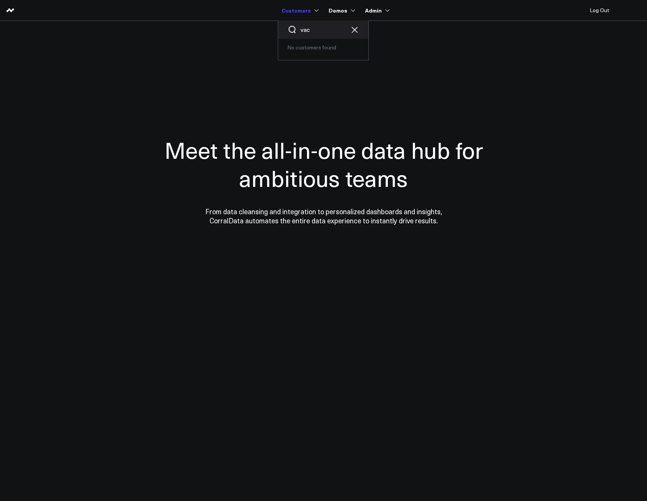
click at [312, 33] on input "vac" at bounding box center [324, 29] width 46 height 8
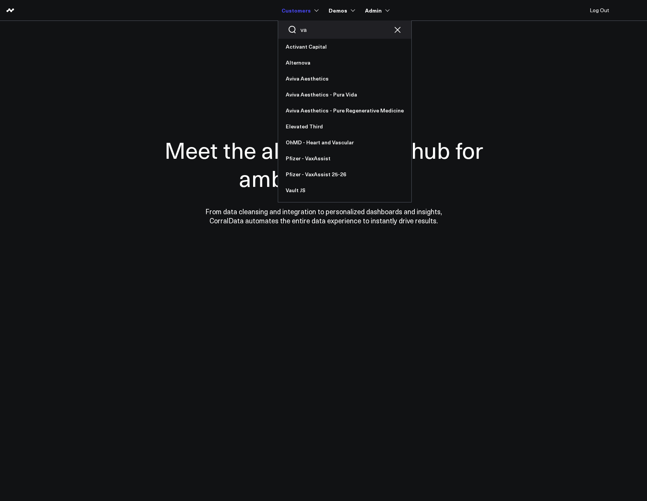
click at [317, 25] on input "va" at bounding box center [345, 29] width 88 height 8
click at [316, 28] on input "va" at bounding box center [345, 29] width 88 height 8
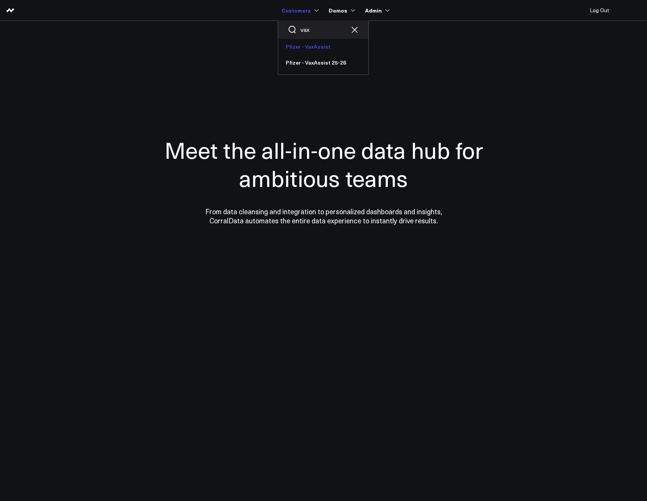
type input "vax"
click at [309, 47] on link "Pfizer - VaxAssist" at bounding box center [323, 47] width 90 height 16
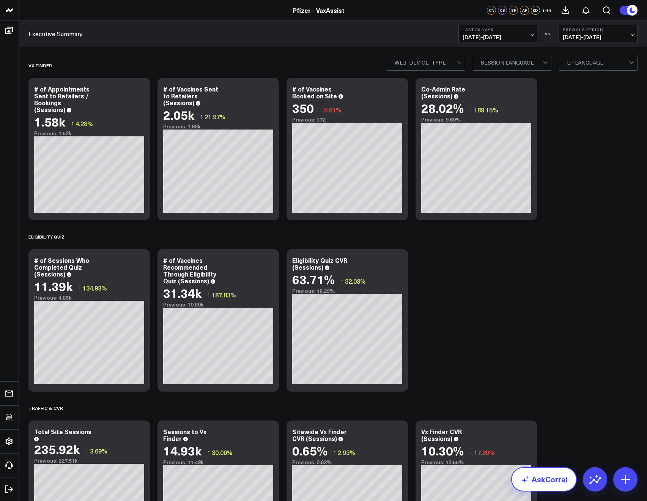
click at [537, 475] on link "AskCorral" at bounding box center [544, 479] width 66 height 24
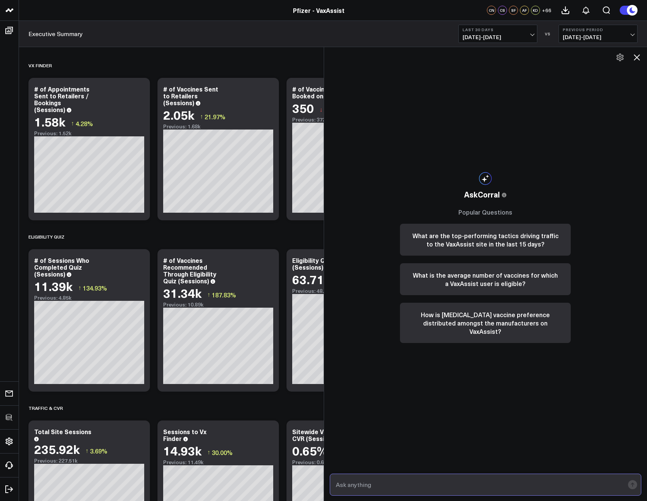
click at [392, 489] on input "text" at bounding box center [479, 484] width 291 height 14
paste input "Which selected vaccine had the highest conversion rate in June 2025?"
type input "Which selected vaccine had the highest conversion rate in June 2025?"
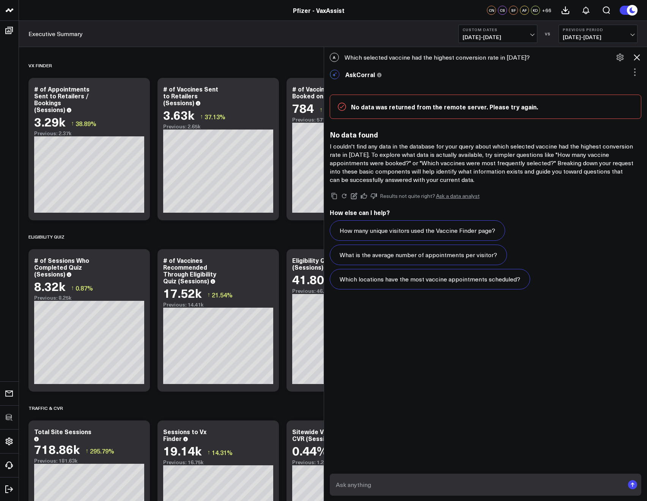
click at [640, 56] on icon at bounding box center [636, 57] width 9 height 9
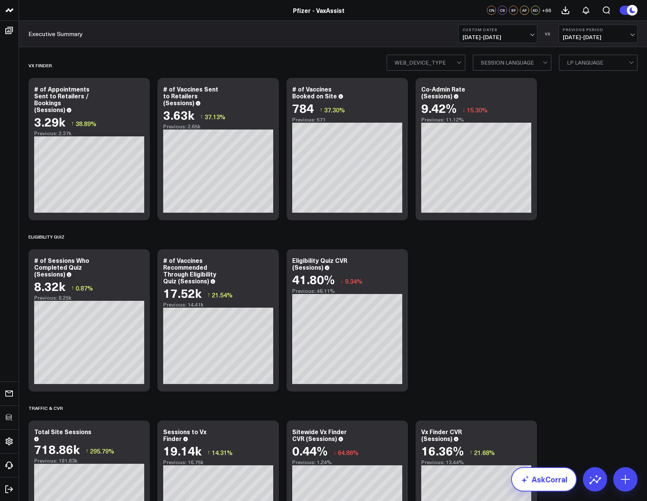
click at [543, 481] on link "AskCorral" at bounding box center [544, 479] width 66 height 24
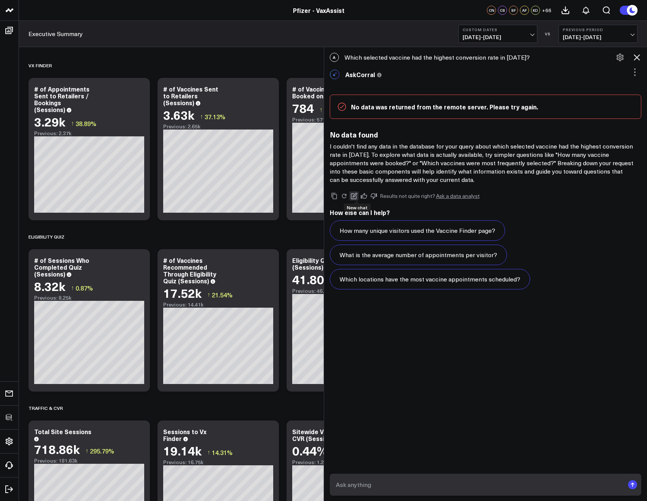
click at [355, 195] on icon at bounding box center [354, 195] width 7 height 7
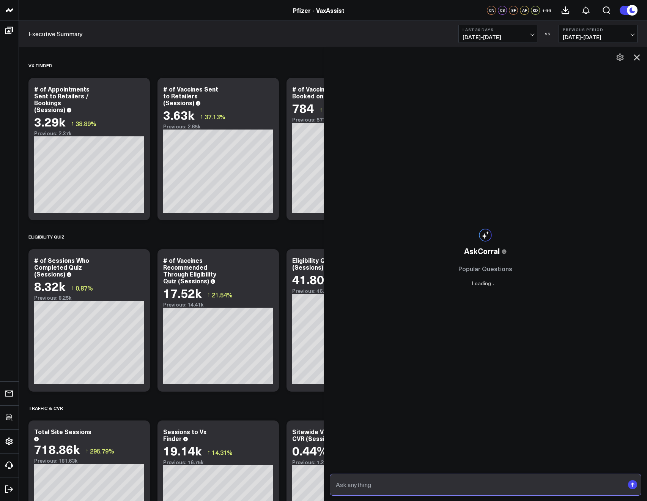
type input "Which pages are users entering vaxassist from?"
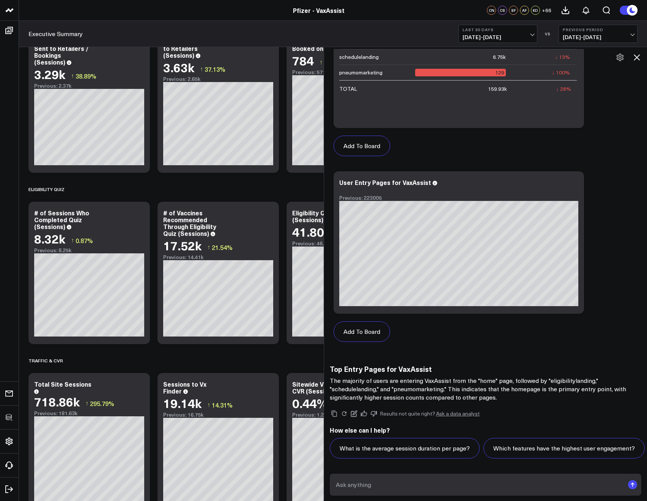
scroll to position [91, 0]
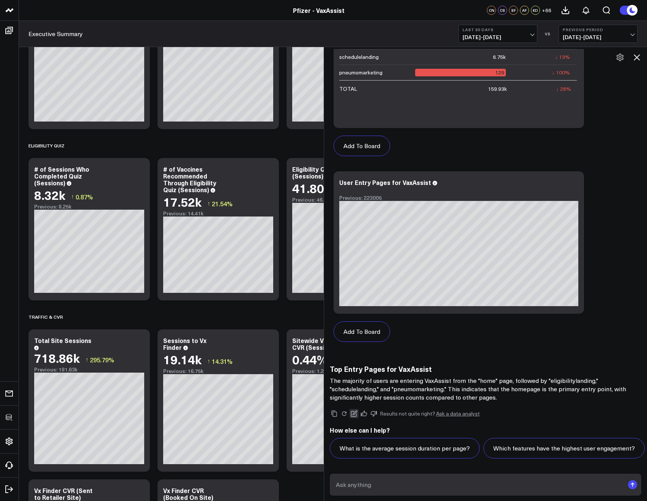
click at [356, 410] on icon at bounding box center [354, 413] width 6 height 6
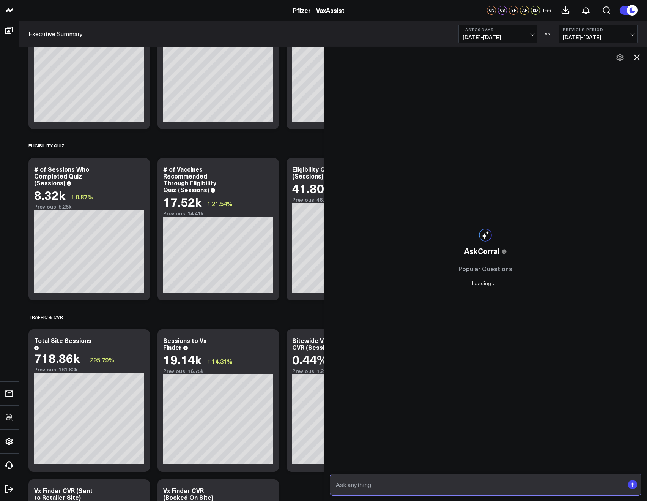
paste input "Which tactic type had the highest cvr in the last 2 weeks?"
type input "Which tactic type had the highest cvr in the last 2 weeks?"
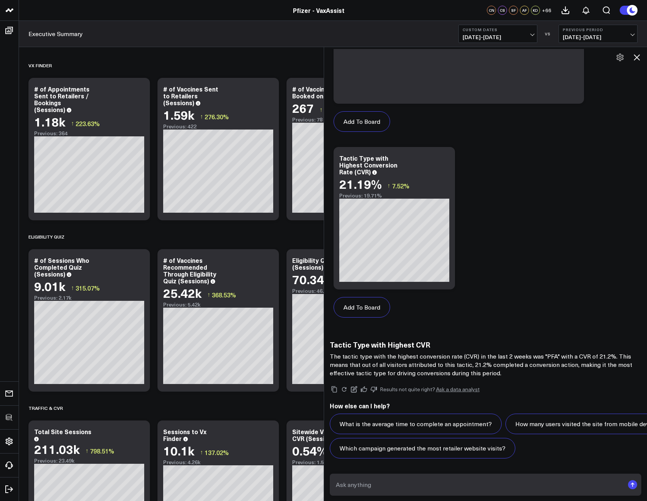
scroll to position [345, 0]
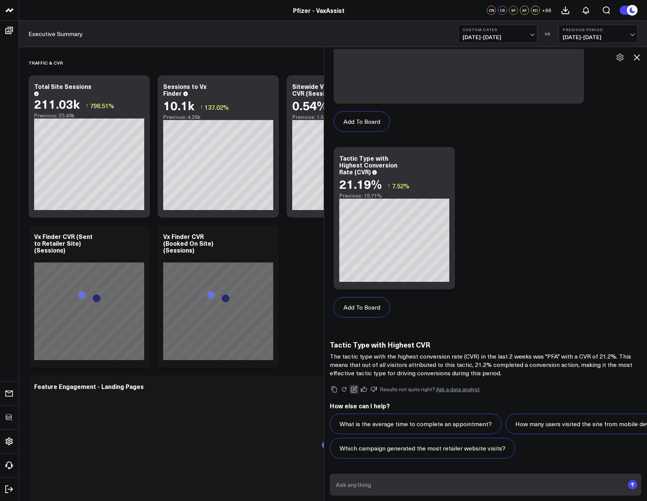
click at [356, 386] on icon at bounding box center [354, 389] width 6 height 6
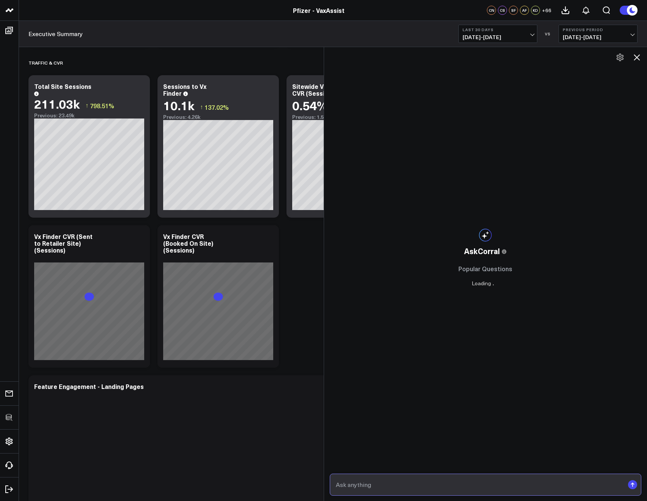
type input "How many users came to the site through paid search vx finder tactics?"
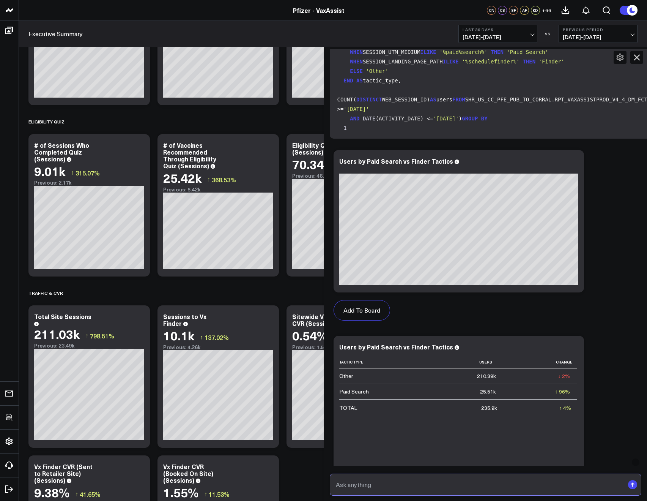
scroll to position [17, 0]
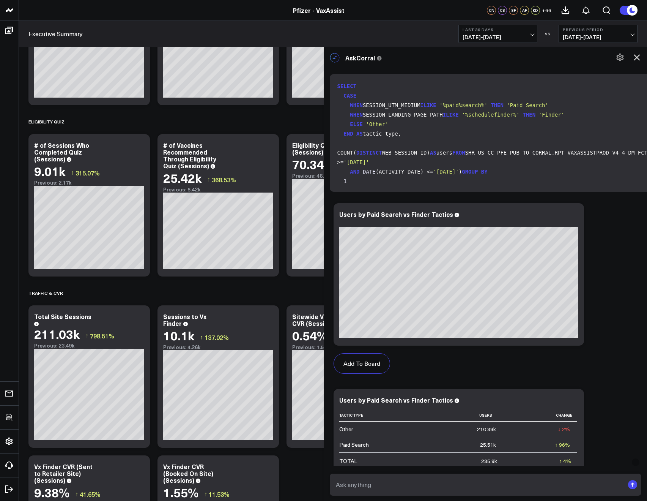
click at [640, 56] on icon at bounding box center [636, 57] width 9 height 9
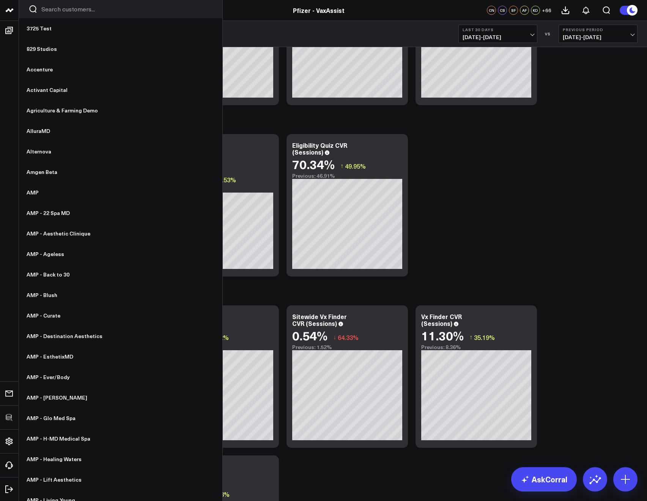
click at [49, 11] on input "Search customers input" at bounding box center [127, 9] width 172 height 8
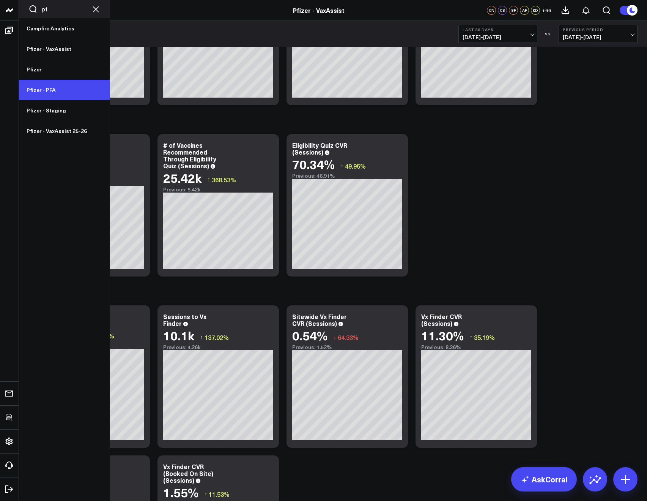
type input "pf"
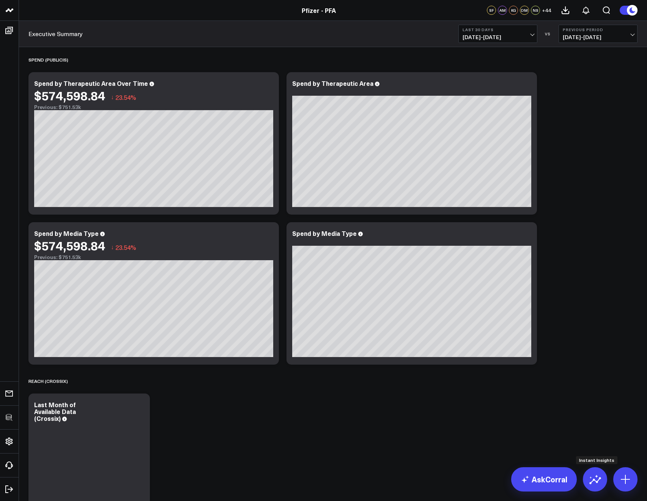
click at [605, 489] on div at bounding box center [595, 479] width 24 height 24
click at [595, 482] on icon at bounding box center [595, 479] width 12 height 12
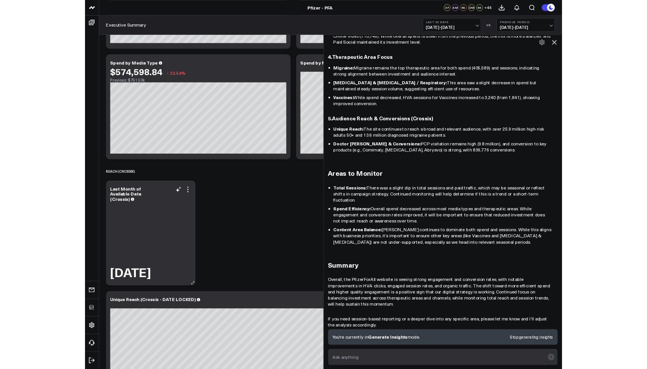
scroll to position [412, 0]
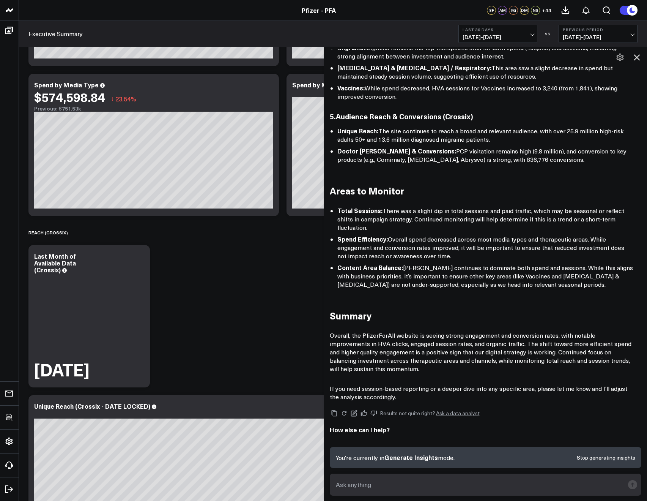
click at [639, 59] on icon at bounding box center [637, 57] width 6 height 6
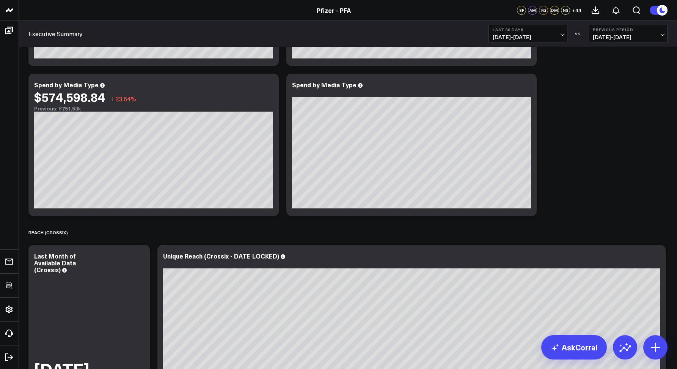
scroll to position [0, 0]
